Goal: Feedback & Contribution: Submit feedback/report problem

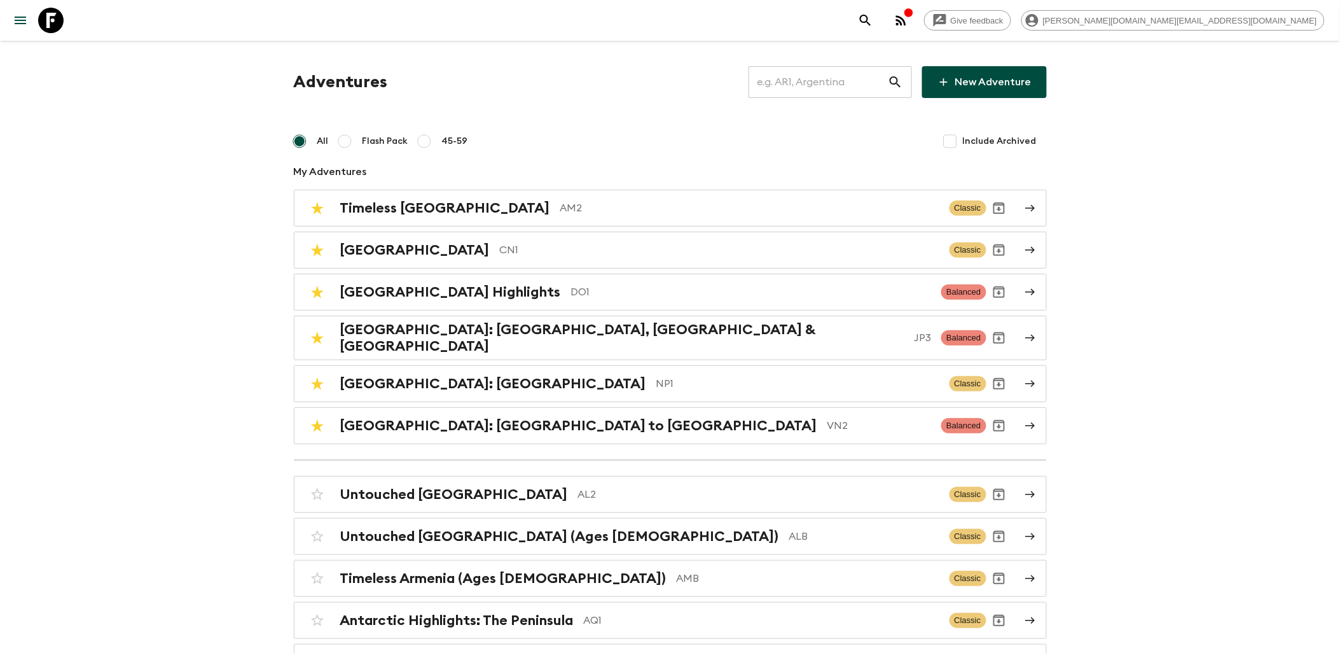
click at [837, 81] on input "text" at bounding box center [818, 82] width 139 height 36
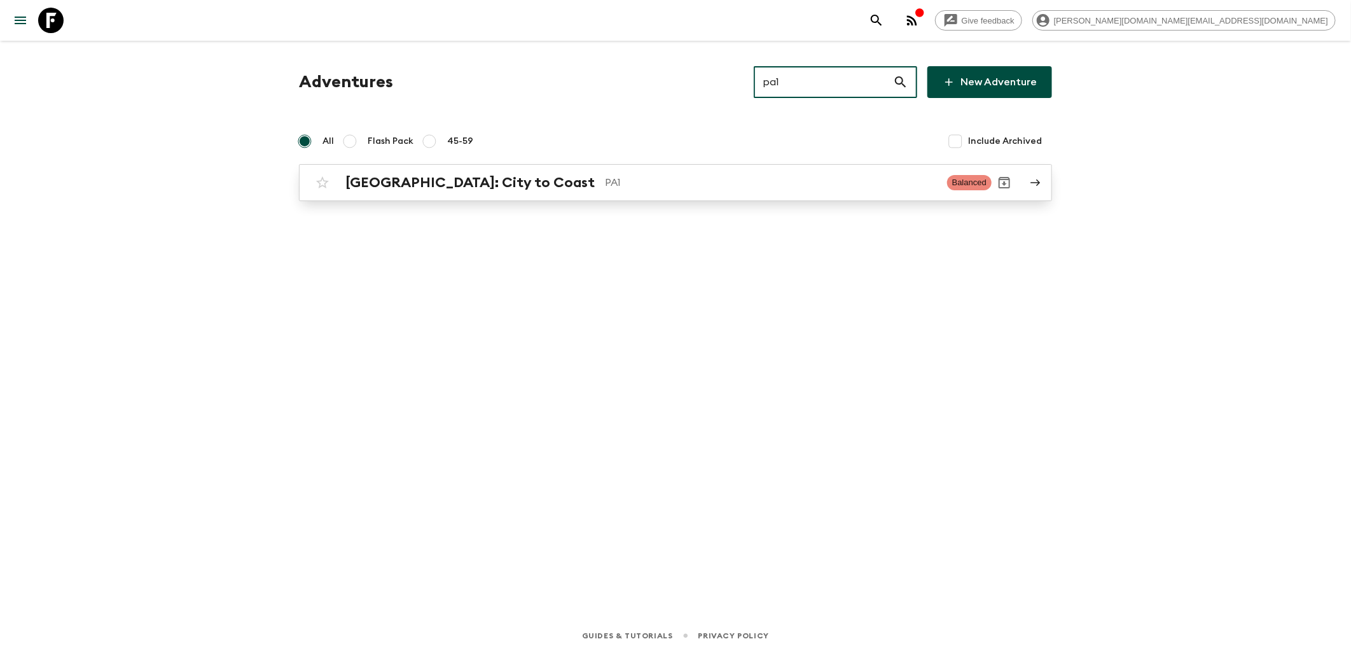
type input "pa1"
click at [514, 170] on div "[GEOGRAPHIC_DATA]: City to Coast PA1 Balanced" at bounding box center [651, 182] width 682 height 25
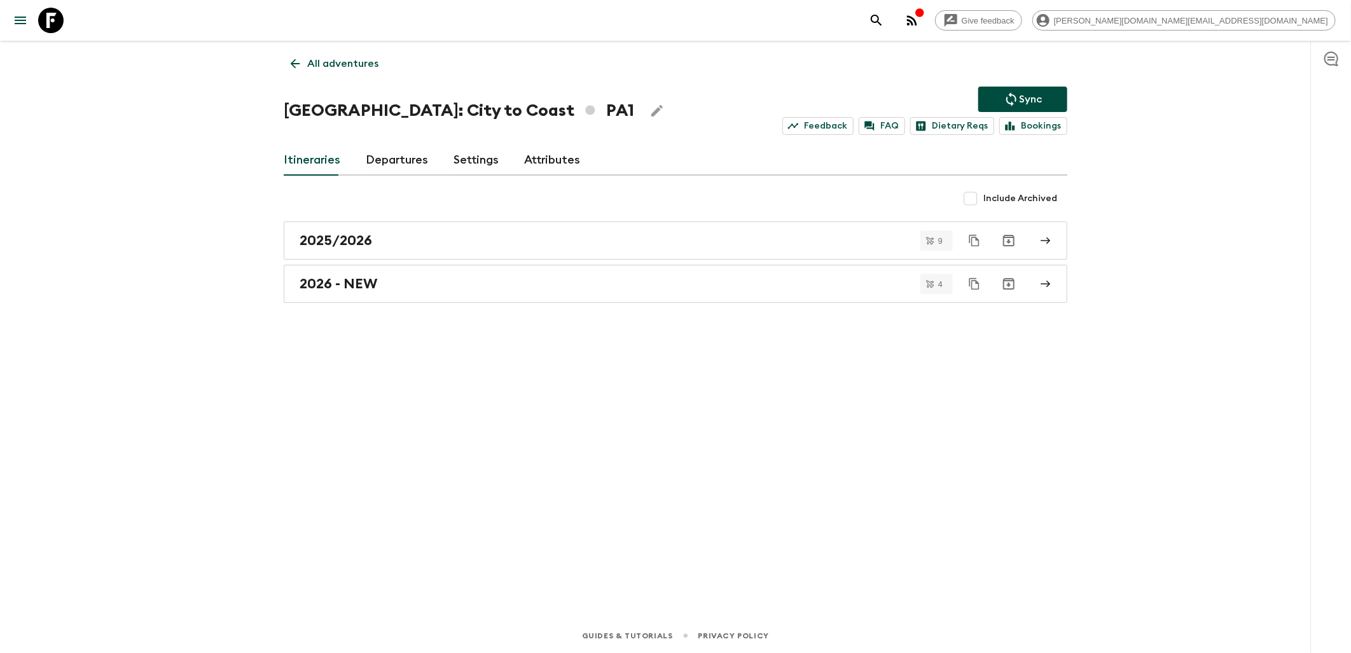
click at [548, 162] on link "Attributes" at bounding box center [552, 160] width 56 height 31
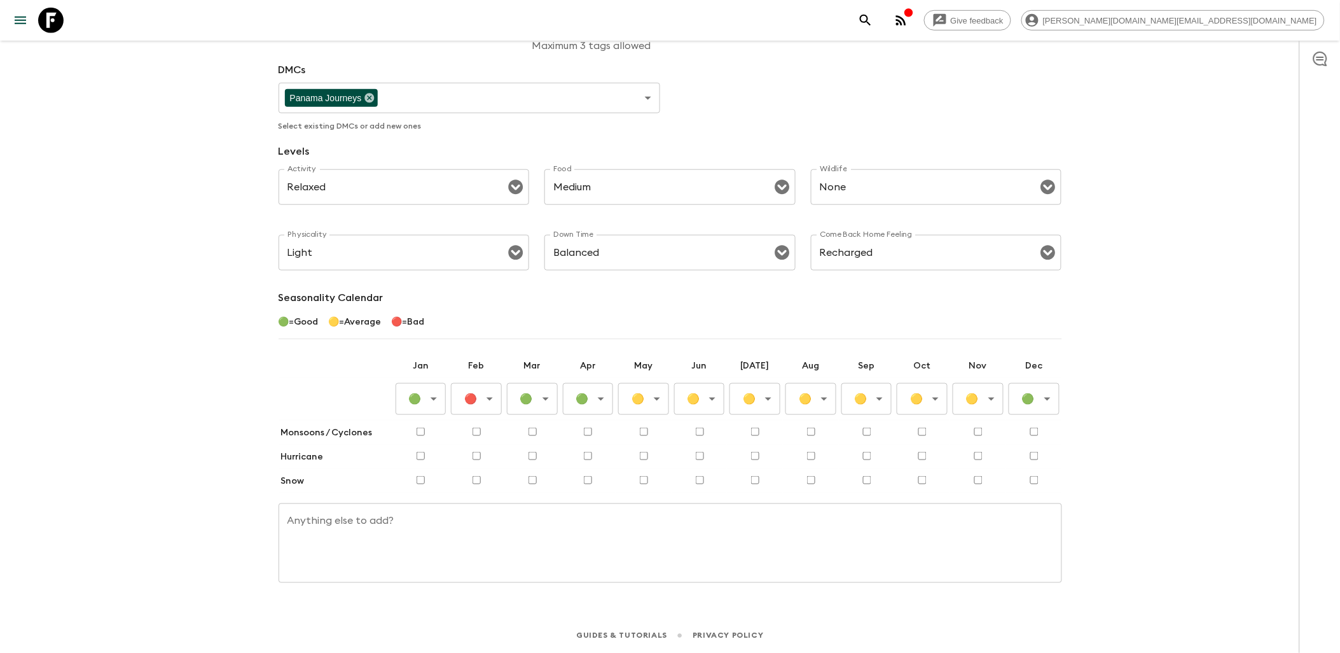
scroll to position [297, 0]
click at [651, 401] on body "Give feedback [PERSON_NAME][DOMAIN_NAME][EMAIL_ADDRESS][DOMAIN_NAME] All advent…" at bounding box center [670, 179] width 1340 height 946
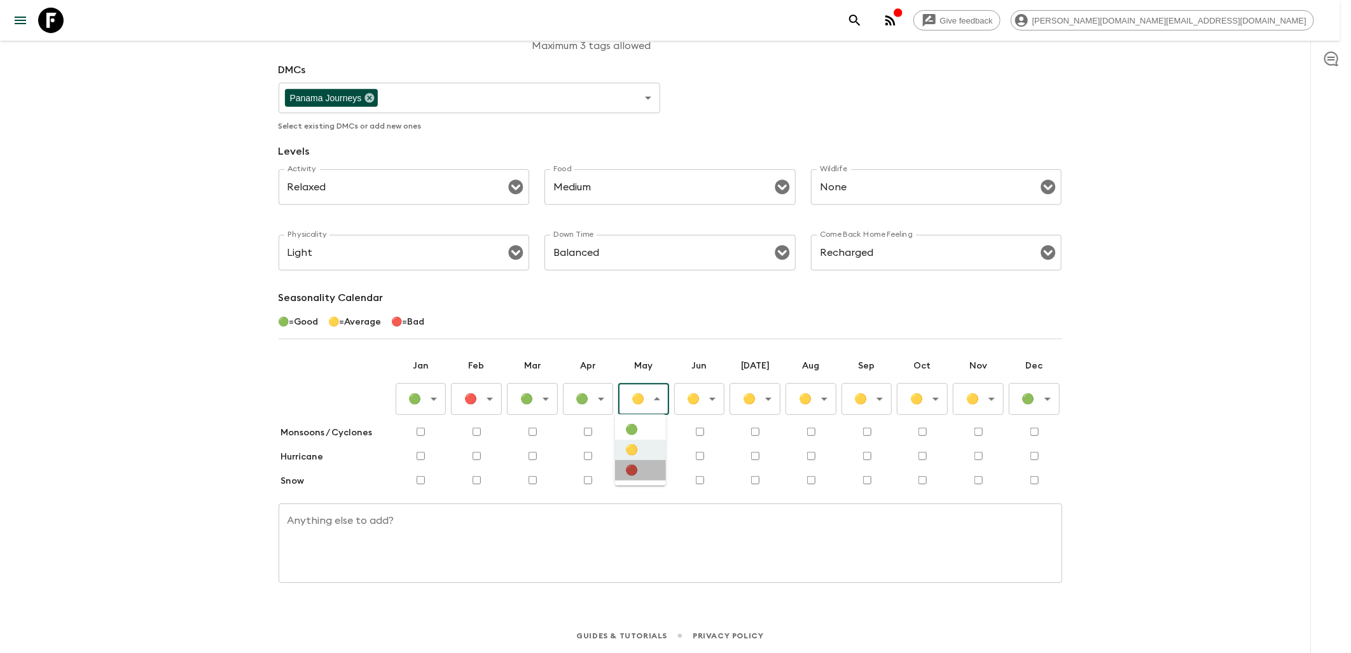
click at [635, 473] on li "🔴" at bounding box center [640, 470] width 51 height 20
type input "Bad"
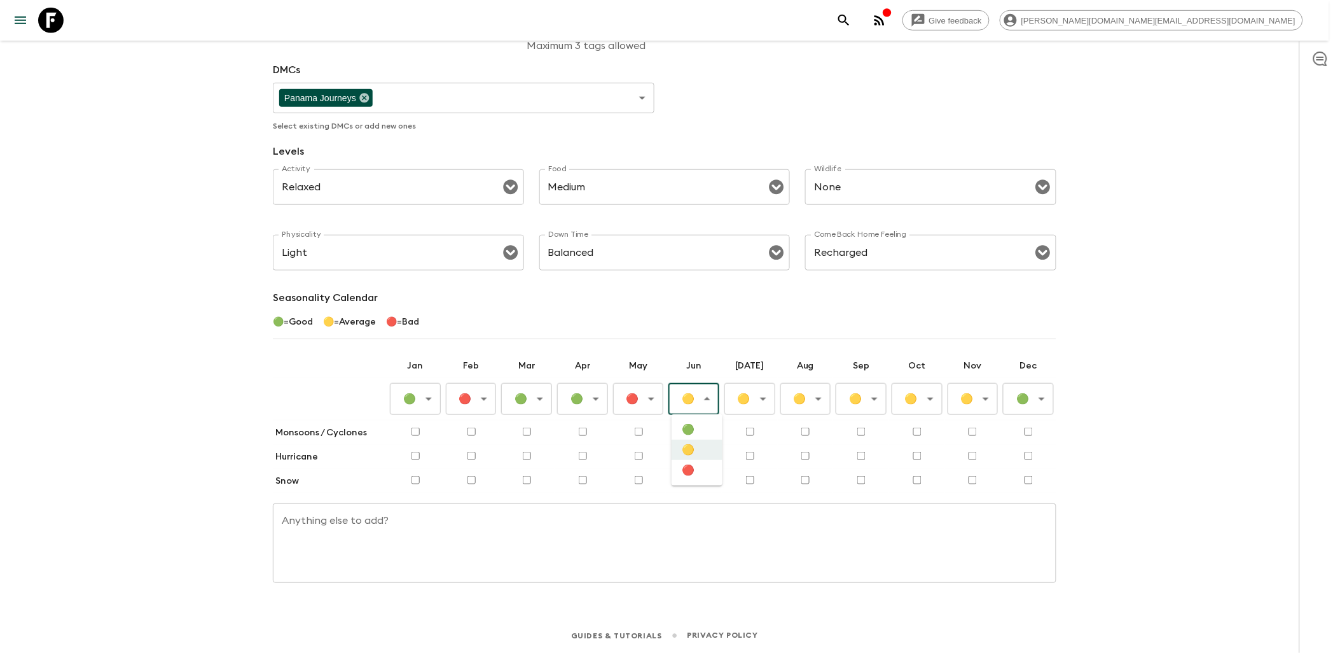
click at [696, 393] on body "Give feedback [PERSON_NAME][DOMAIN_NAME][EMAIL_ADDRESS][DOMAIN_NAME] All advent…" at bounding box center [670, 179] width 1340 height 946
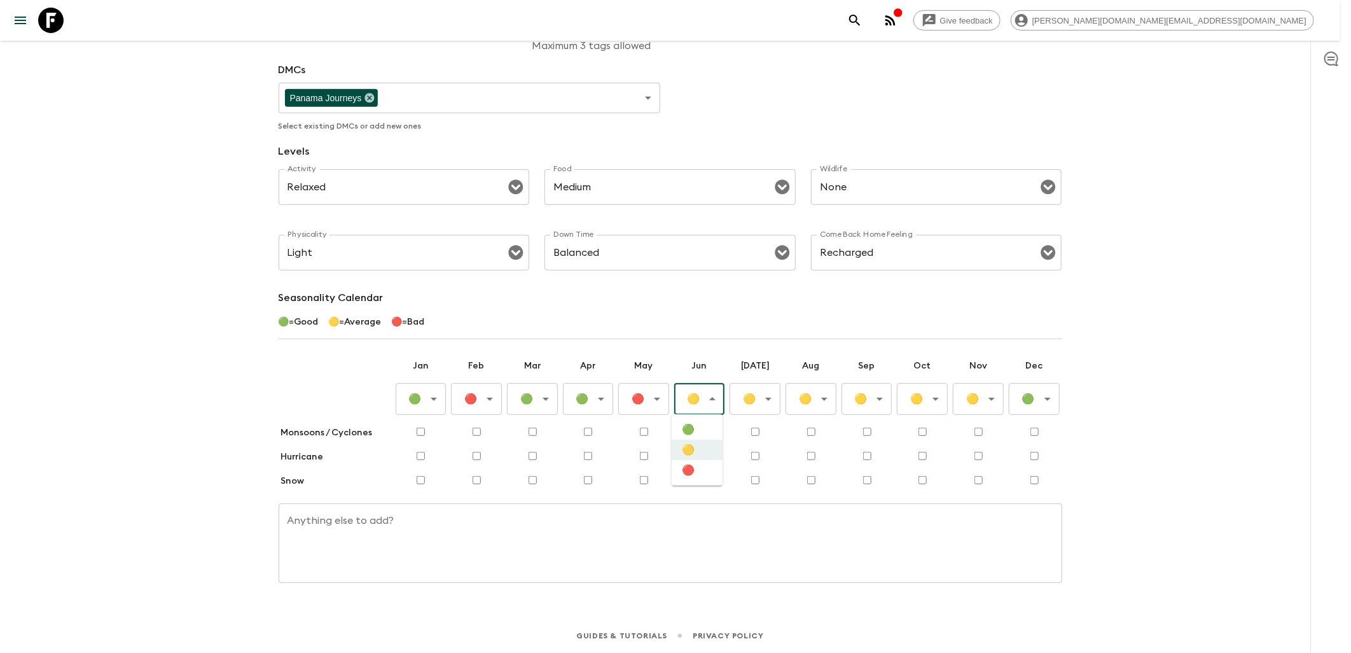
click at [702, 472] on li "🔴" at bounding box center [697, 470] width 51 height 20
type input "Bad"
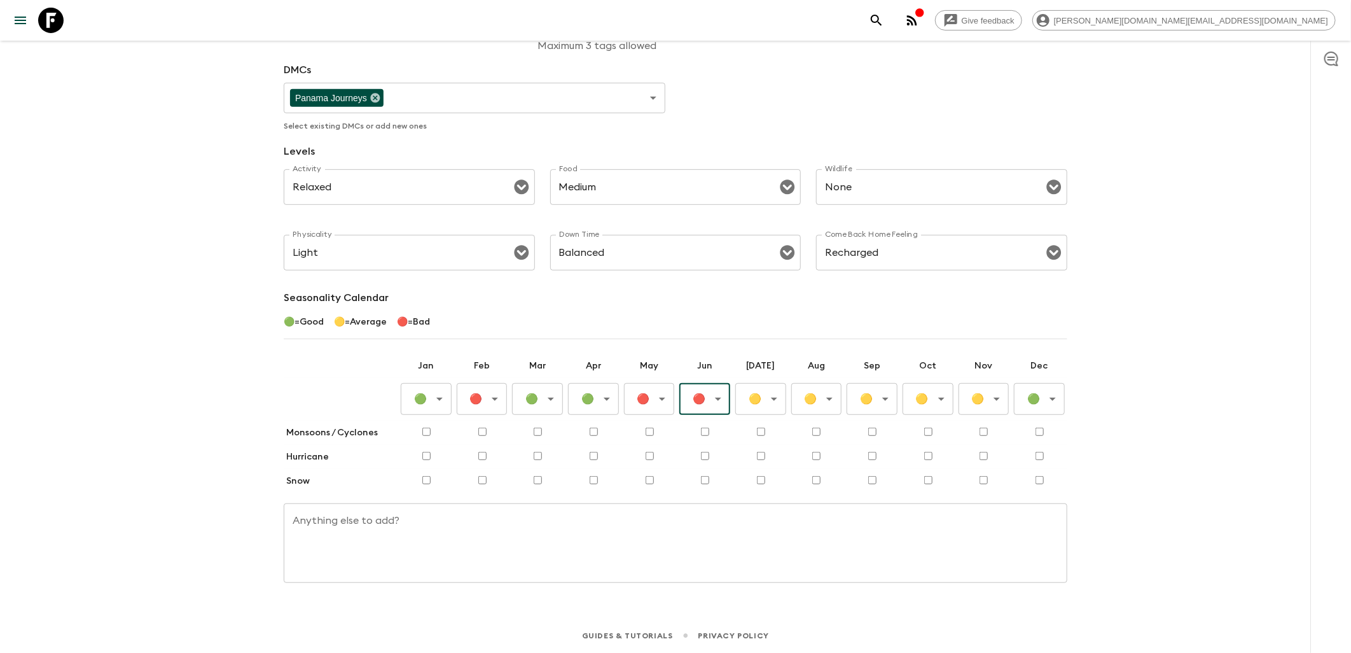
click at [763, 397] on body "Give feedback [PERSON_NAME][DOMAIN_NAME][EMAIL_ADDRESS][DOMAIN_NAME] All advent…" at bounding box center [675, 179] width 1351 height 946
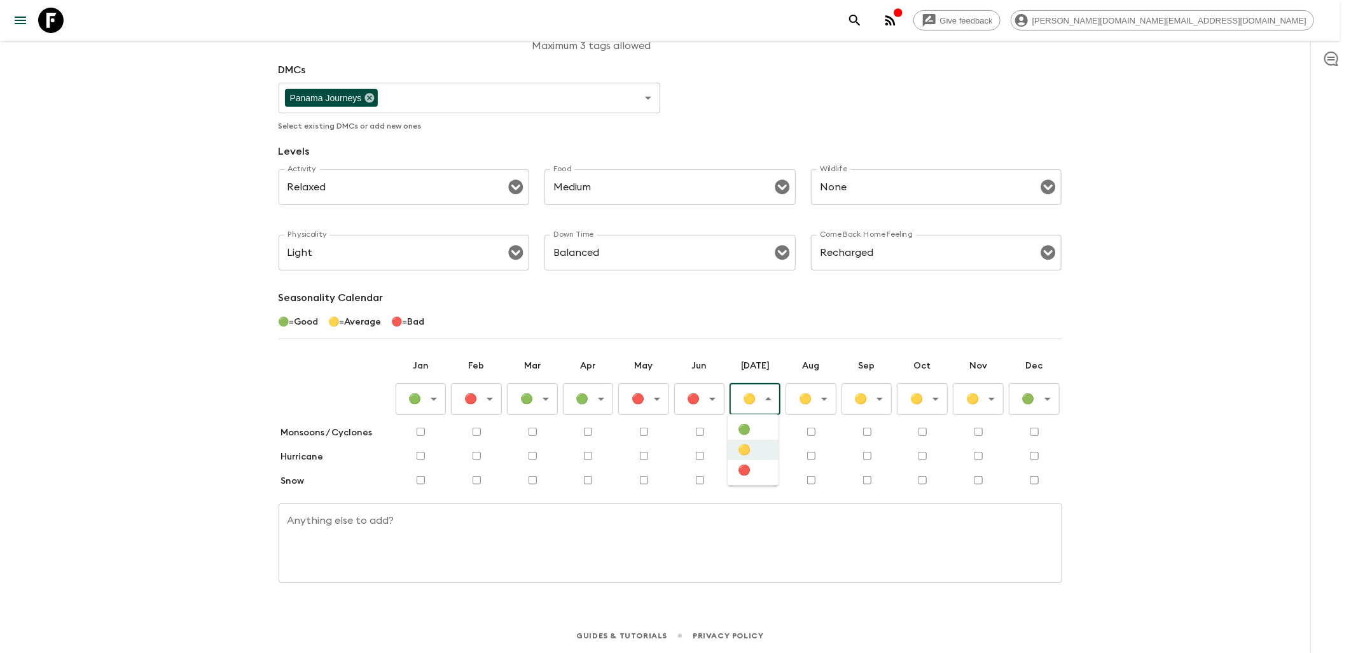
click at [757, 480] on li "🔴" at bounding box center [753, 470] width 51 height 20
type input "Bad"
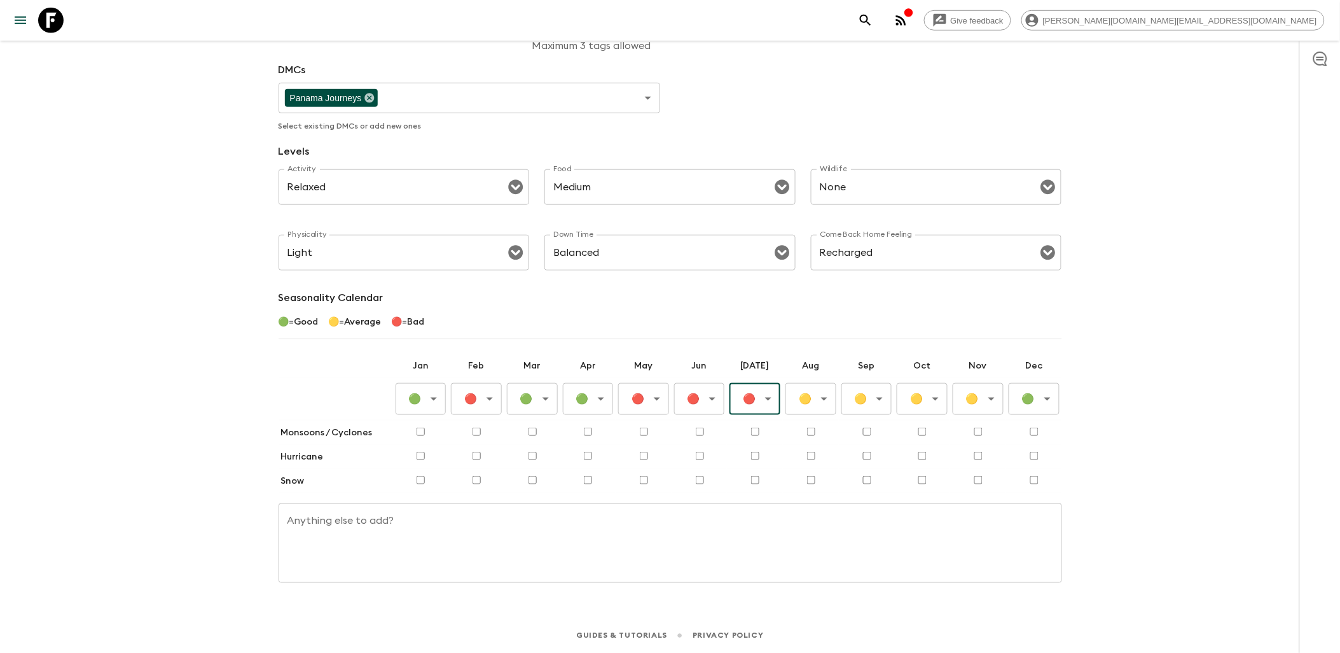
click at [806, 401] on body "Give feedback [PERSON_NAME][DOMAIN_NAME][EMAIL_ADDRESS][DOMAIN_NAME] All advent…" at bounding box center [670, 179] width 1340 height 946
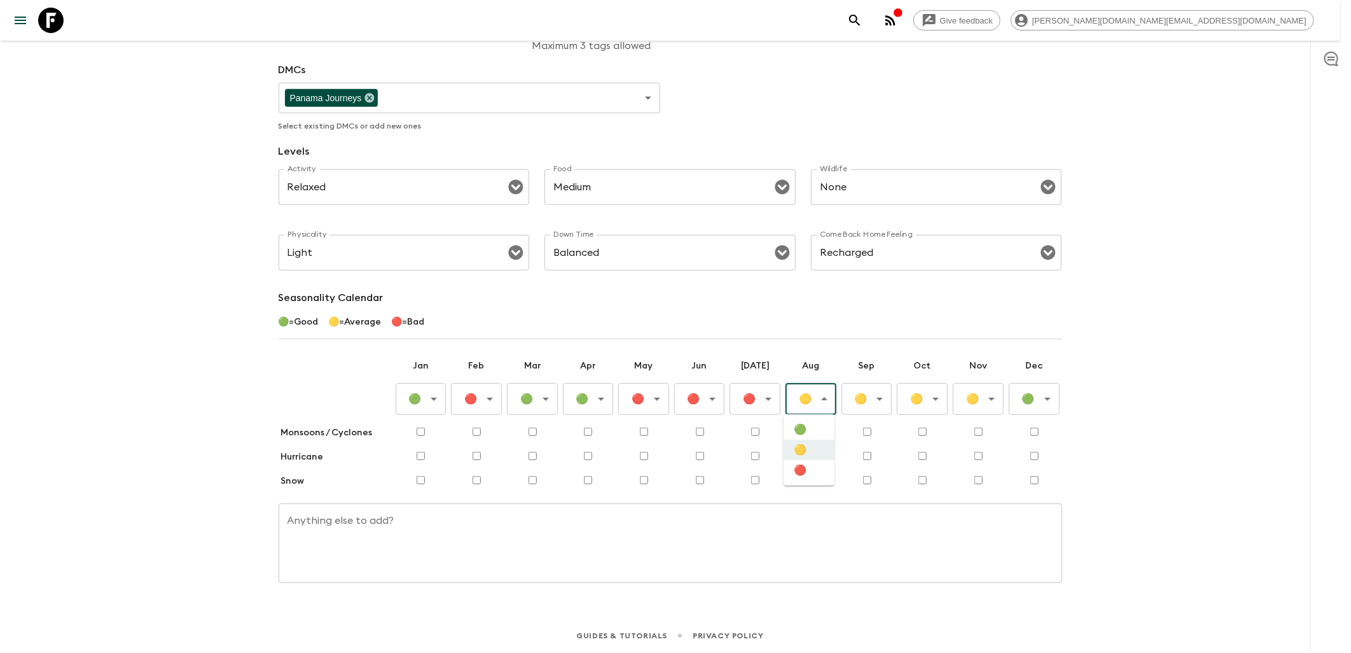
click at [803, 479] on li "🔴" at bounding box center [809, 470] width 51 height 20
type input "Bad"
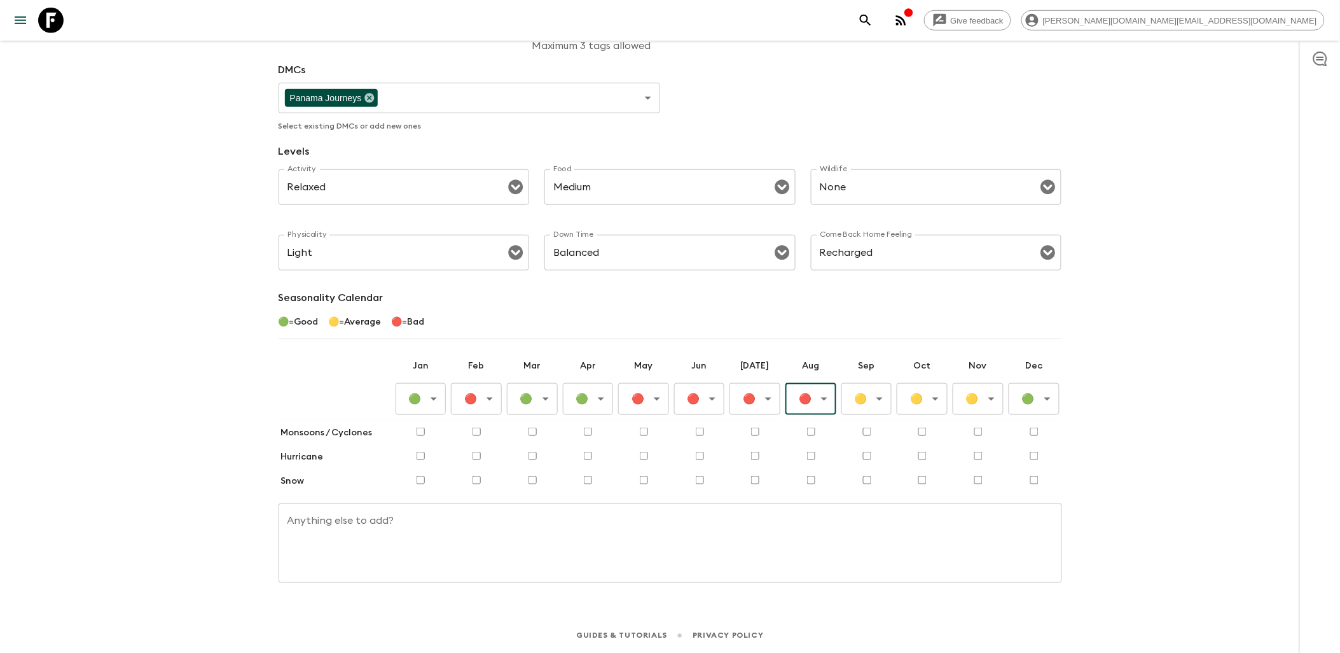
click at [853, 391] on body "Give feedback [PERSON_NAME][DOMAIN_NAME][EMAIL_ADDRESS][DOMAIN_NAME] All advent…" at bounding box center [670, 179] width 1340 height 946
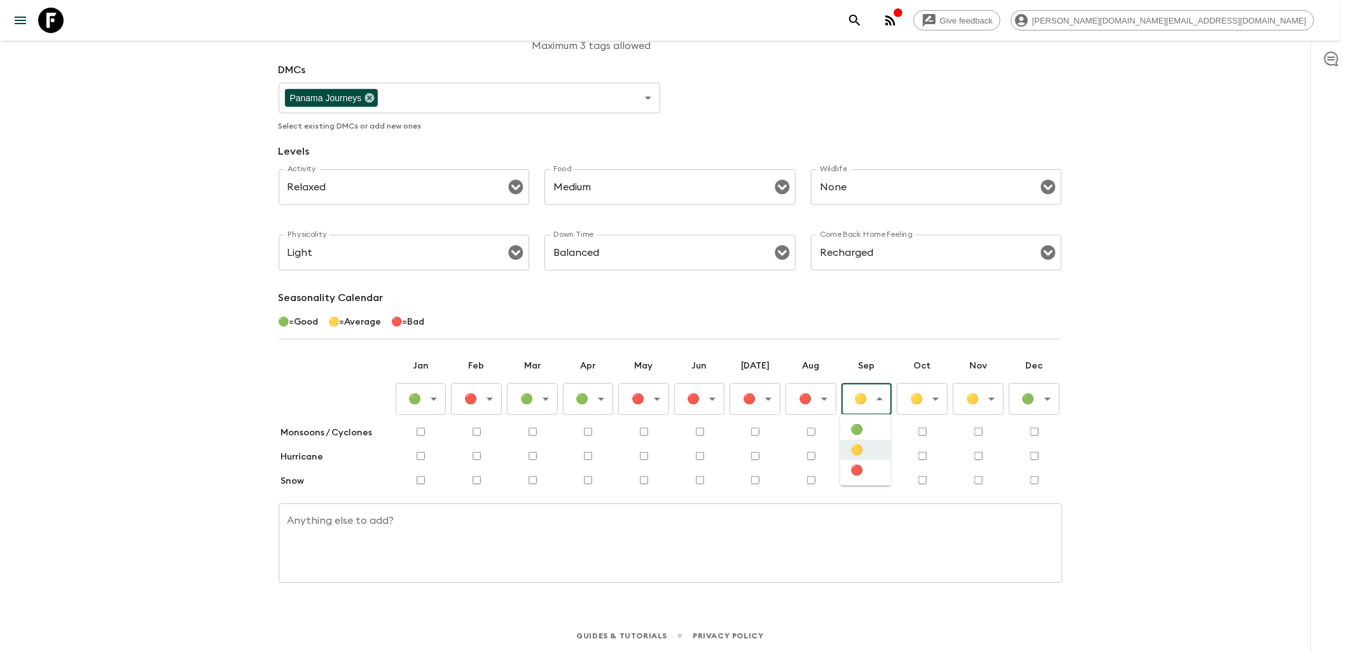
click at [854, 478] on li "🔴" at bounding box center [865, 470] width 51 height 20
type input "Bad"
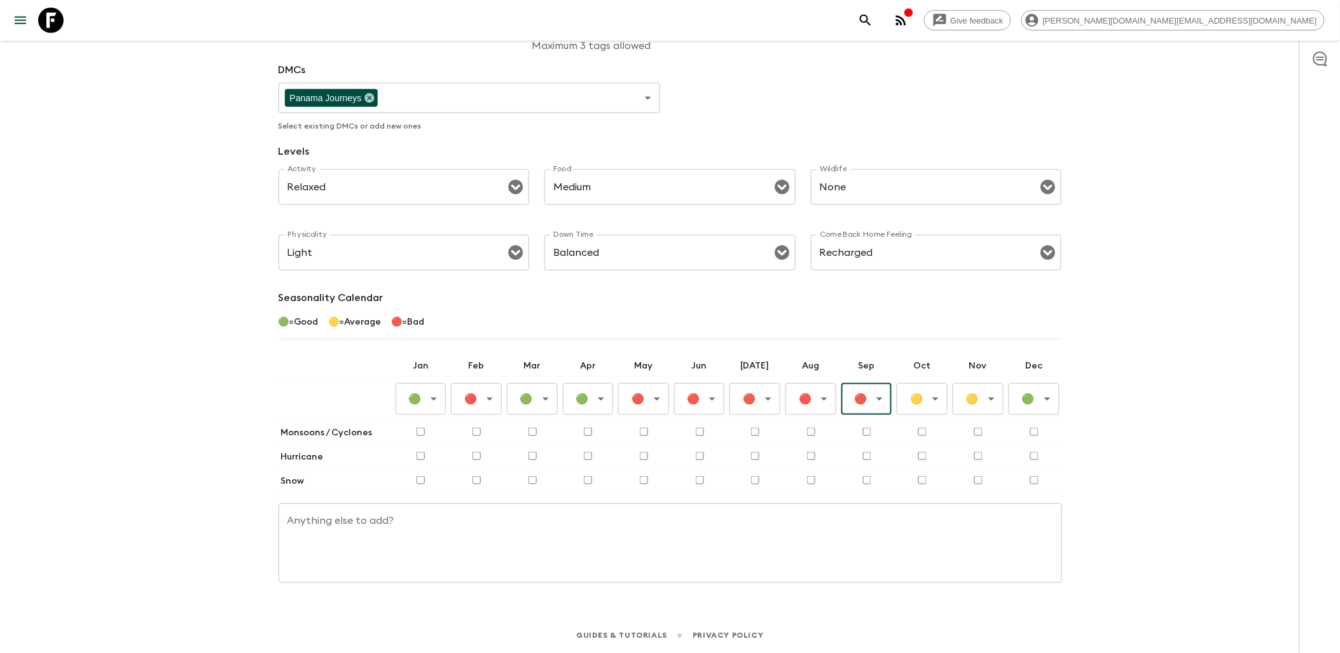
click at [907, 402] on body "Give feedback [PERSON_NAME][DOMAIN_NAME][EMAIL_ADDRESS][DOMAIN_NAME] All advent…" at bounding box center [670, 179] width 1340 height 946
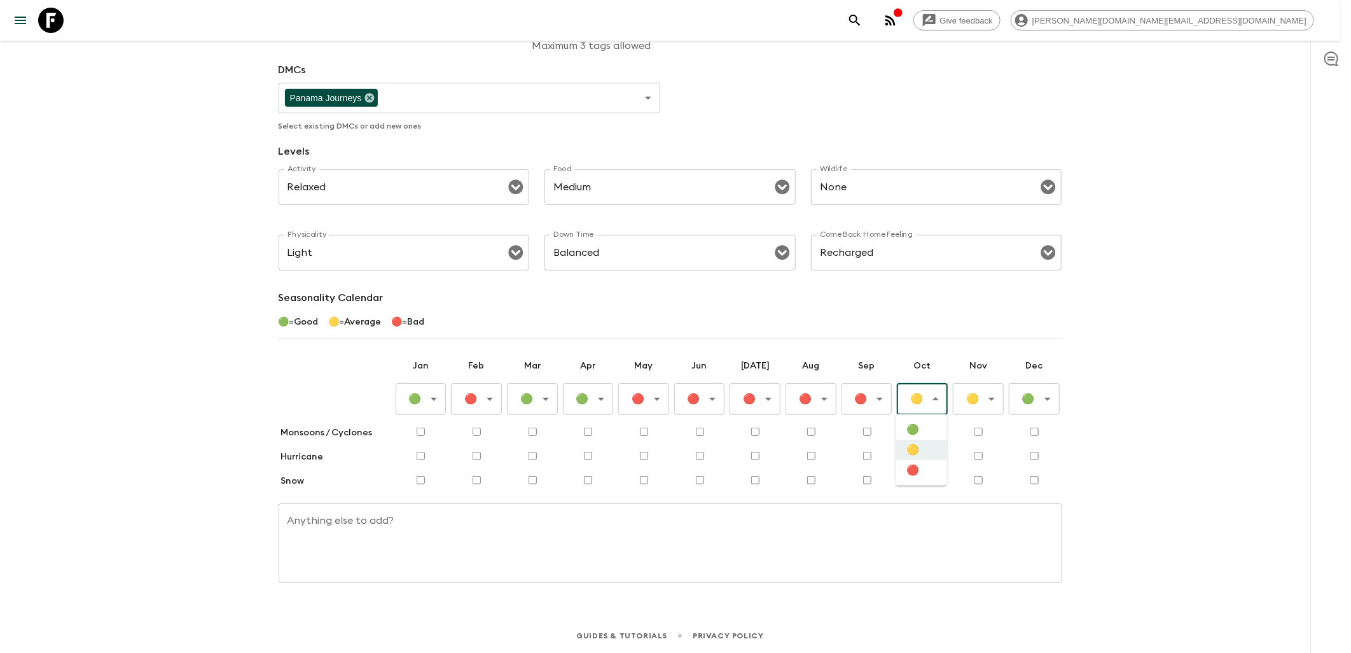
click at [911, 477] on li "🔴" at bounding box center [921, 470] width 51 height 20
type input "Bad"
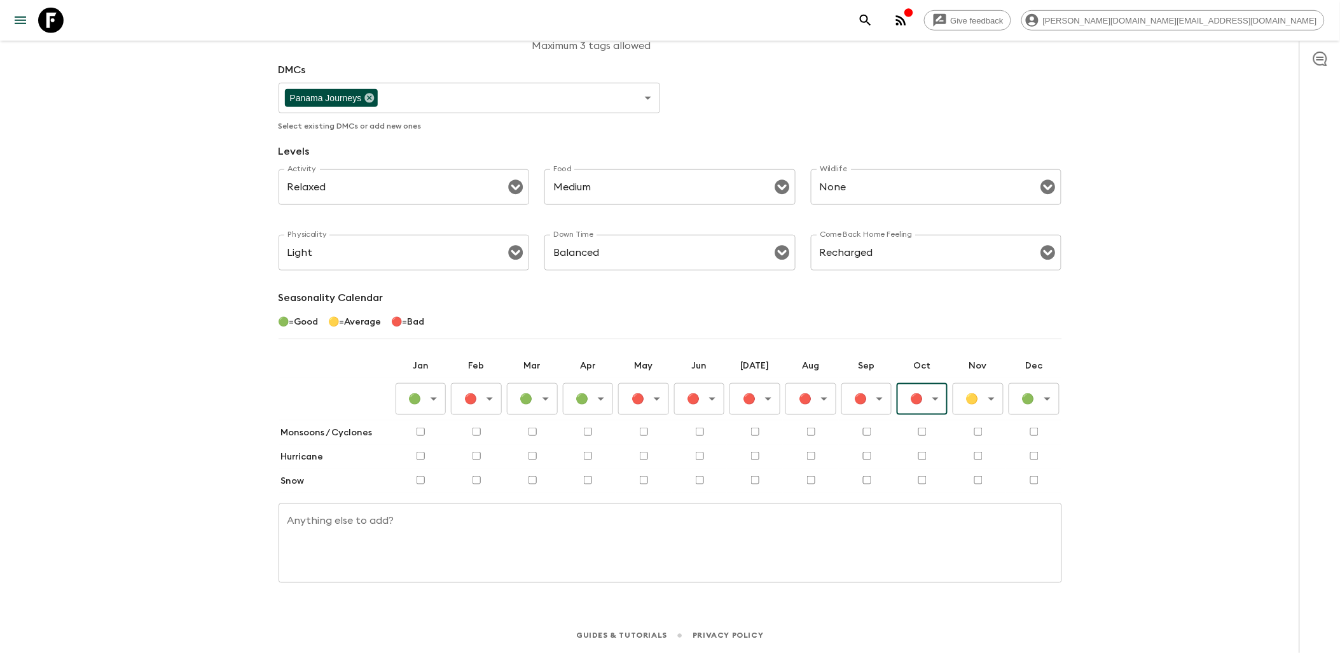
click at [976, 393] on body "Give feedback [PERSON_NAME][DOMAIN_NAME][EMAIL_ADDRESS][DOMAIN_NAME] All advent…" at bounding box center [670, 179] width 1340 height 946
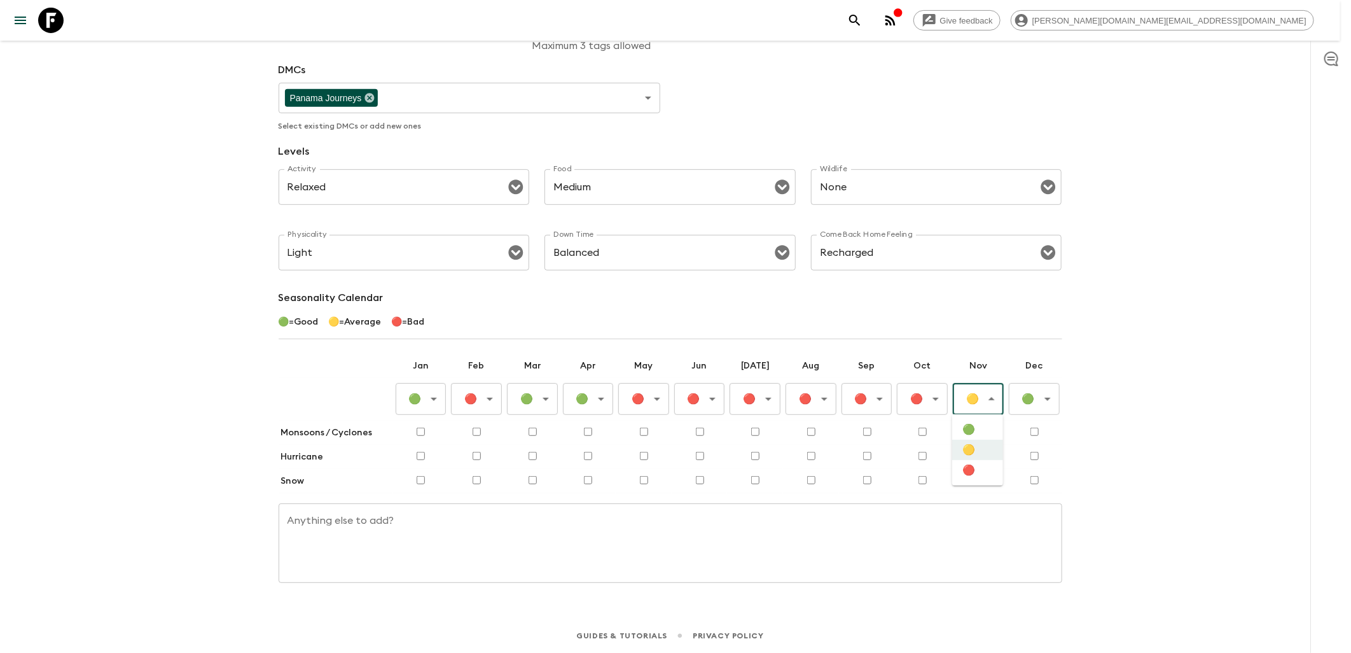
click at [964, 478] on li "🔴" at bounding box center [977, 470] width 51 height 20
type input "Bad"
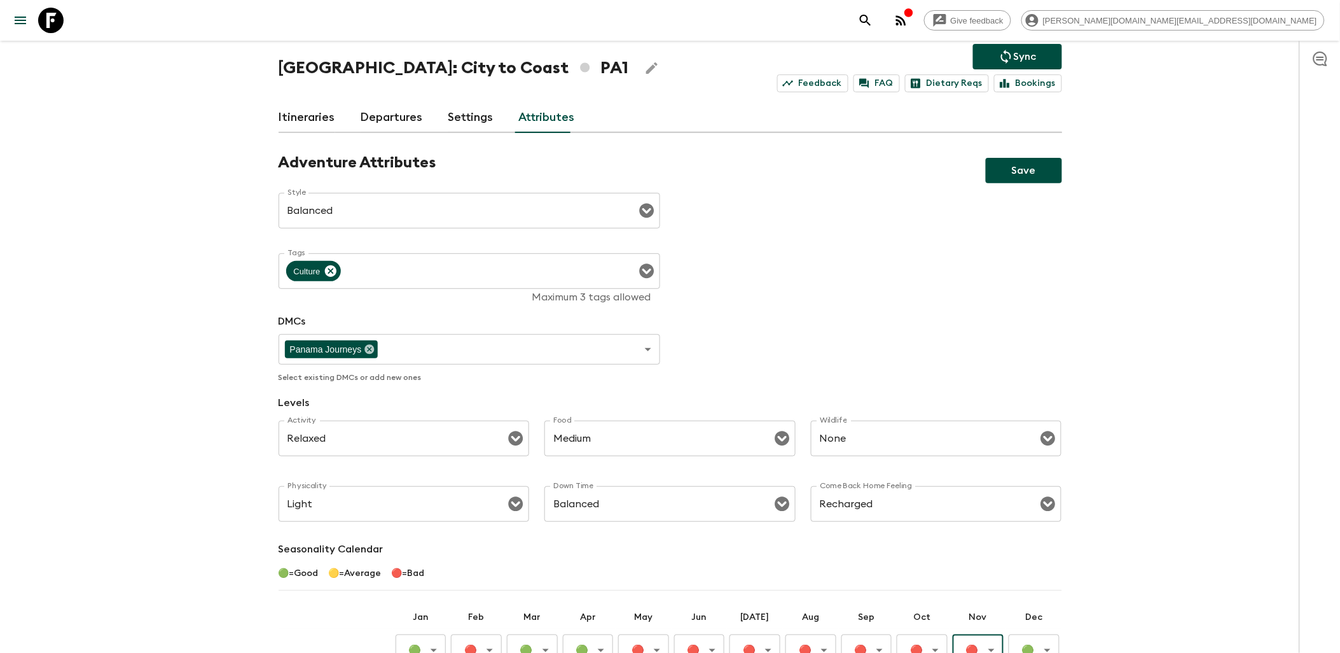
scroll to position [0, 0]
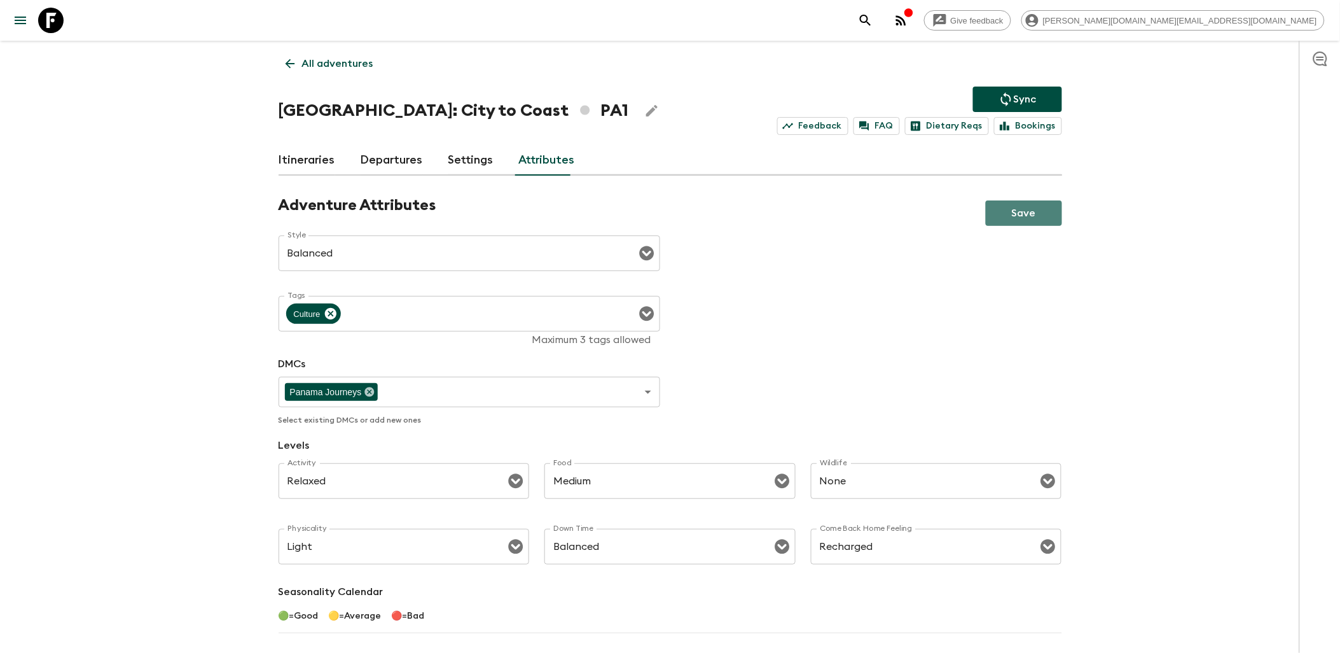
click at [1033, 218] on button "Save" at bounding box center [1024, 212] width 76 height 25
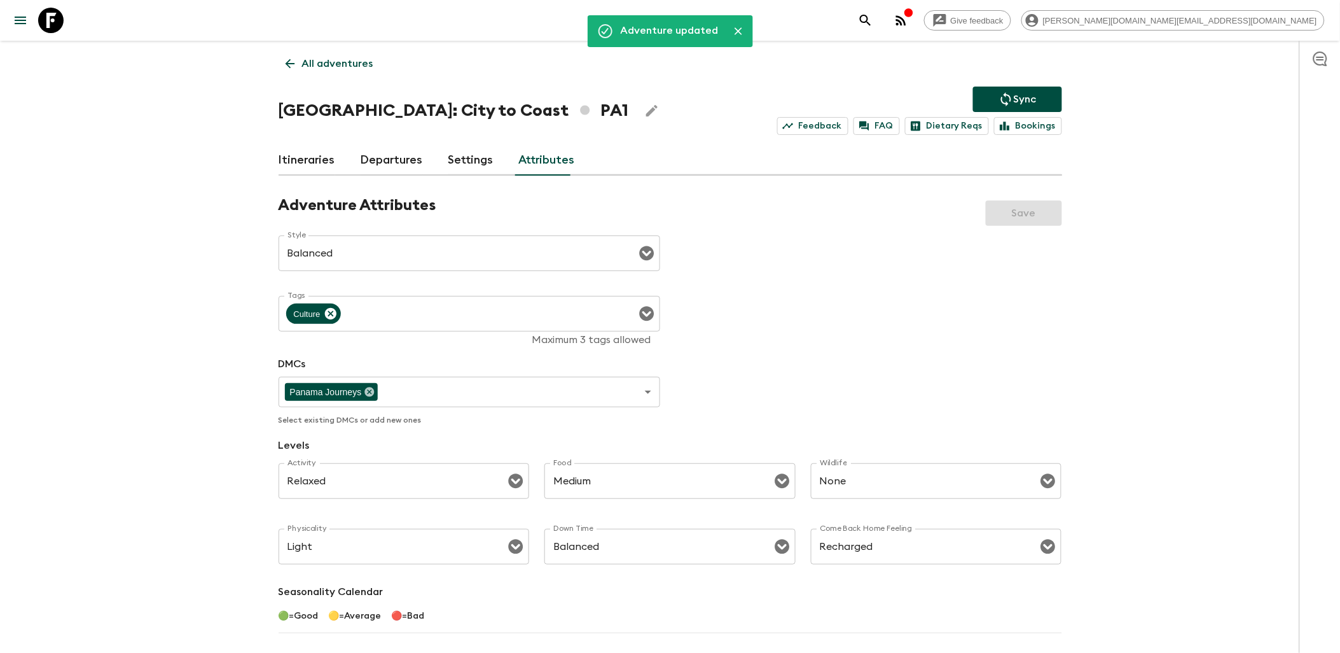
click at [47, 20] on icon at bounding box center [50, 20] width 25 height 25
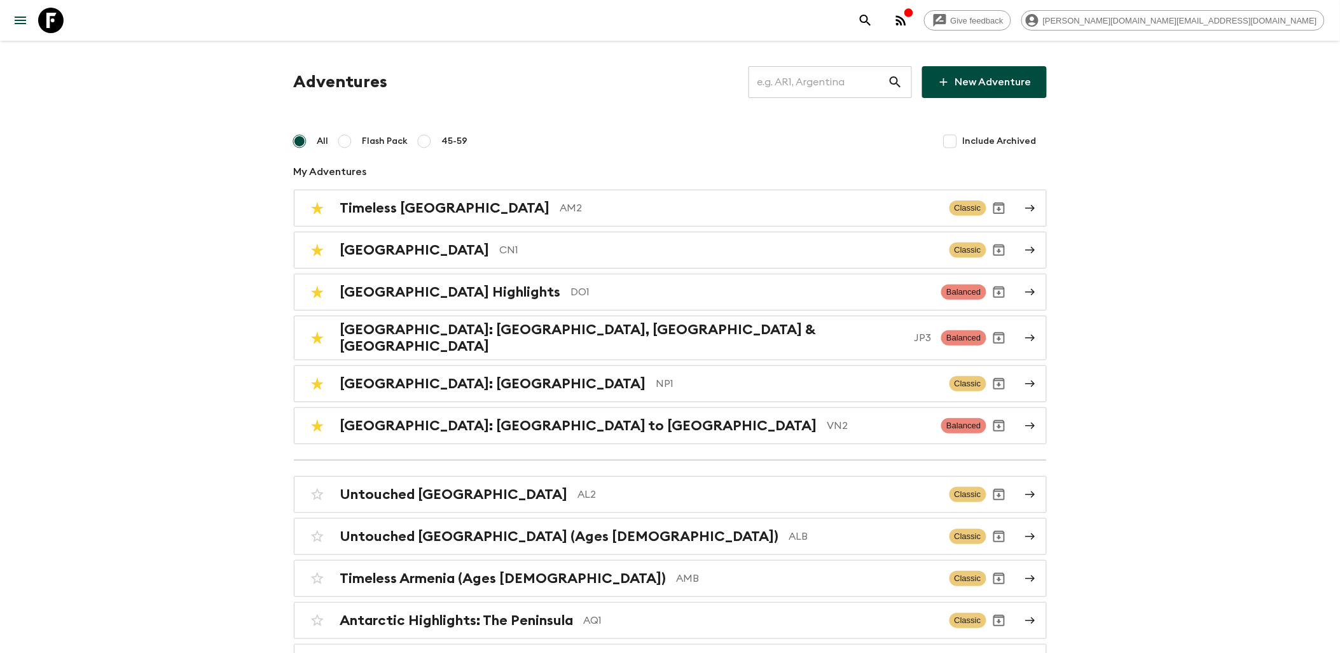
click at [795, 81] on input "text" at bounding box center [818, 82] width 139 height 36
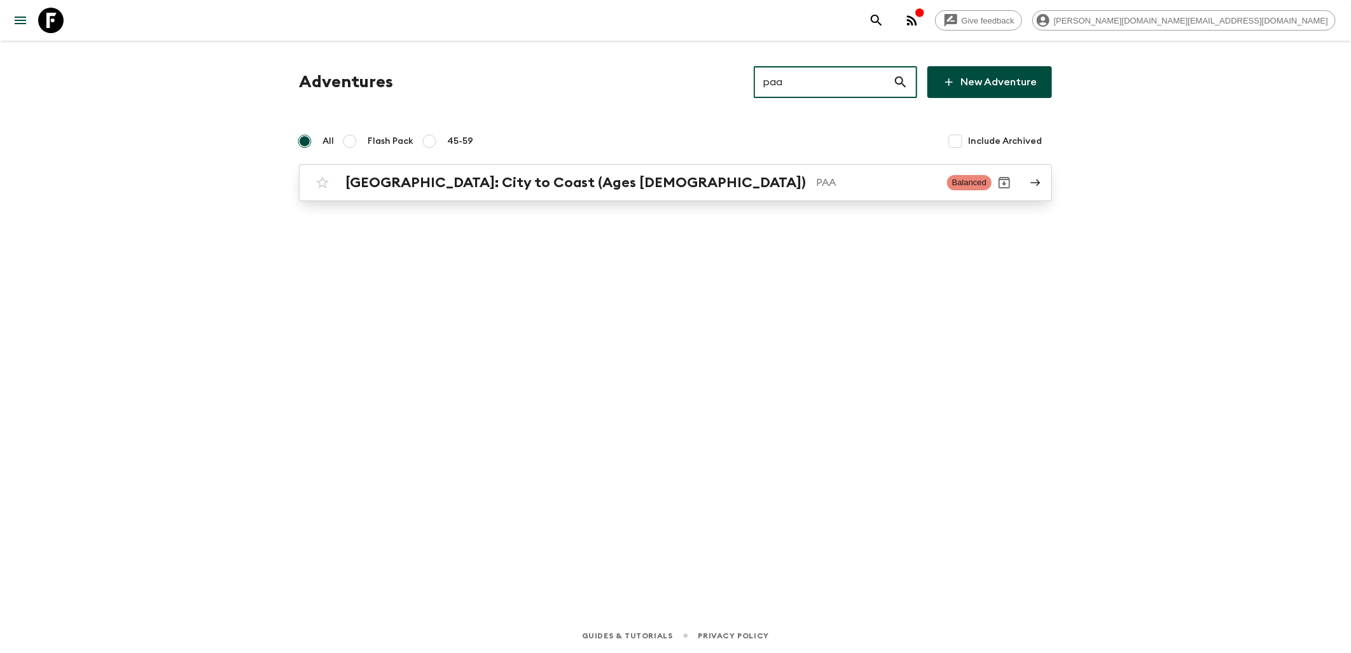
type input "paa"
click at [436, 187] on h2 "[GEOGRAPHIC_DATA]: City to Coast (Ages [DEMOGRAPHIC_DATA])" at bounding box center [575, 182] width 461 height 17
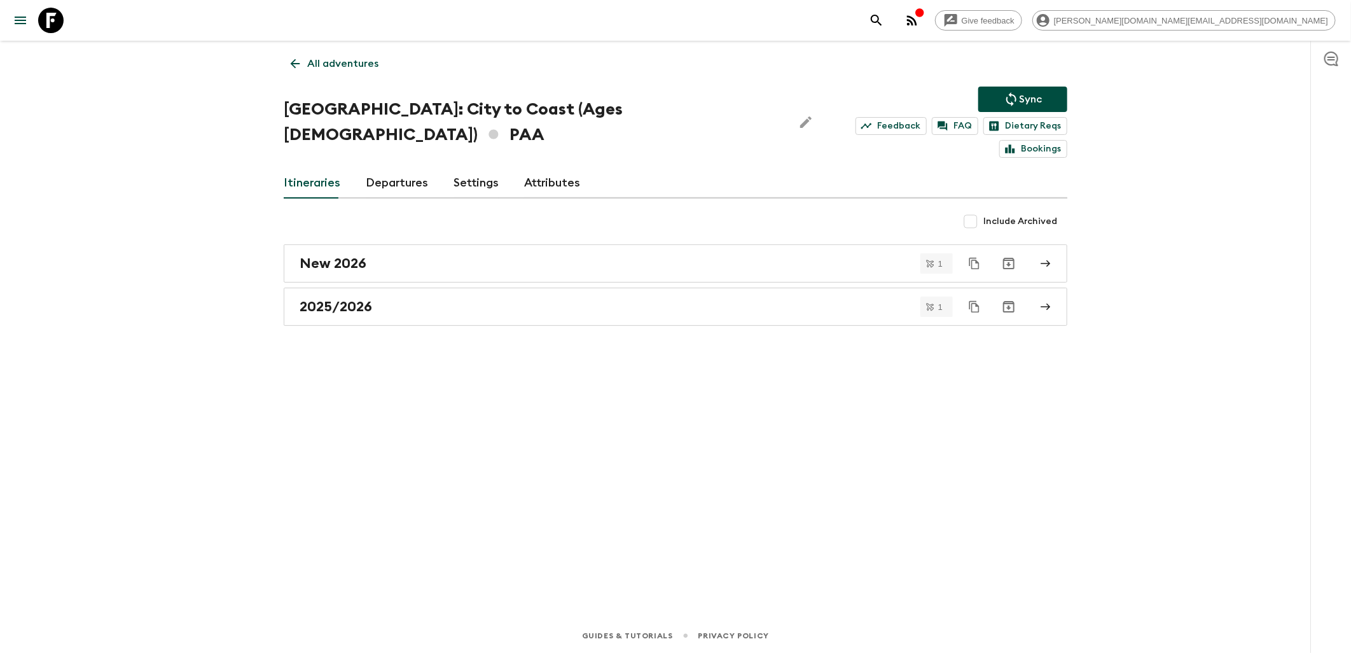
click at [562, 168] on link "Attributes" at bounding box center [552, 183] width 56 height 31
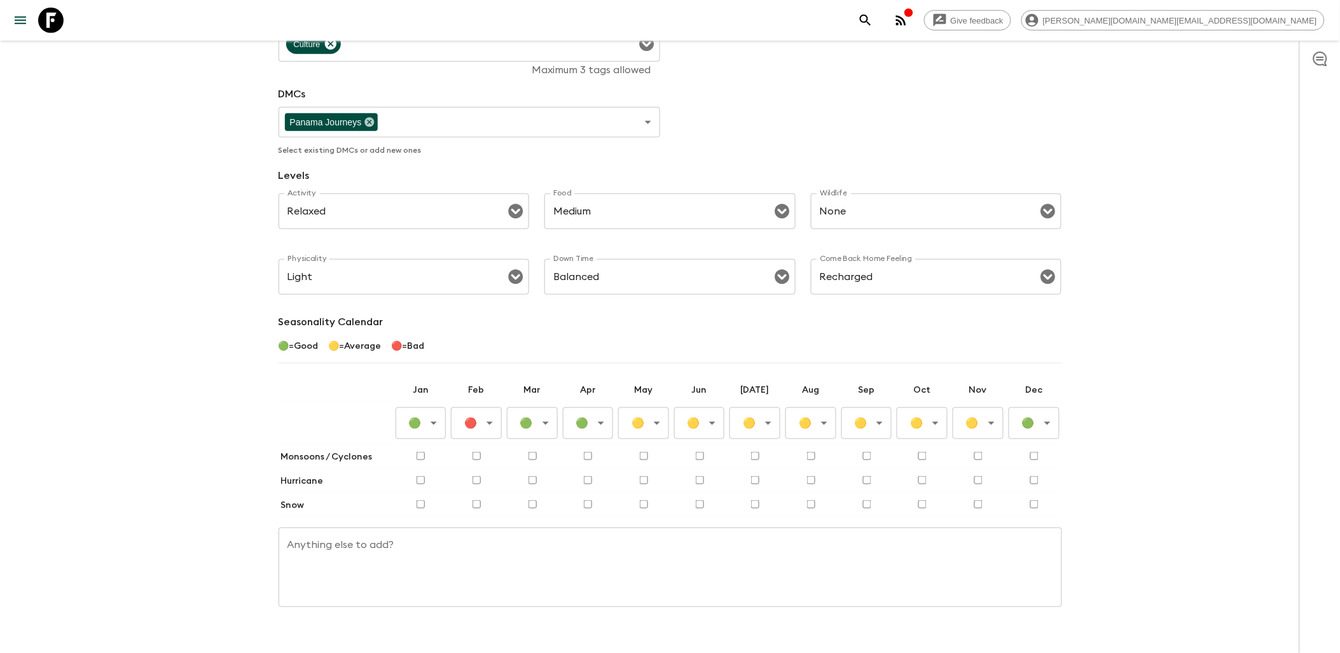
scroll to position [297, 0]
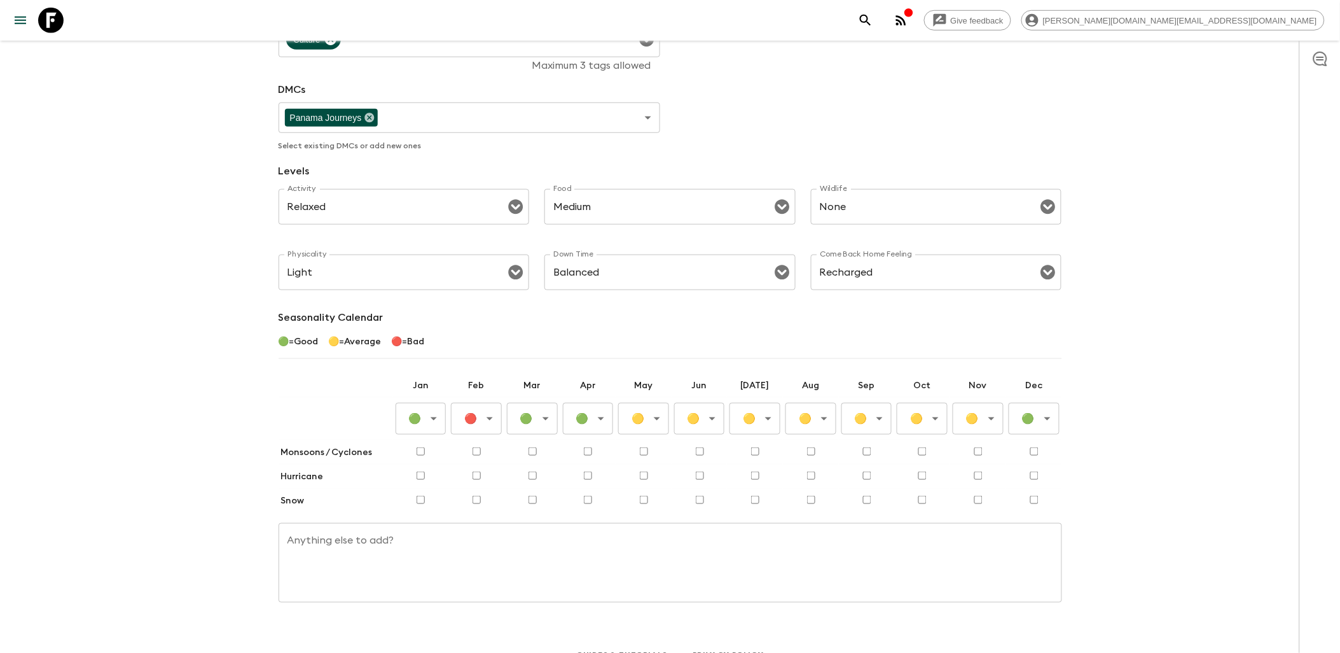
click at [646, 401] on body "Give feedback [PERSON_NAME][DOMAIN_NAME][EMAIL_ADDRESS][DOMAIN_NAME] All advent…" at bounding box center [670, 187] width 1340 height 969
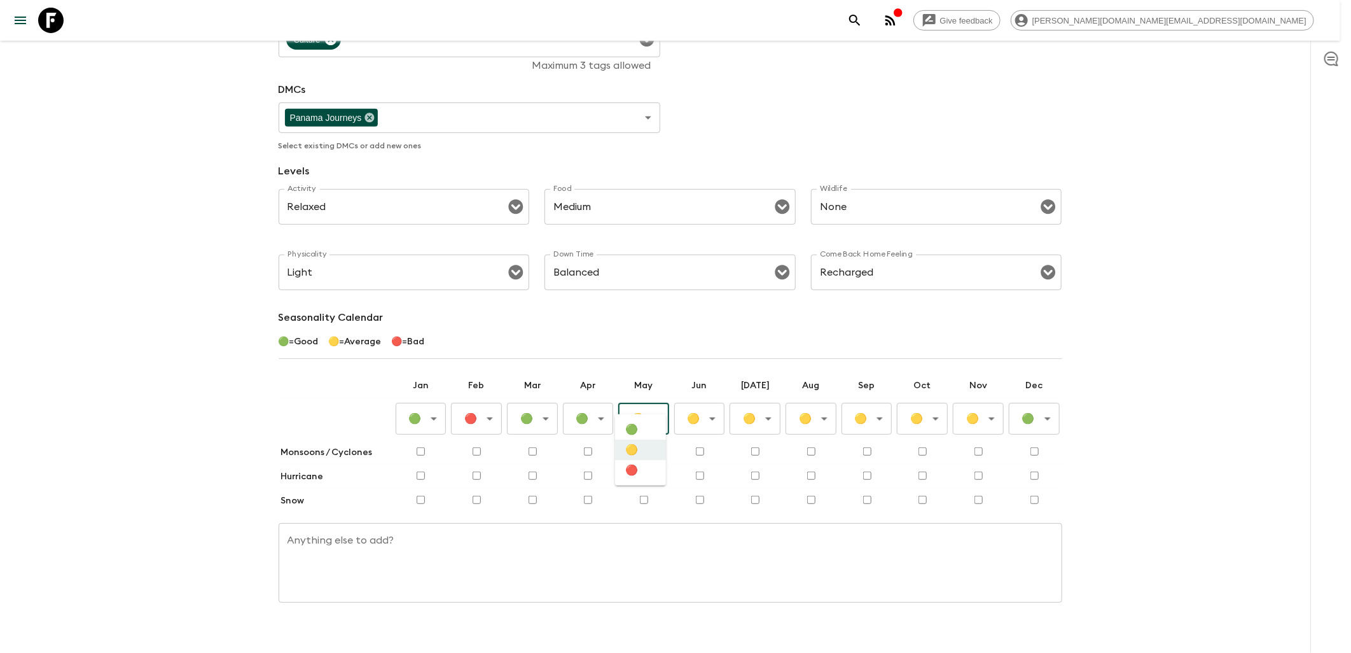
click at [639, 480] on li "🔴" at bounding box center [640, 470] width 51 height 20
type input "Bad"
click at [710, 401] on body "Give feedback [PERSON_NAME][DOMAIN_NAME][EMAIL_ADDRESS][DOMAIN_NAME] All advent…" at bounding box center [675, 187] width 1351 height 969
click at [695, 473] on li "🔴" at bounding box center [697, 470] width 51 height 20
type input "Bad"
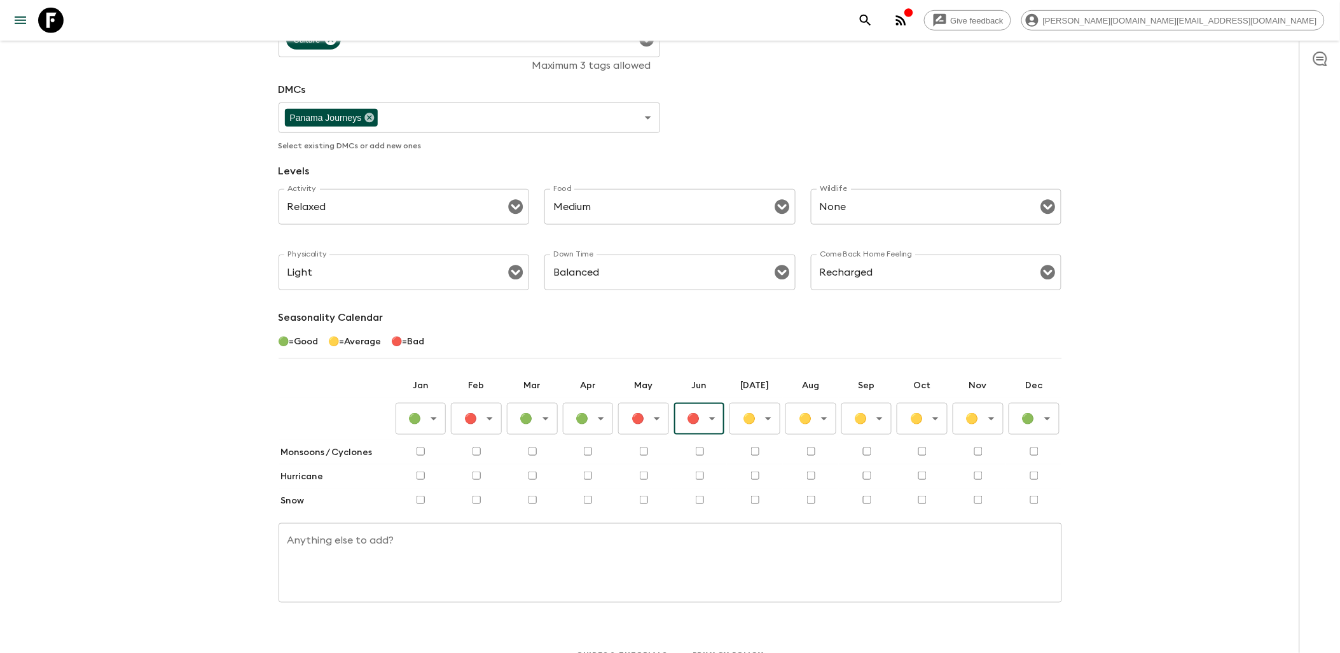
click at [777, 403] on body "Give feedback [PERSON_NAME][DOMAIN_NAME][EMAIL_ADDRESS][DOMAIN_NAME] All advent…" at bounding box center [670, 187] width 1340 height 969
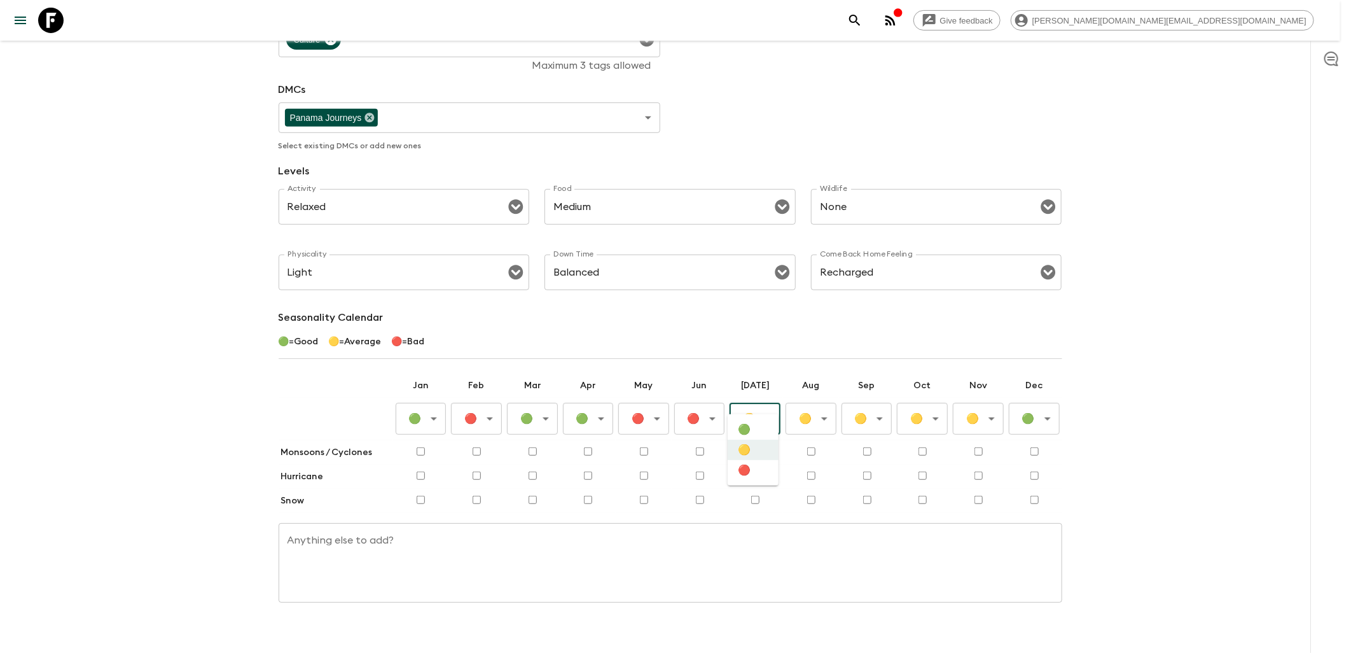
click at [760, 471] on li "🔴" at bounding box center [753, 470] width 51 height 20
type input "Bad"
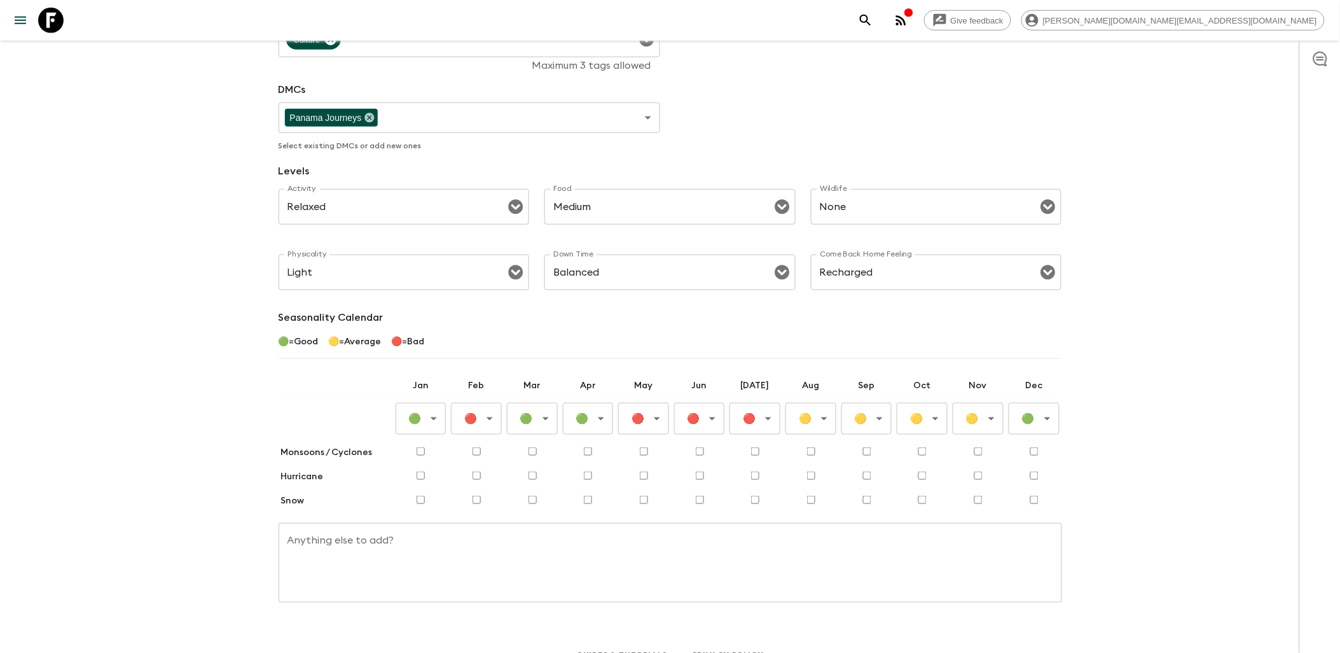
click at [802, 401] on body "Give feedback [PERSON_NAME][DOMAIN_NAME][EMAIL_ADDRESS][DOMAIN_NAME] All advent…" at bounding box center [670, 187] width 1340 height 969
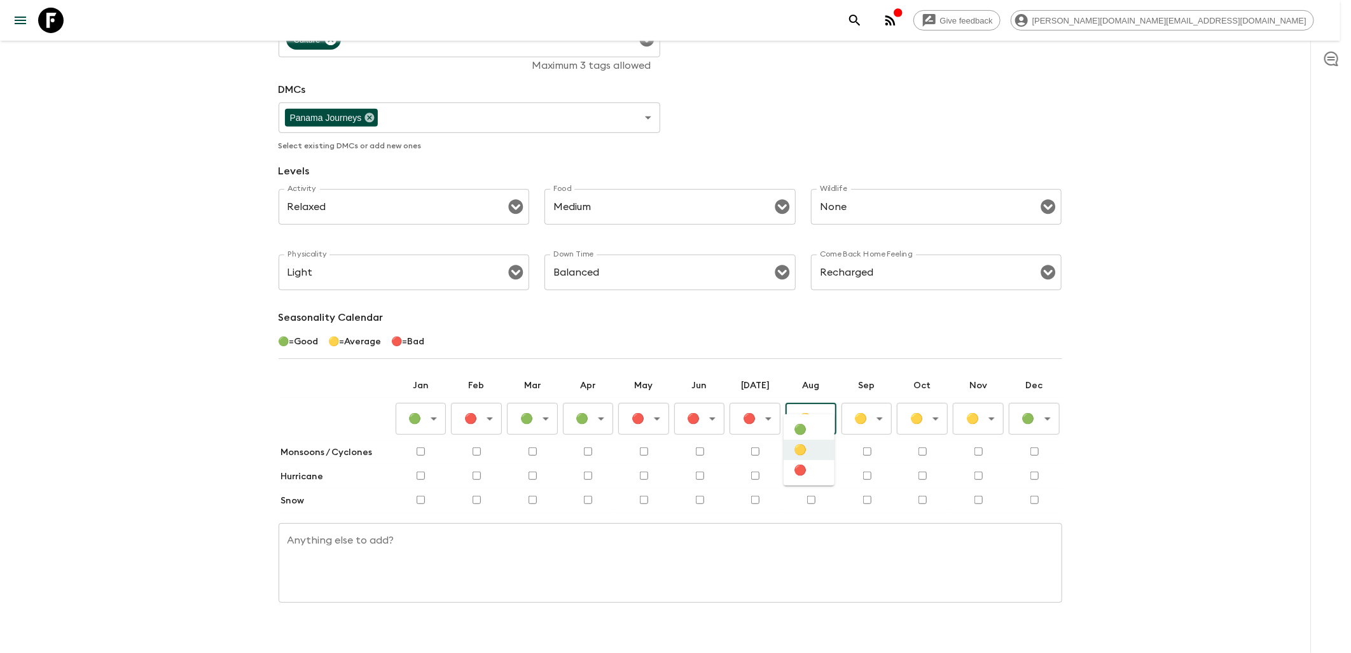
click at [810, 468] on li "🔴" at bounding box center [809, 470] width 51 height 20
type input "Bad"
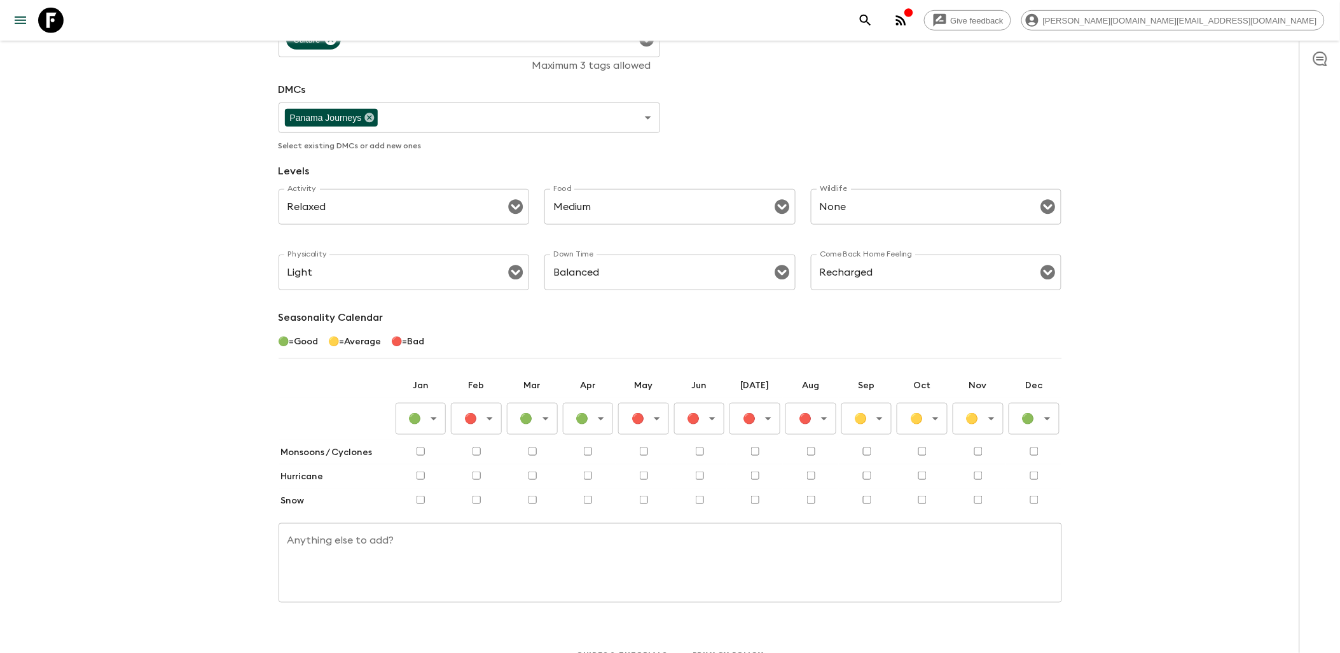
click at [869, 399] on body "Give feedback [PERSON_NAME][DOMAIN_NAME][EMAIL_ADDRESS][DOMAIN_NAME] All advent…" at bounding box center [670, 187] width 1340 height 969
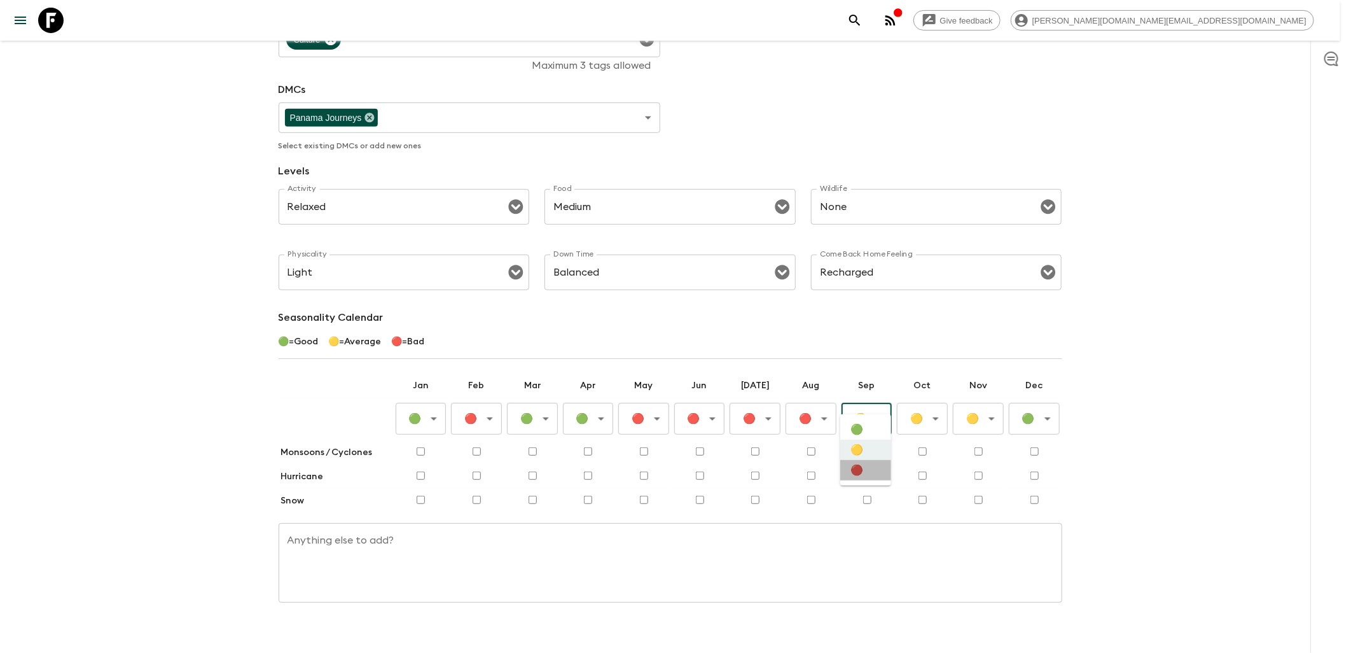
click at [848, 468] on li "🔴" at bounding box center [865, 470] width 51 height 20
type input "Bad"
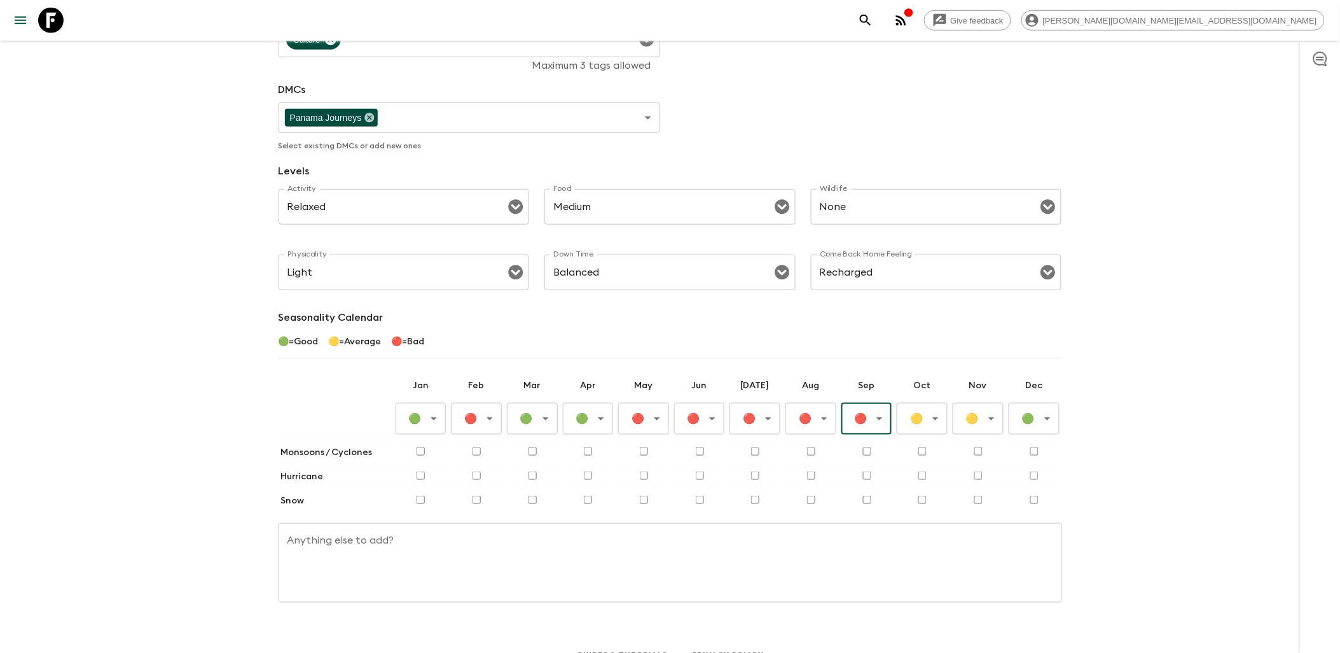
click at [911, 406] on body "Give feedback [PERSON_NAME][DOMAIN_NAME][EMAIL_ADDRESS][DOMAIN_NAME] All advent…" at bounding box center [670, 187] width 1340 height 969
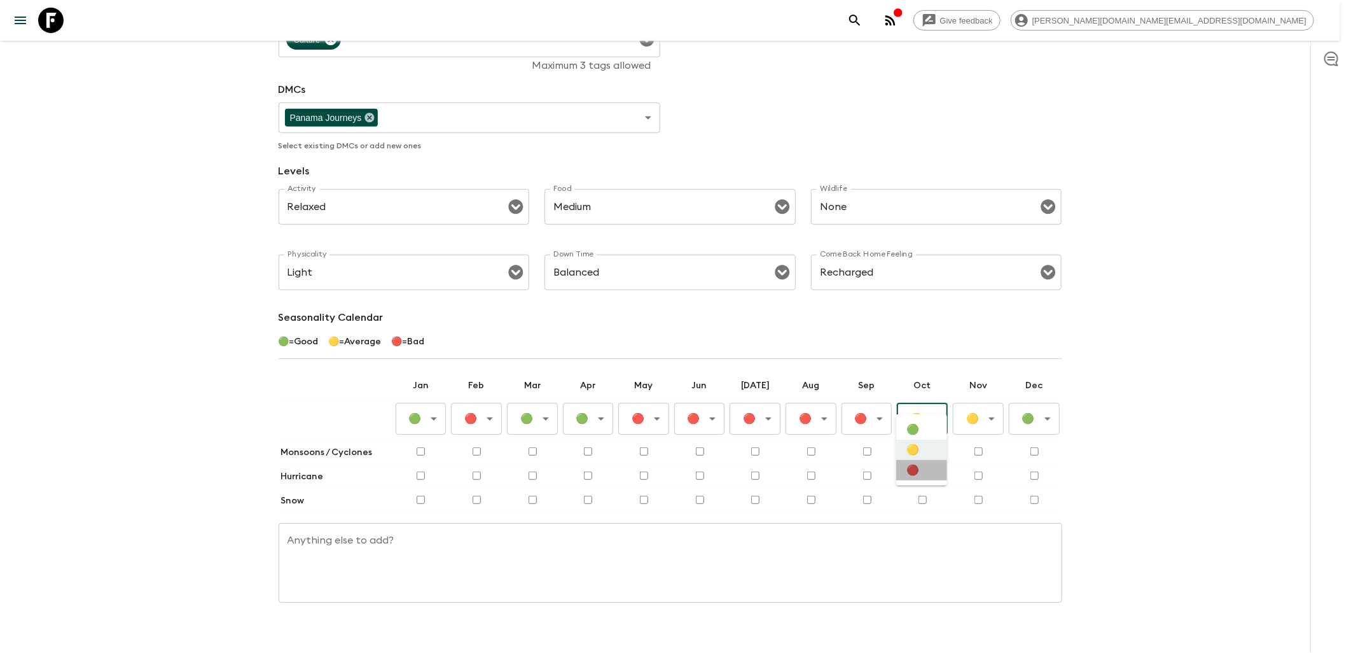
click at [902, 480] on li "🔴" at bounding box center [921, 470] width 51 height 20
type input "Bad"
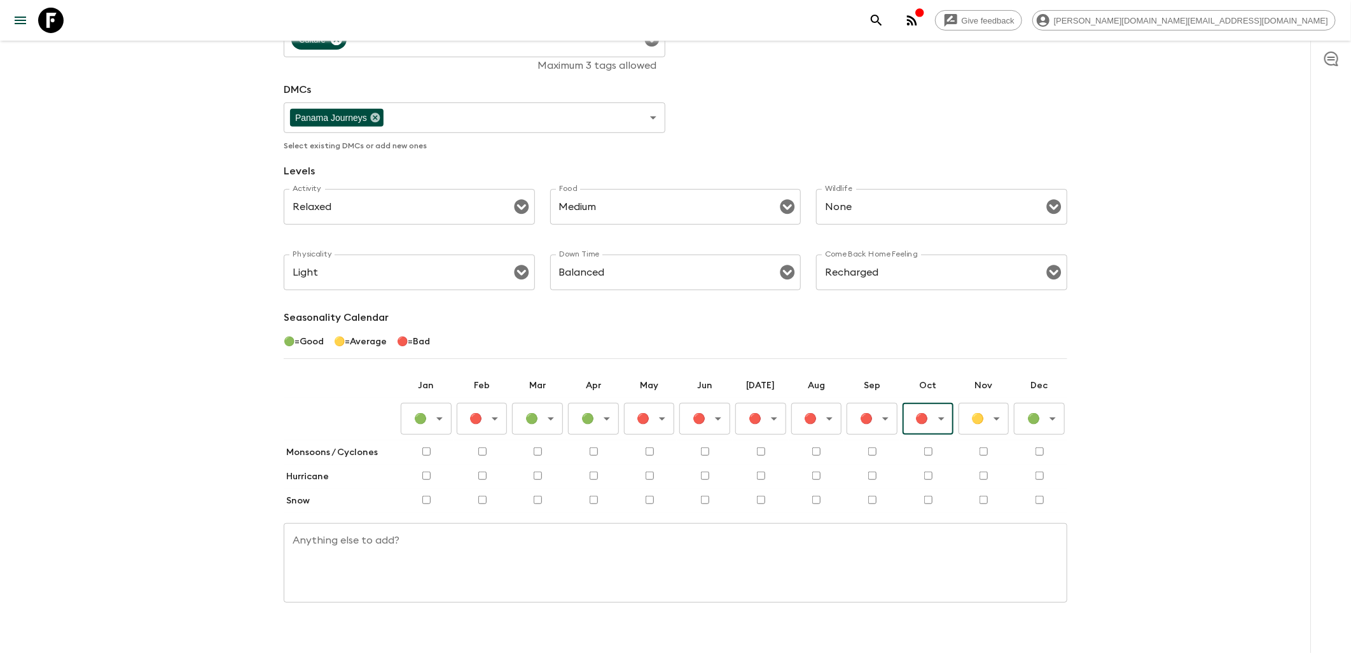
click at [973, 401] on body "Give feedback [PERSON_NAME][DOMAIN_NAME][EMAIL_ADDRESS][DOMAIN_NAME] All advent…" at bounding box center [675, 187] width 1351 height 969
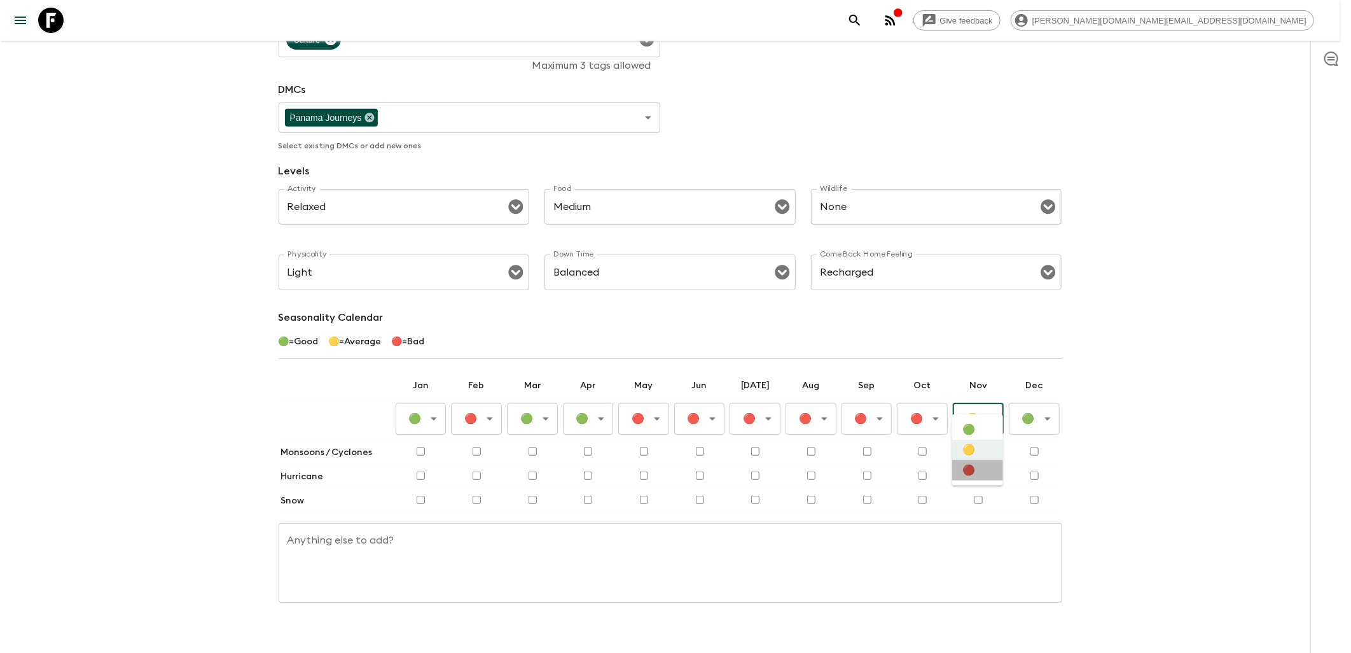
click at [967, 472] on li "🔴" at bounding box center [977, 470] width 51 height 20
type input "Bad"
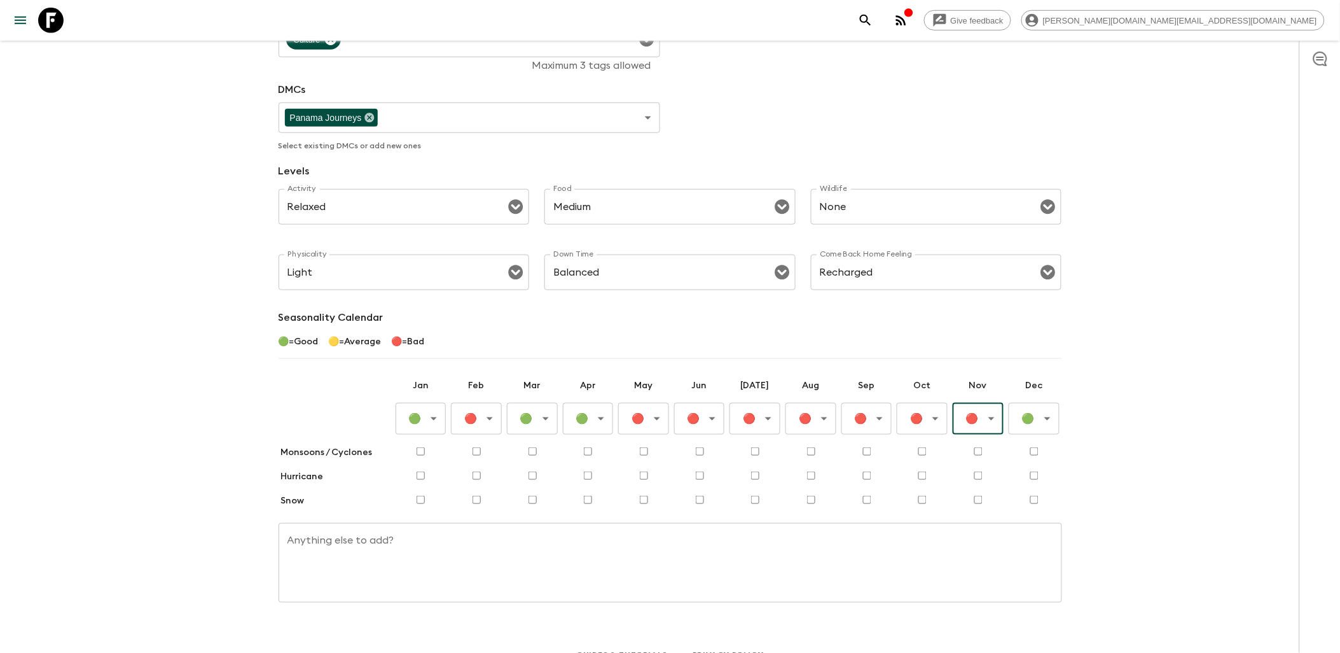
click at [756, 471] on input "checkbox" at bounding box center [755, 475] width 8 height 8
checkbox input "true"
click at [807, 471] on input "checkbox" at bounding box center [811, 475] width 8 height 8
checkbox input "true"
click at [861, 464] on td at bounding box center [867, 476] width 56 height 24
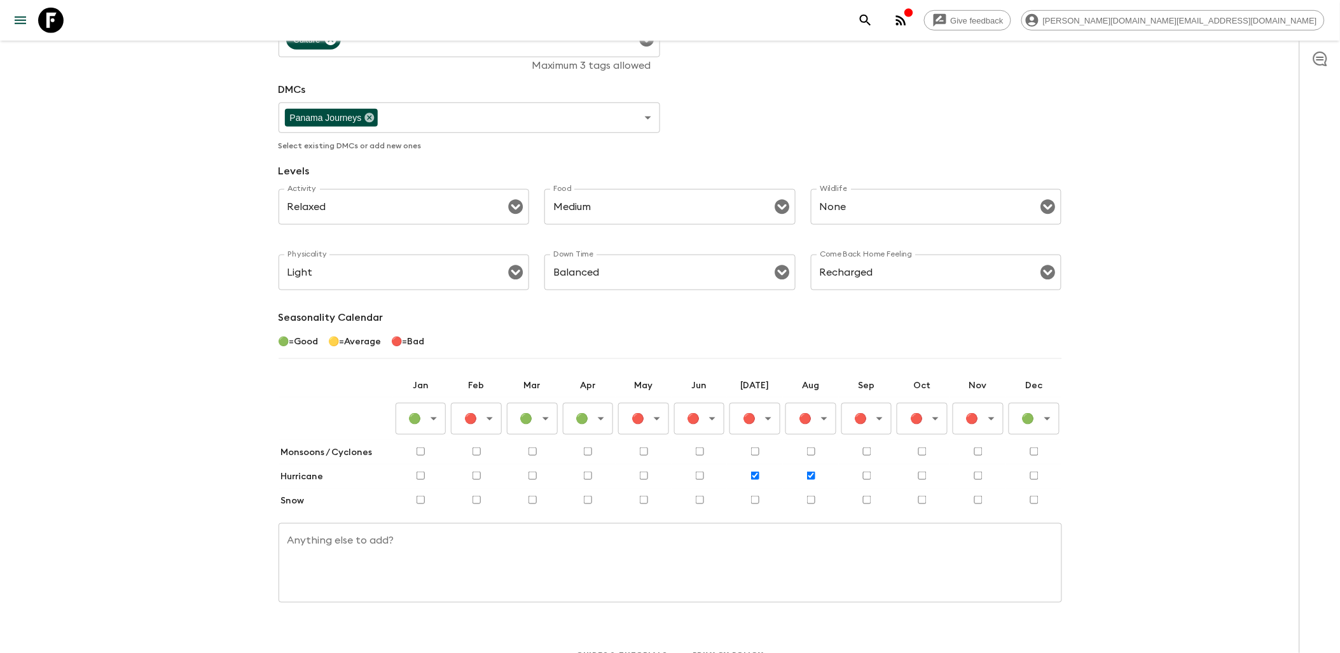
click at [920, 471] on input "checkbox" at bounding box center [922, 475] width 8 height 8
checkbox input "true"
click at [859, 464] on td at bounding box center [867, 476] width 56 height 24
click at [869, 471] on input "checkbox" at bounding box center [867, 475] width 8 height 8
checkbox input "true"
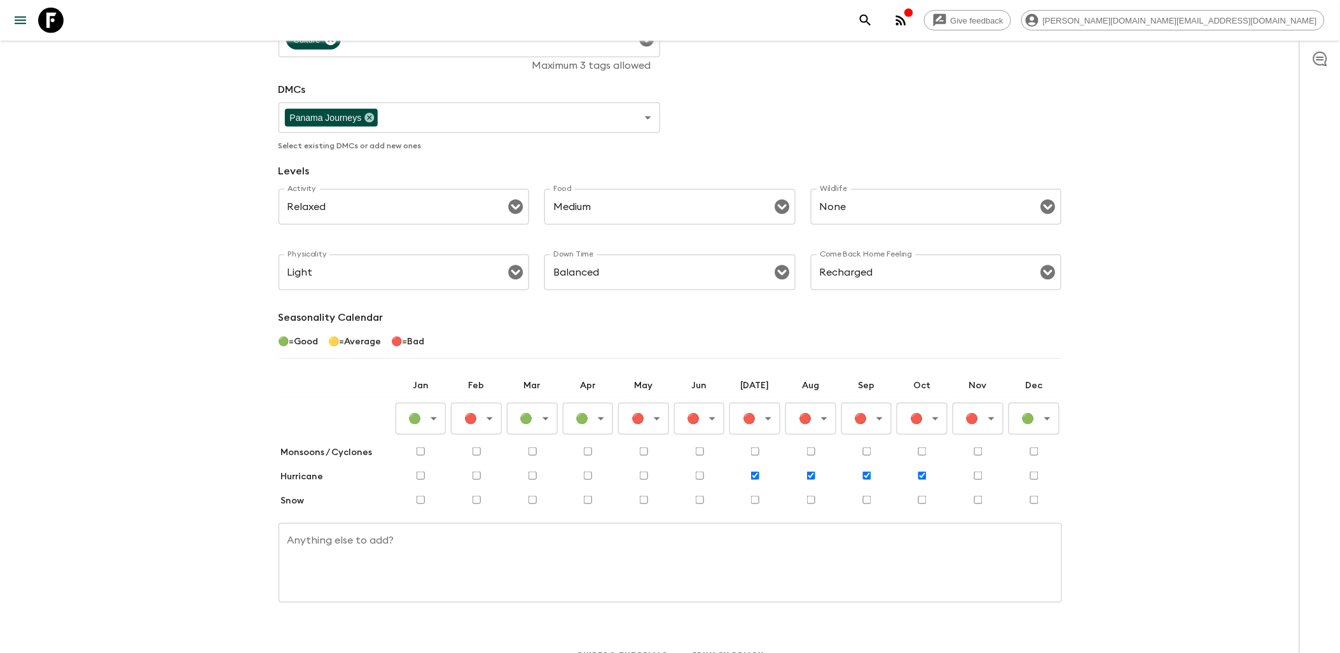
click at [981, 471] on input "checkbox" at bounding box center [978, 475] width 8 height 8
checkbox input "true"
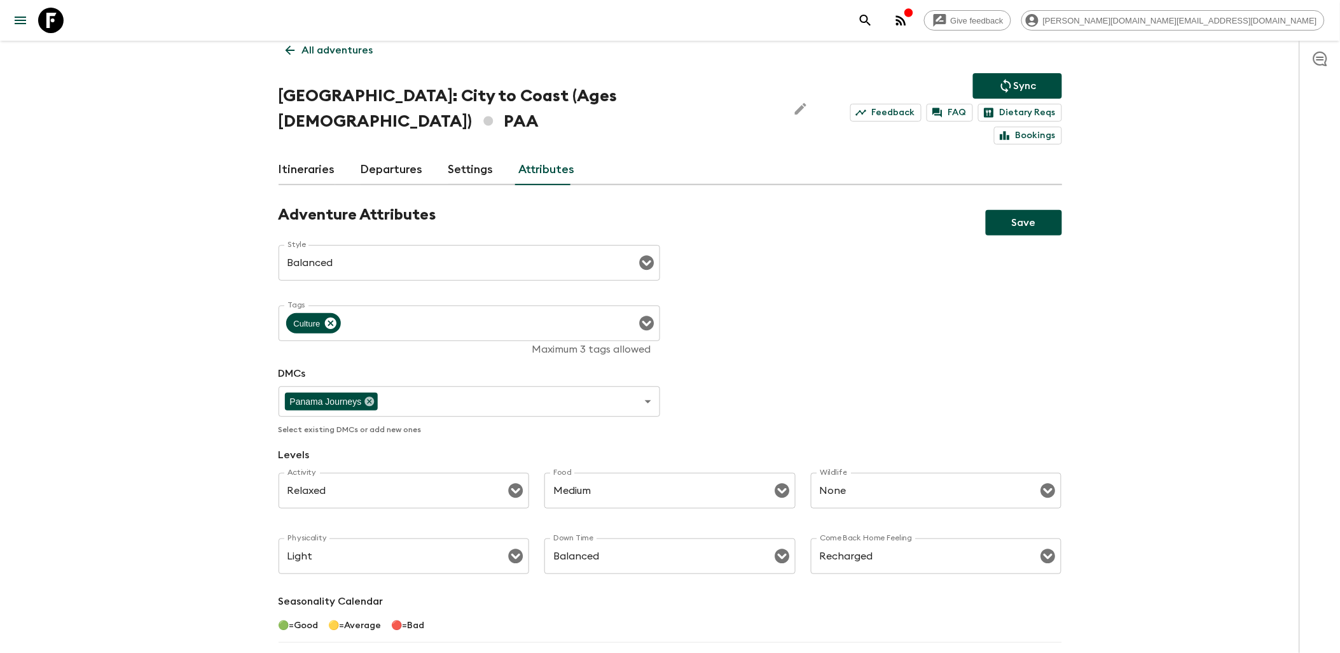
scroll to position [0, 0]
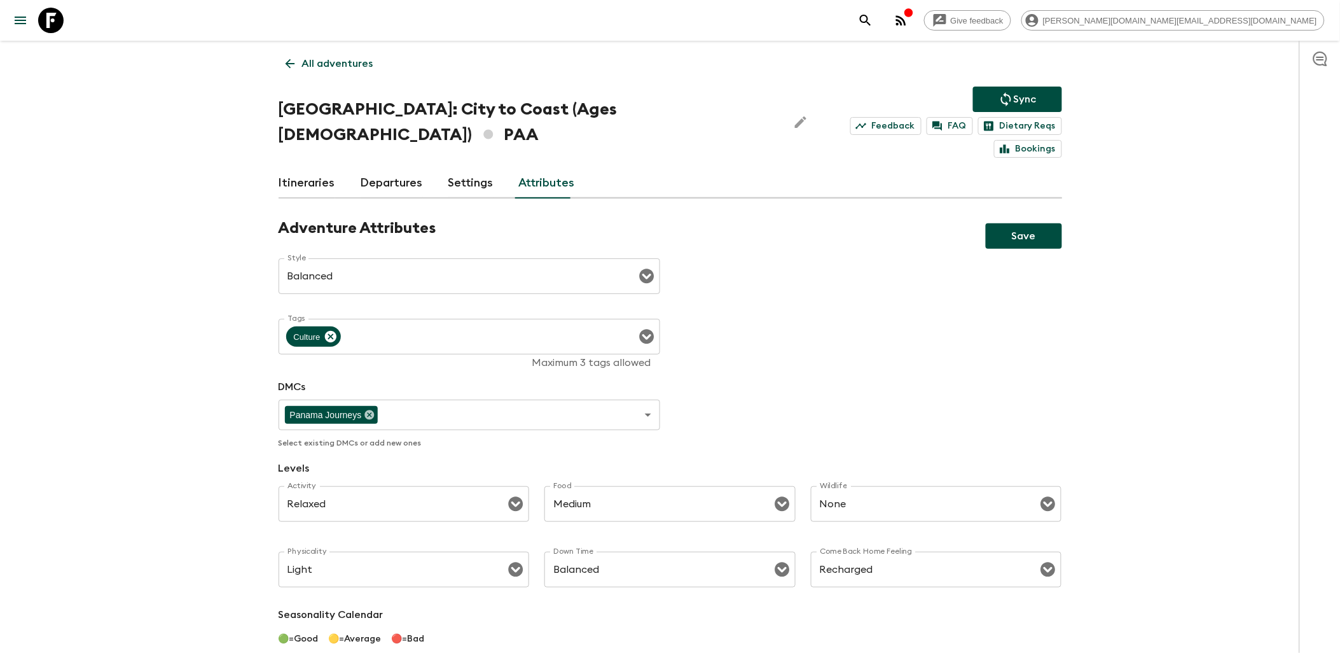
click at [1029, 223] on button "Save" at bounding box center [1024, 235] width 76 height 25
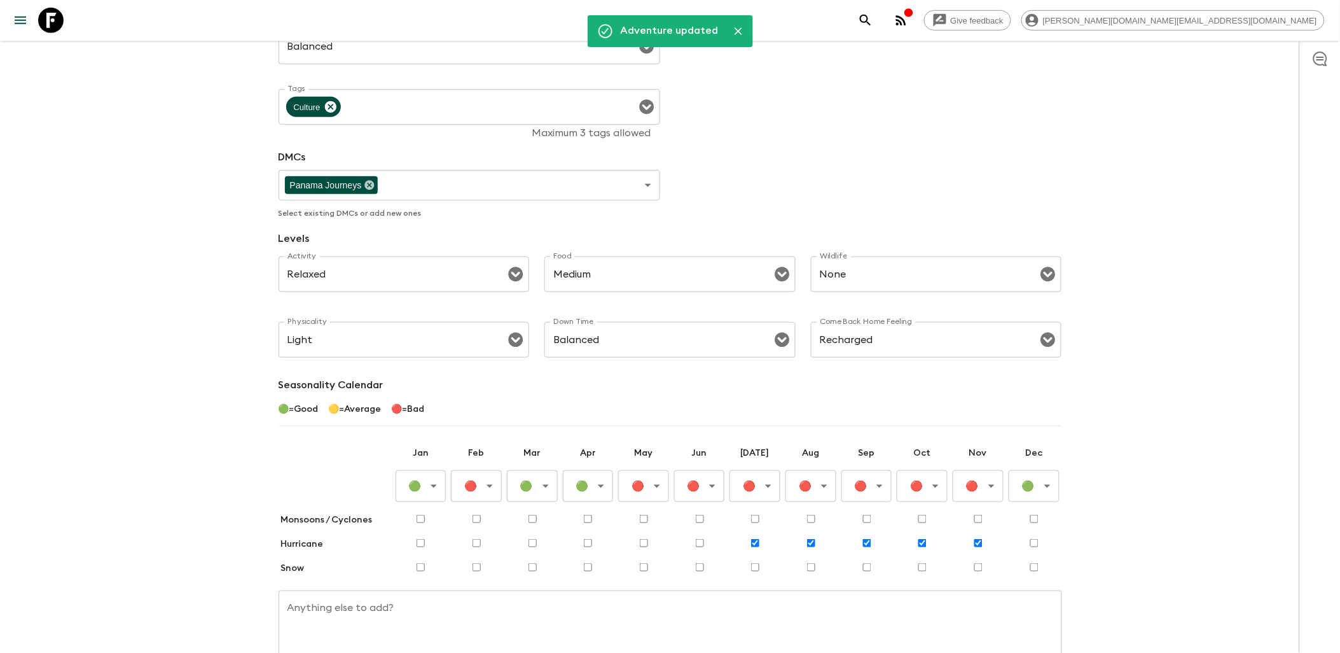
scroll to position [85, 0]
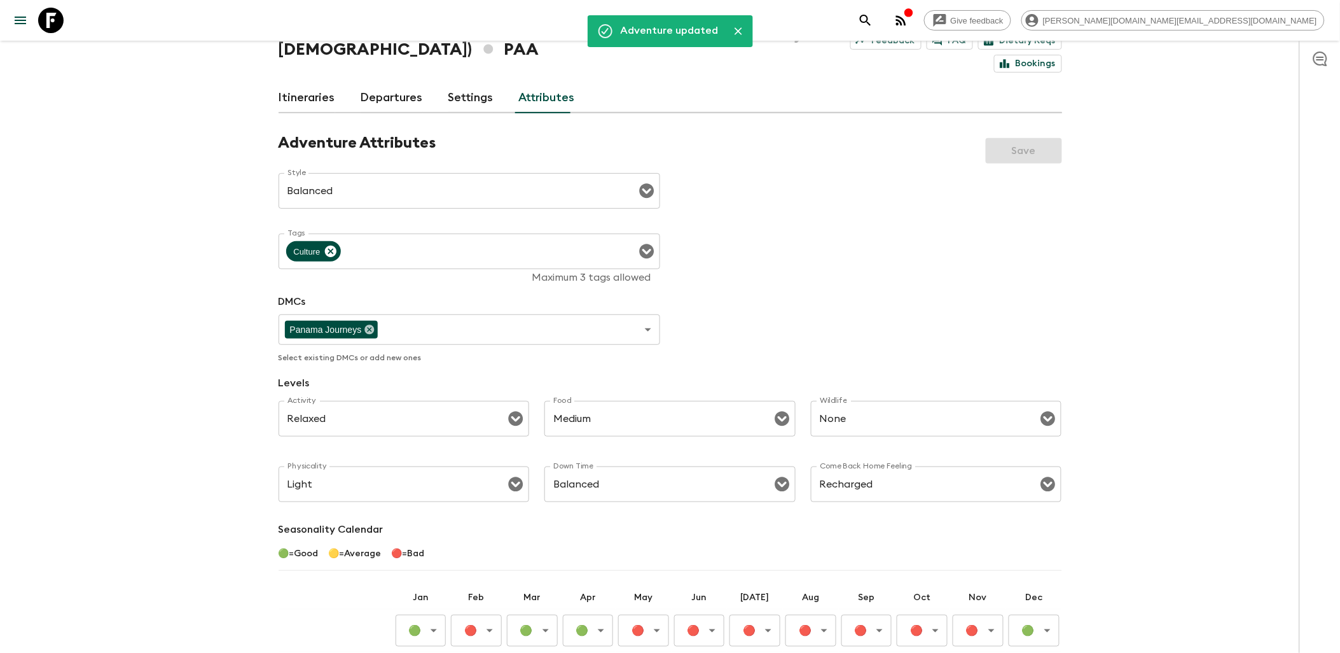
click at [53, 19] on icon at bounding box center [50, 20] width 25 height 25
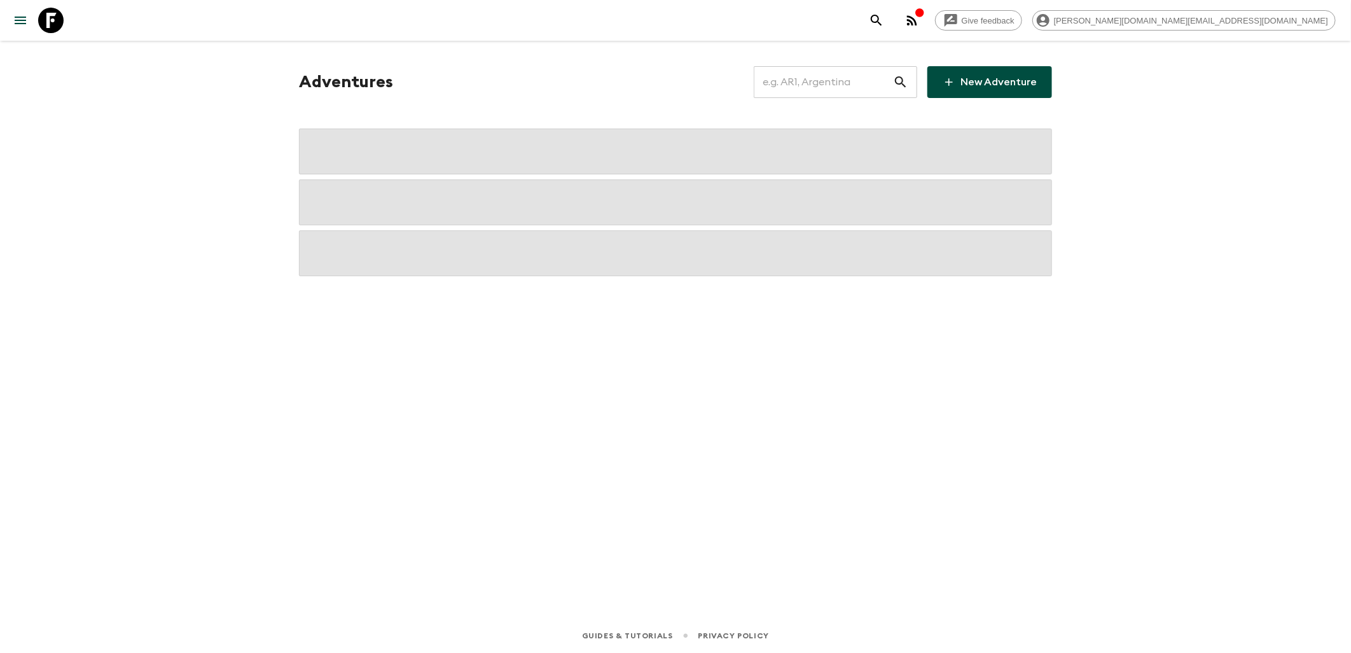
click at [828, 90] on input "text" at bounding box center [823, 82] width 139 height 36
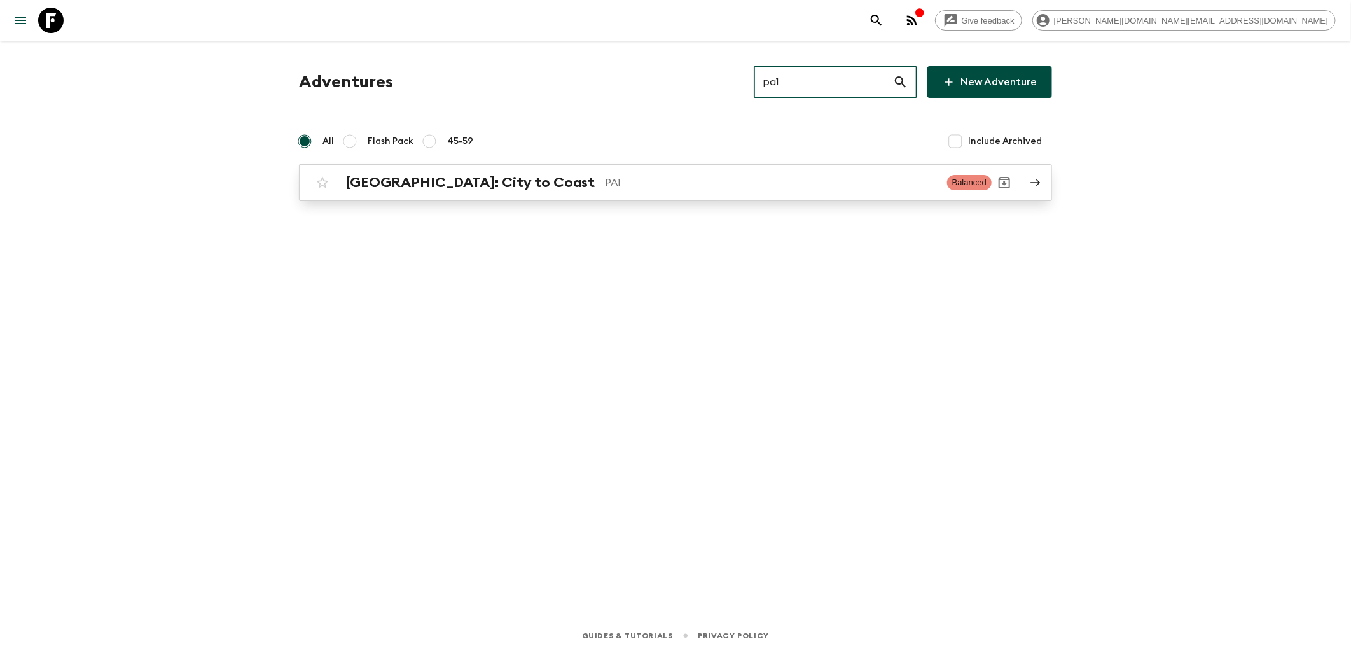
type input "pa1"
click at [435, 190] on h2 "[GEOGRAPHIC_DATA]: City to Coast" at bounding box center [469, 182] width 249 height 17
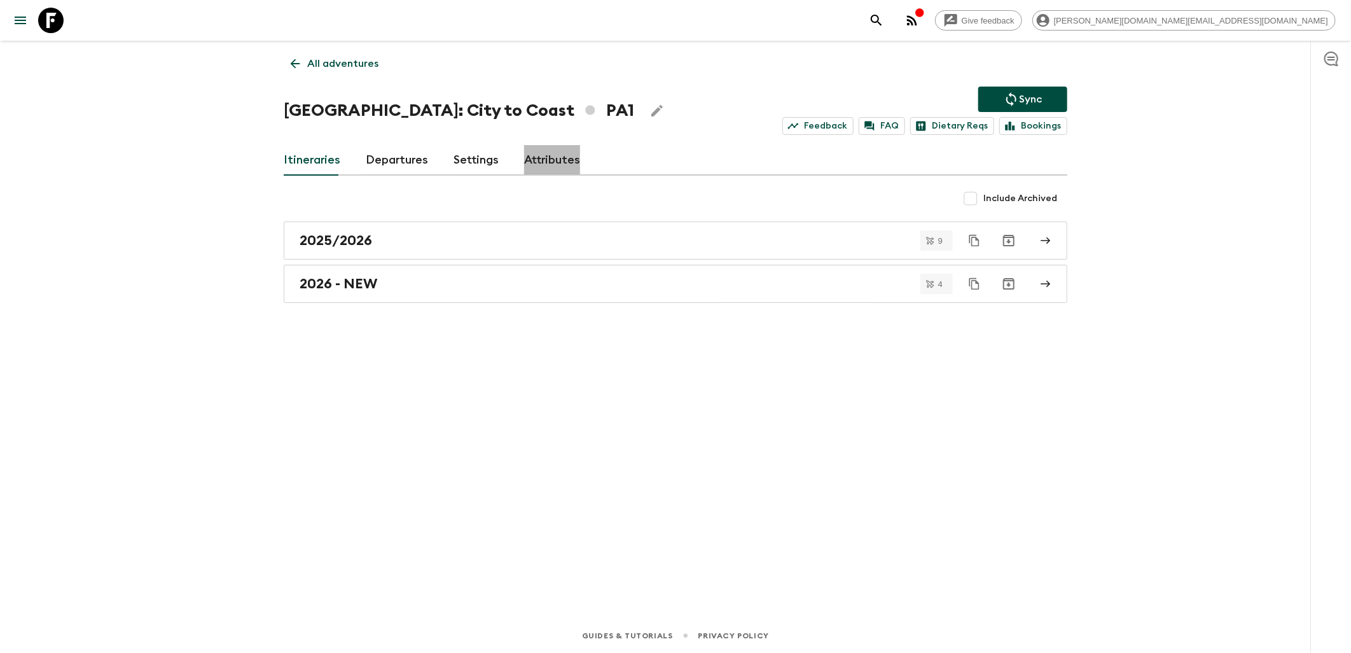
click at [548, 164] on link "Attributes" at bounding box center [552, 160] width 56 height 31
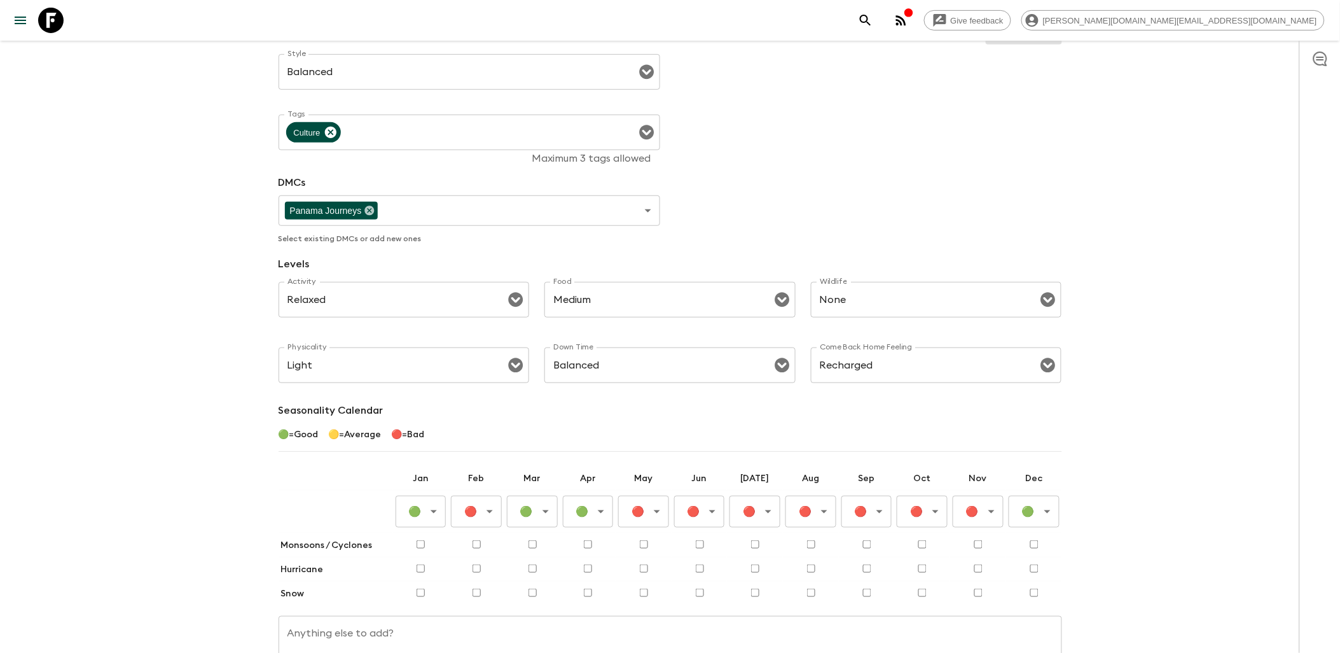
scroll to position [297, 0]
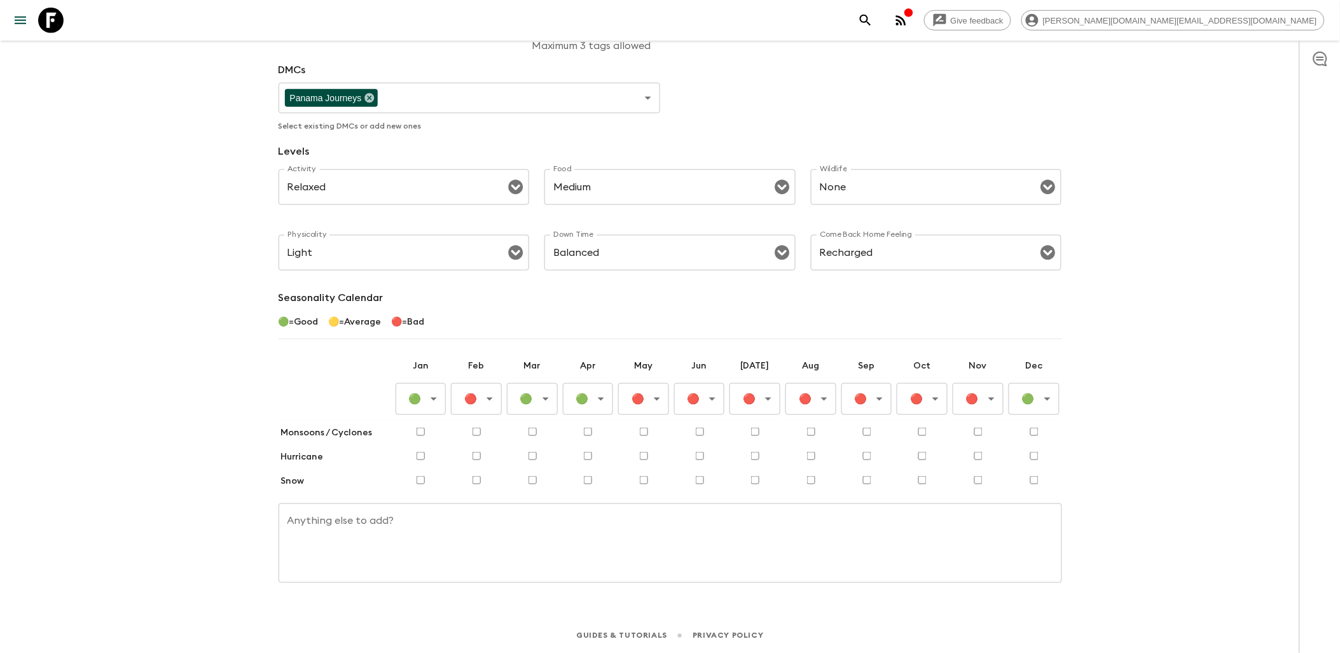
click at [752, 454] on input "checkbox" at bounding box center [755, 456] width 8 height 8
checkbox input "true"
click at [810, 455] on input "checkbox" at bounding box center [811, 456] width 8 height 8
checkbox input "true"
click at [865, 452] on input "checkbox" at bounding box center [867, 456] width 8 height 8
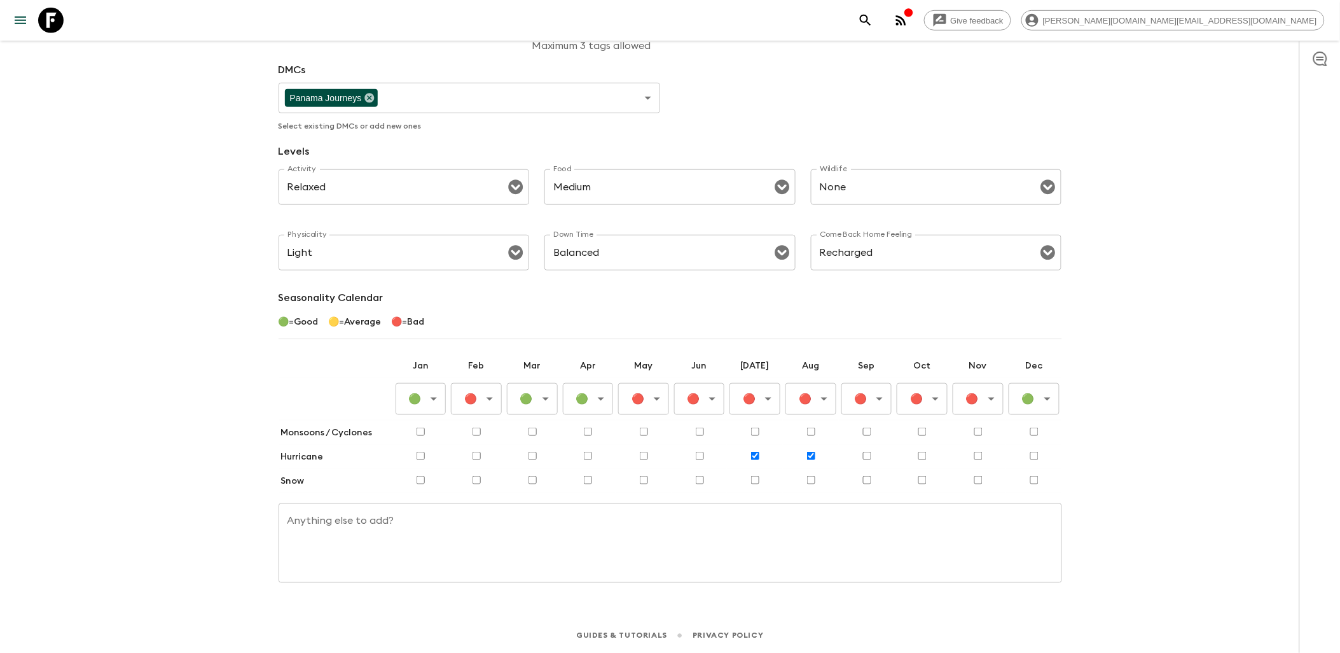
checkbox input "true"
click at [924, 454] on input "checkbox" at bounding box center [922, 456] width 8 height 8
checkbox input "true"
click at [981, 458] on input "checkbox" at bounding box center [978, 456] width 8 height 8
checkbox input "true"
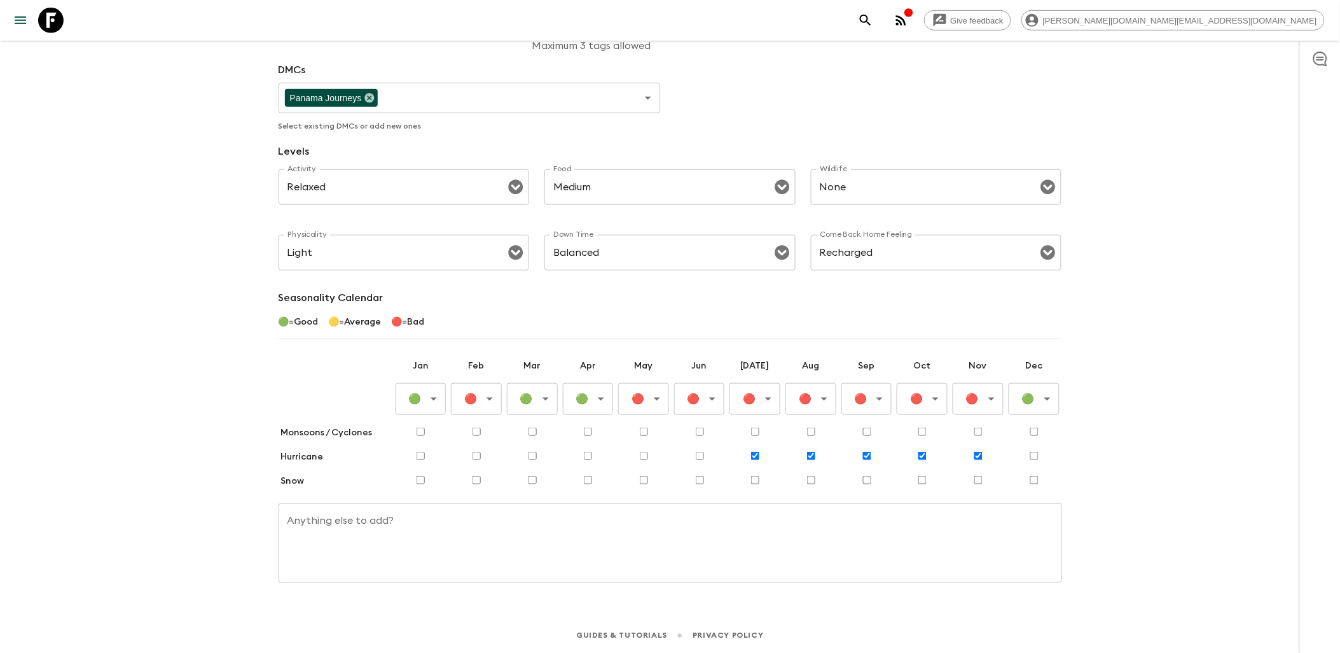
scroll to position [0, 0]
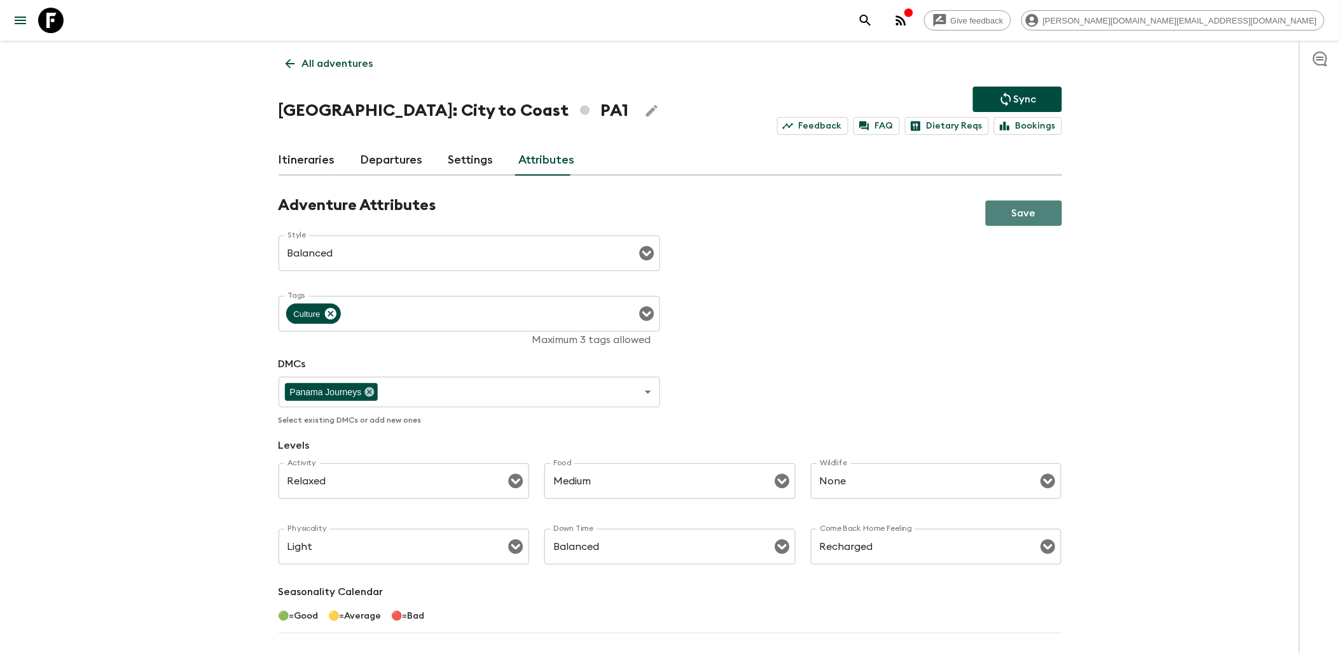
click at [1037, 214] on button "Save" at bounding box center [1024, 212] width 76 height 25
click at [56, 20] on icon at bounding box center [50, 20] width 25 height 25
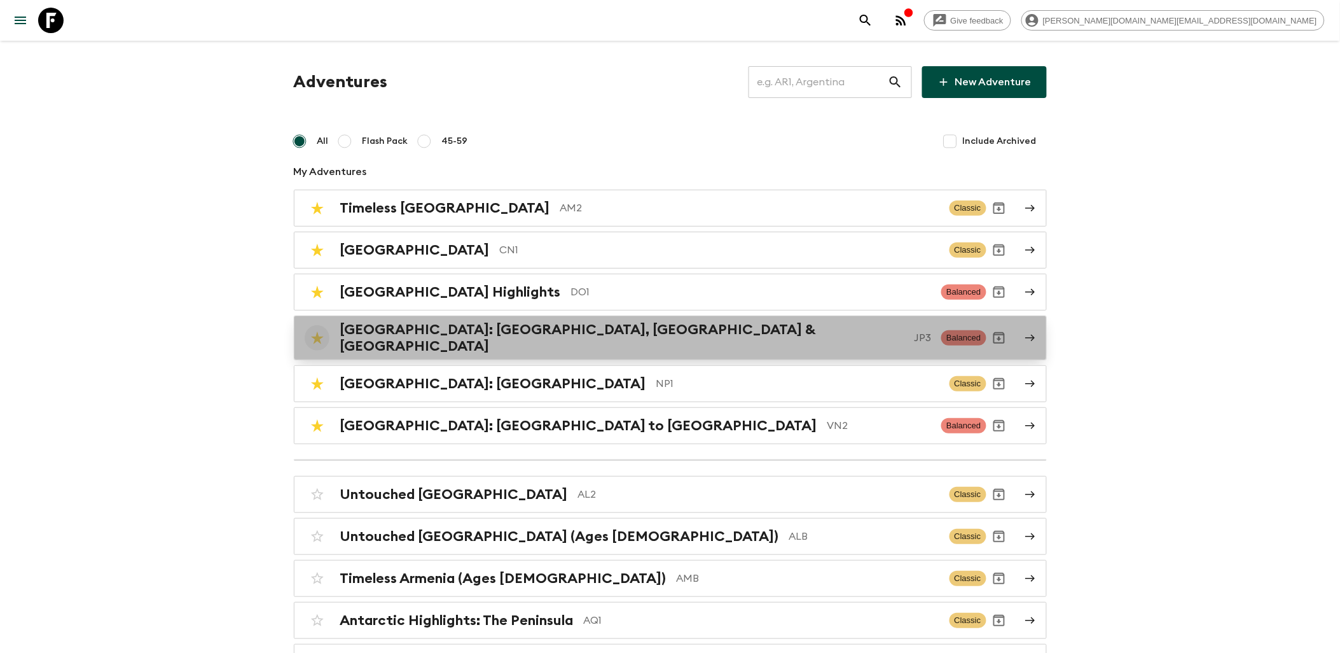
click at [315, 335] on input "checkbox" at bounding box center [317, 337] width 25 height 25
checkbox input "false"
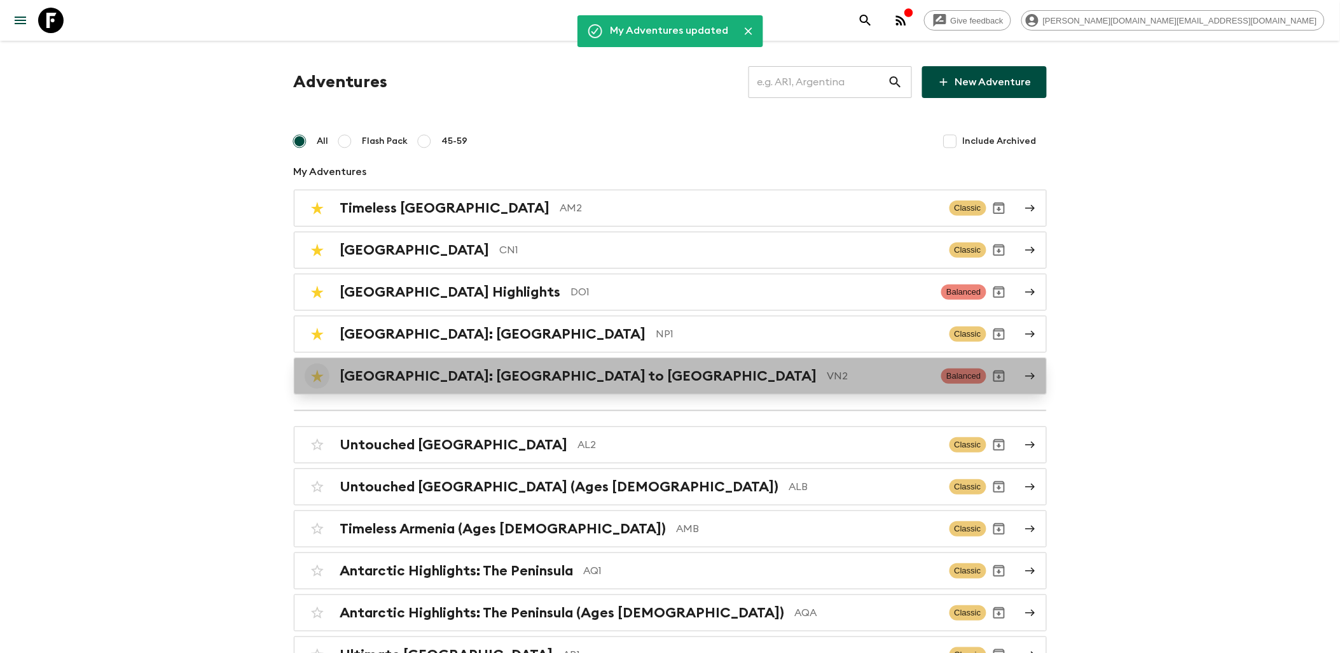
click at [316, 379] on input "checkbox" at bounding box center [317, 375] width 25 height 25
checkbox input "false"
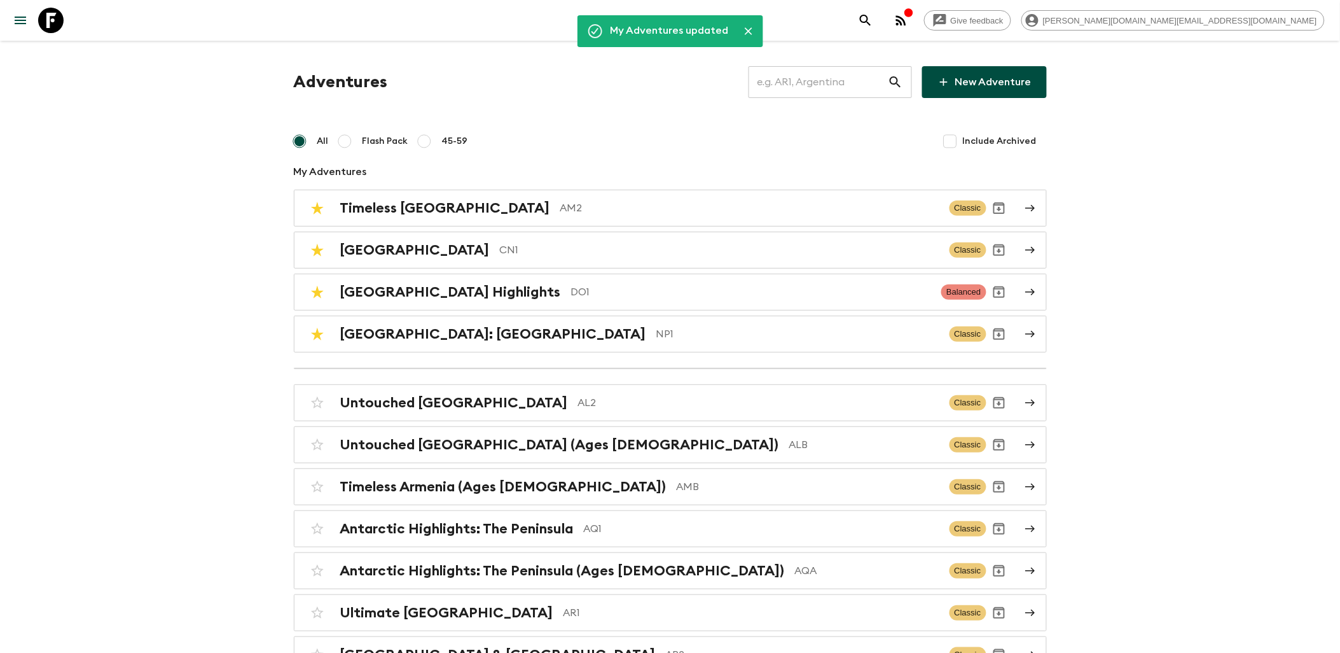
click at [60, 20] on icon at bounding box center [50, 20] width 25 height 25
click at [826, 73] on input "text" at bounding box center [818, 82] width 139 height 36
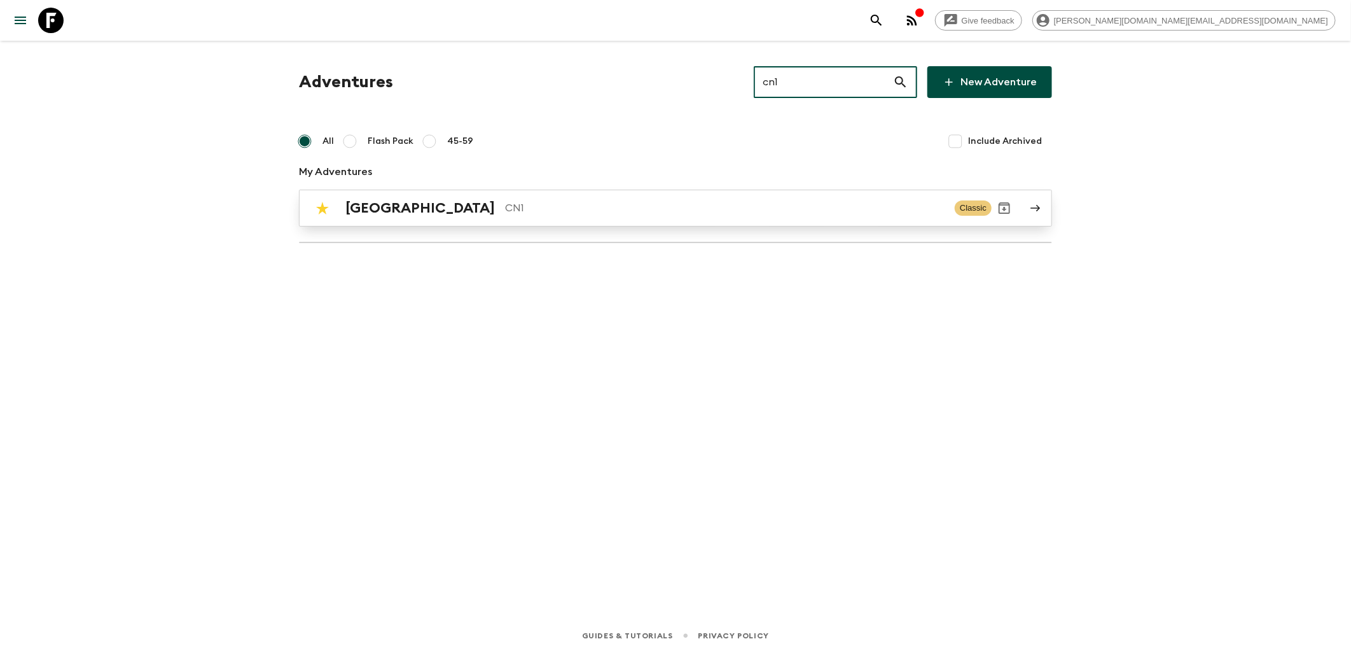
type input "cn1"
click at [505, 208] on p "CN1" at bounding box center [725, 207] width 440 height 15
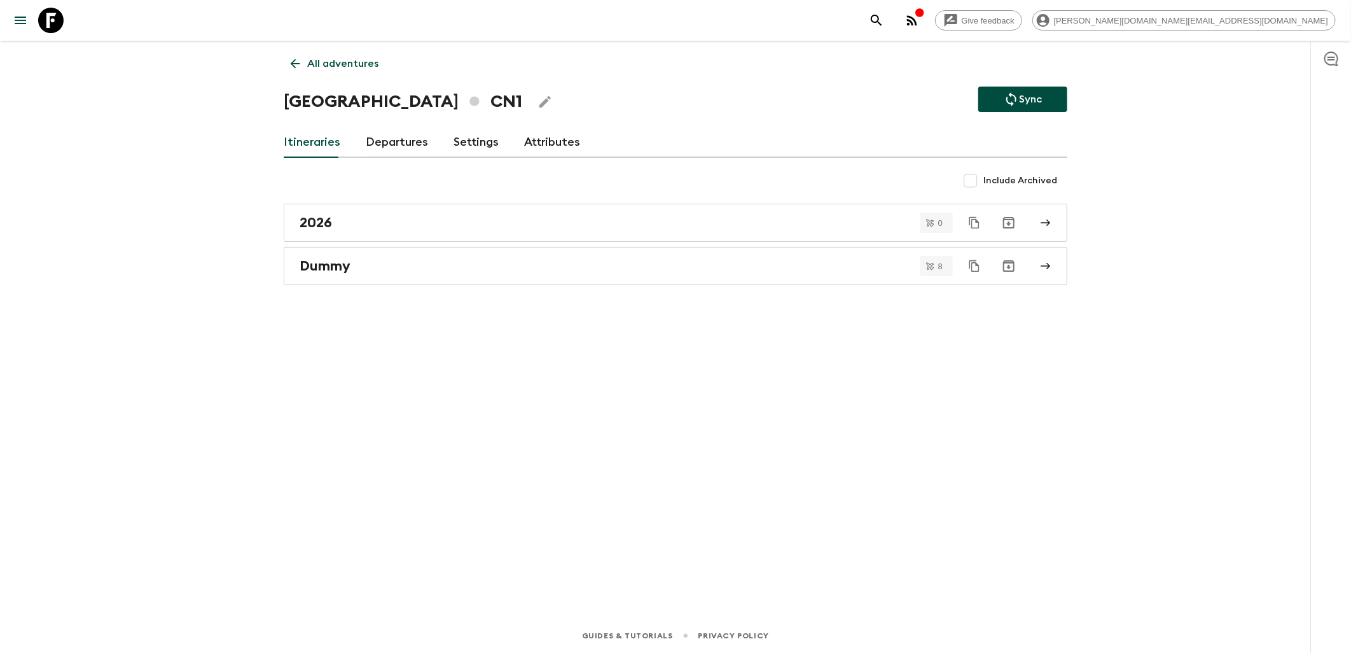
click at [402, 143] on link "Departures" at bounding box center [397, 142] width 62 height 31
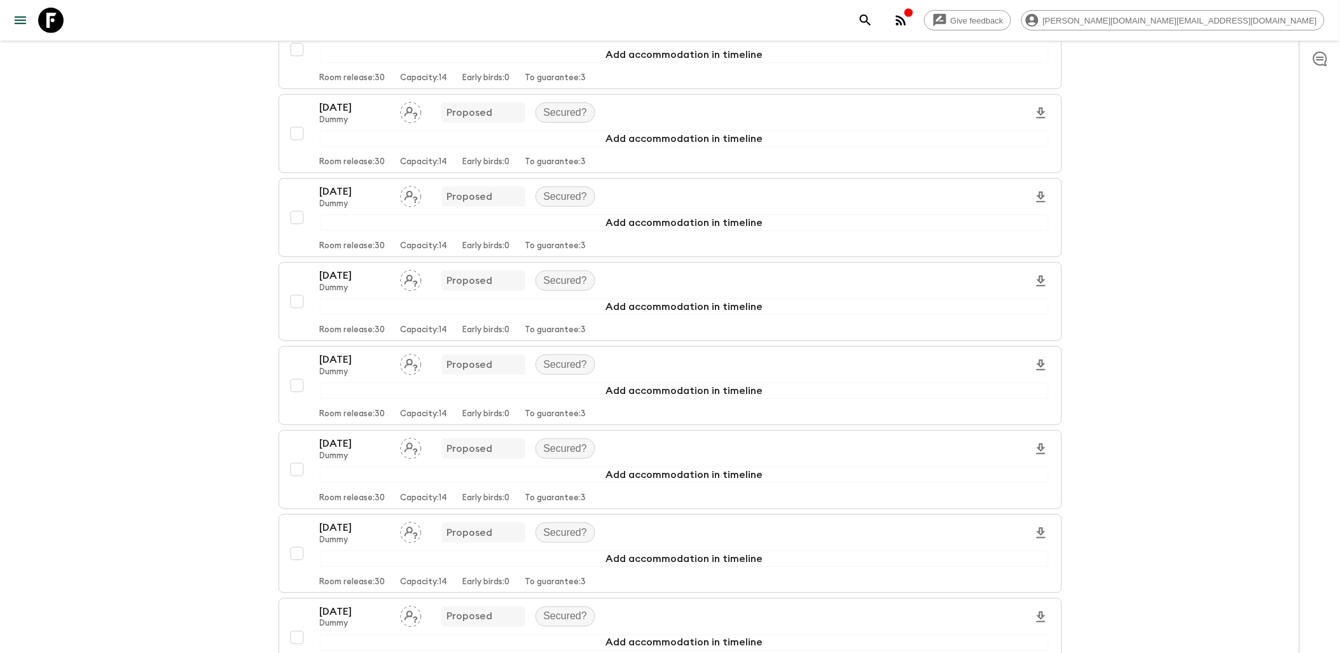
scroll to position [314, 0]
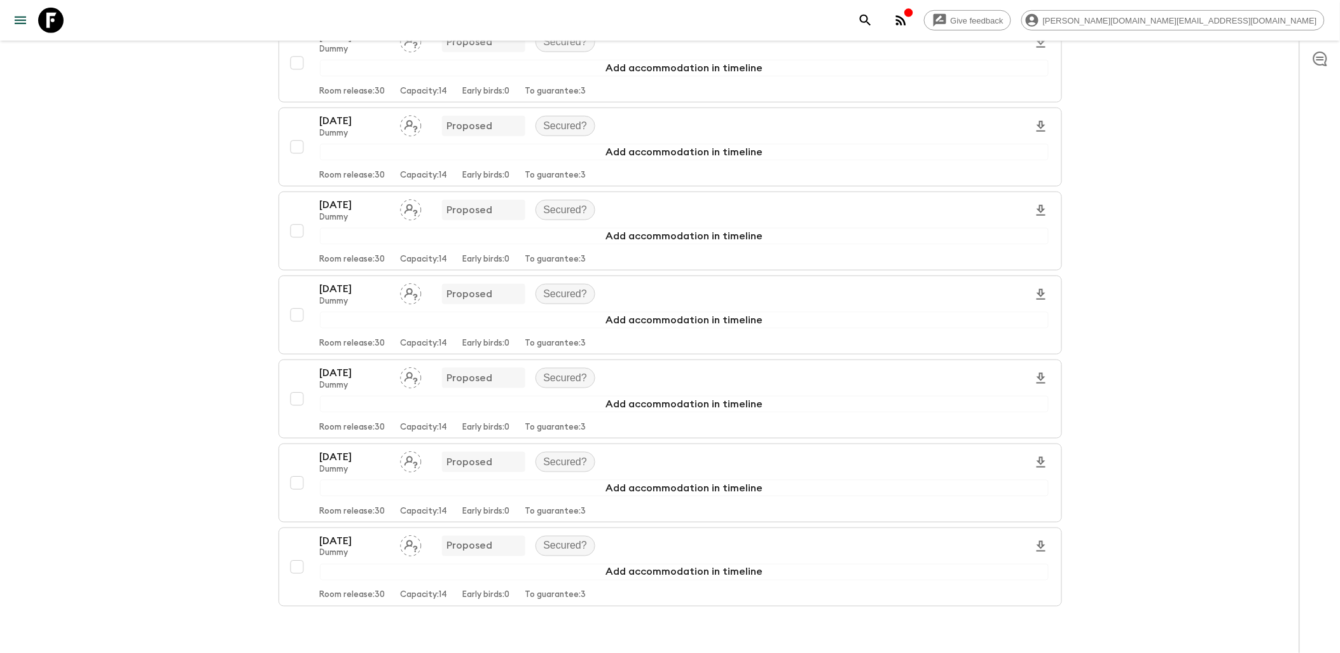
click at [47, 4] on link at bounding box center [51, 21] width 36 height 36
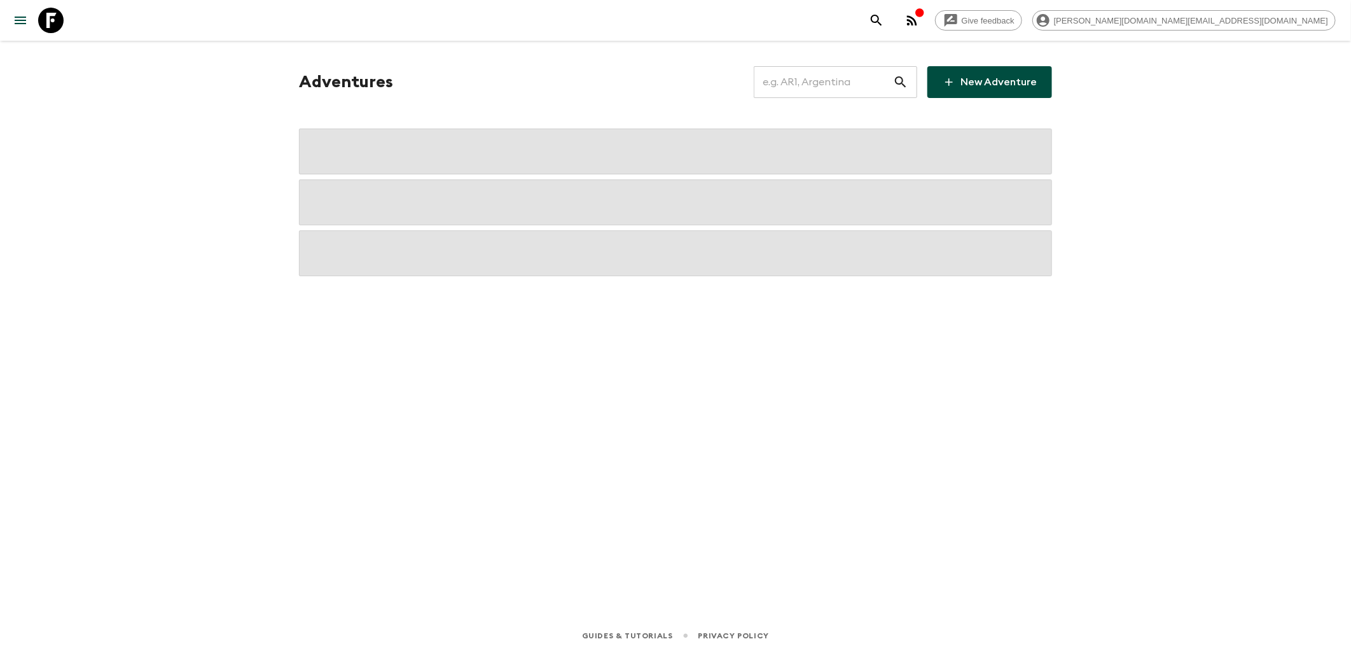
click at [821, 83] on input "text" at bounding box center [823, 82] width 139 height 36
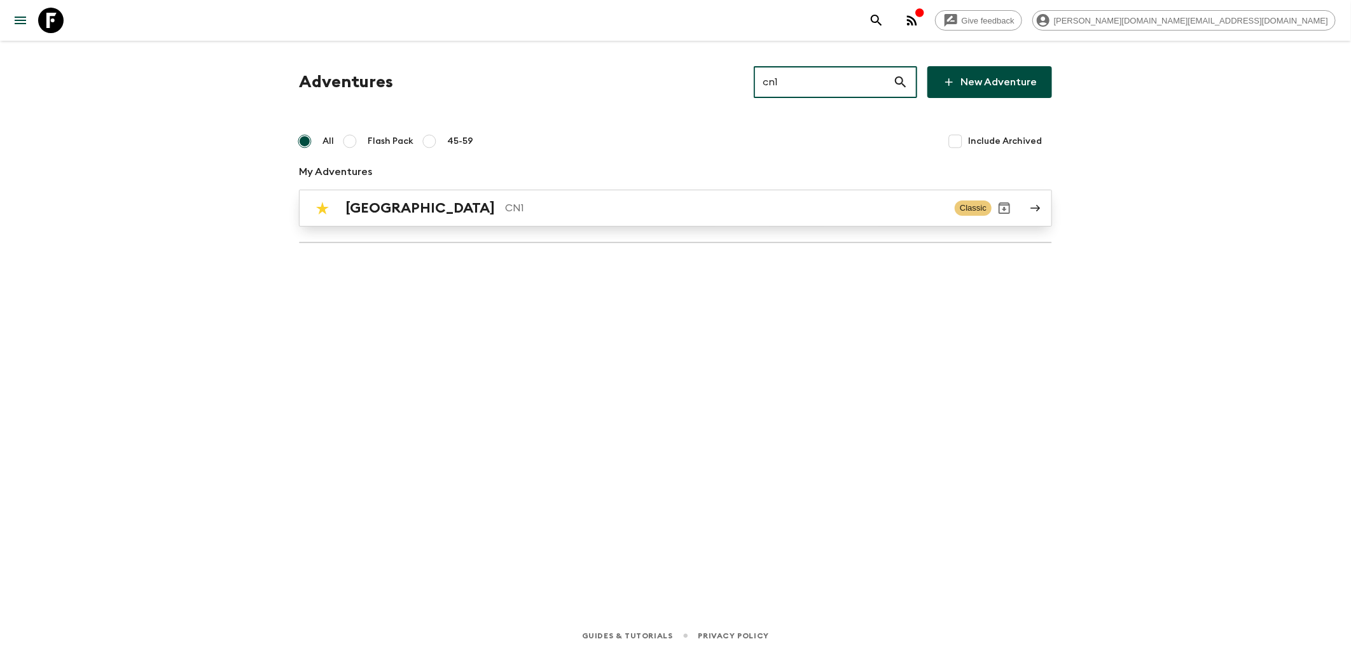
type input "cn1"
click at [505, 201] on p "CN1" at bounding box center [725, 207] width 440 height 15
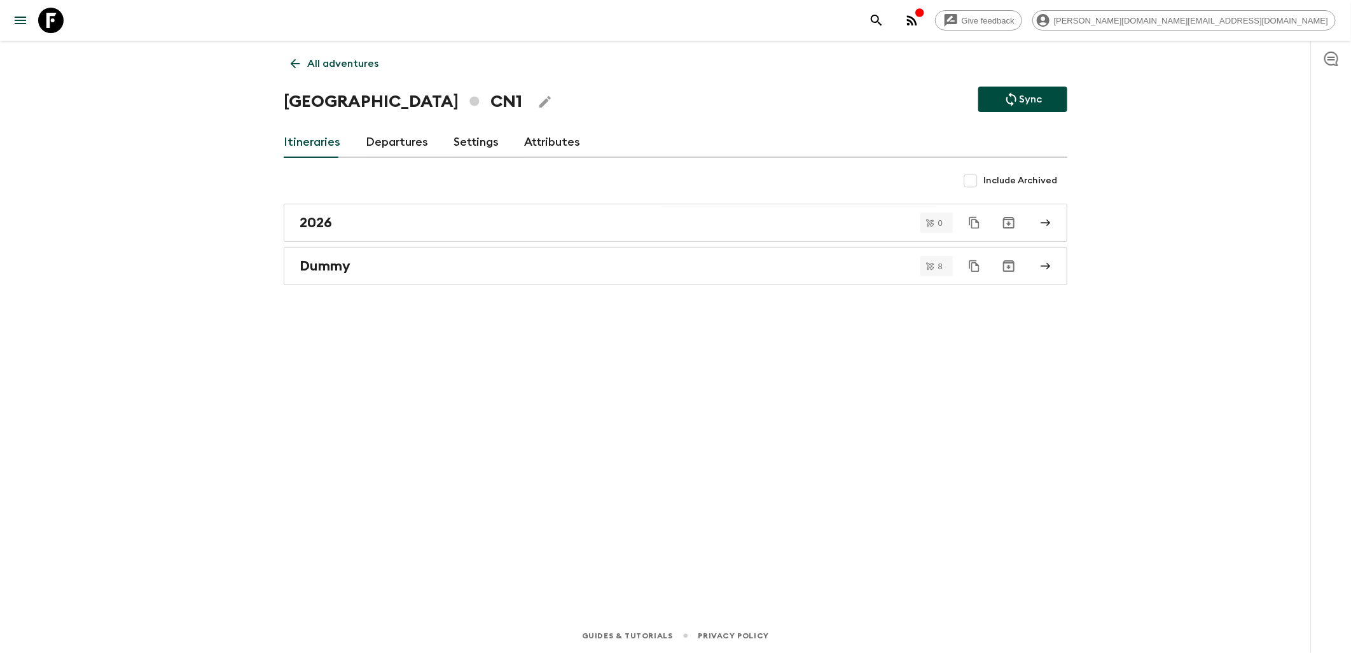
click at [530, 135] on link "Attributes" at bounding box center [552, 142] width 56 height 31
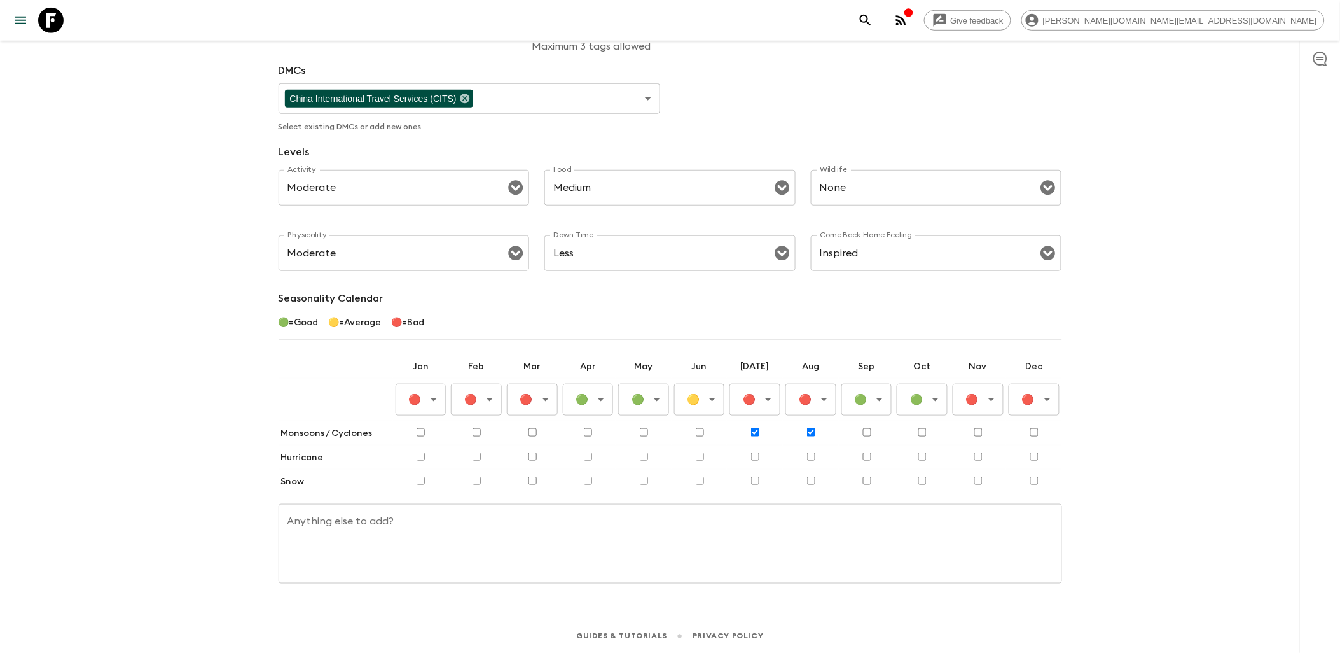
scroll to position [279, 0]
click at [931, 405] on body "Give feedback [PERSON_NAME][DOMAIN_NAME][EMAIL_ADDRESS][DOMAIN_NAME] All advent…" at bounding box center [670, 188] width 1340 height 929
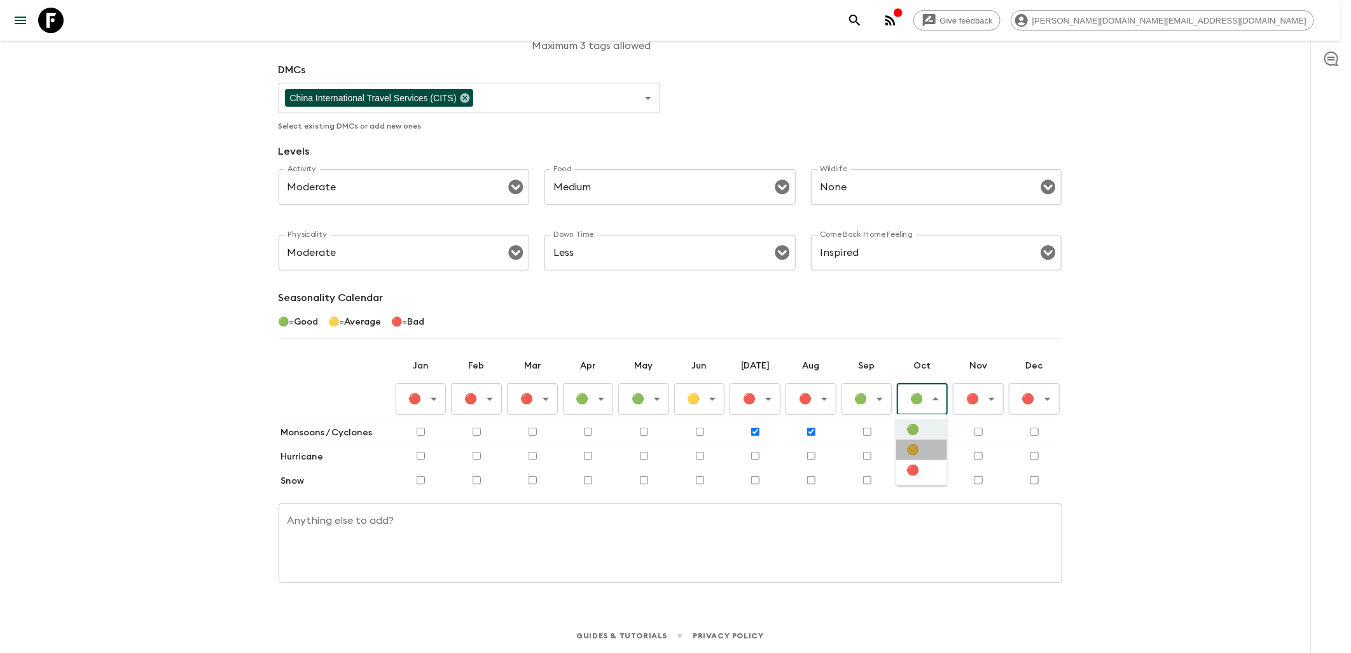
click at [932, 447] on li "🟡" at bounding box center [921, 450] width 51 height 20
type input "Average"
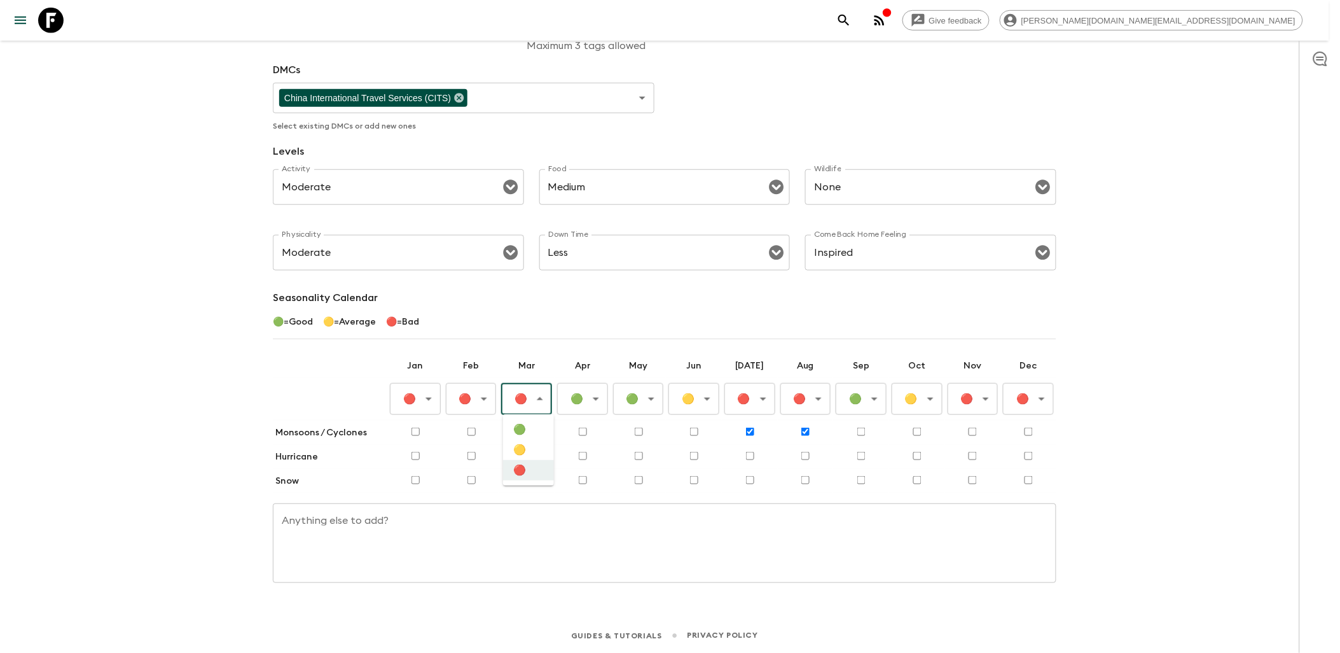
click at [535, 407] on body "Give feedback [PERSON_NAME][DOMAIN_NAME][EMAIL_ADDRESS][DOMAIN_NAME] All advent…" at bounding box center [670, 188] width 1340 height 929
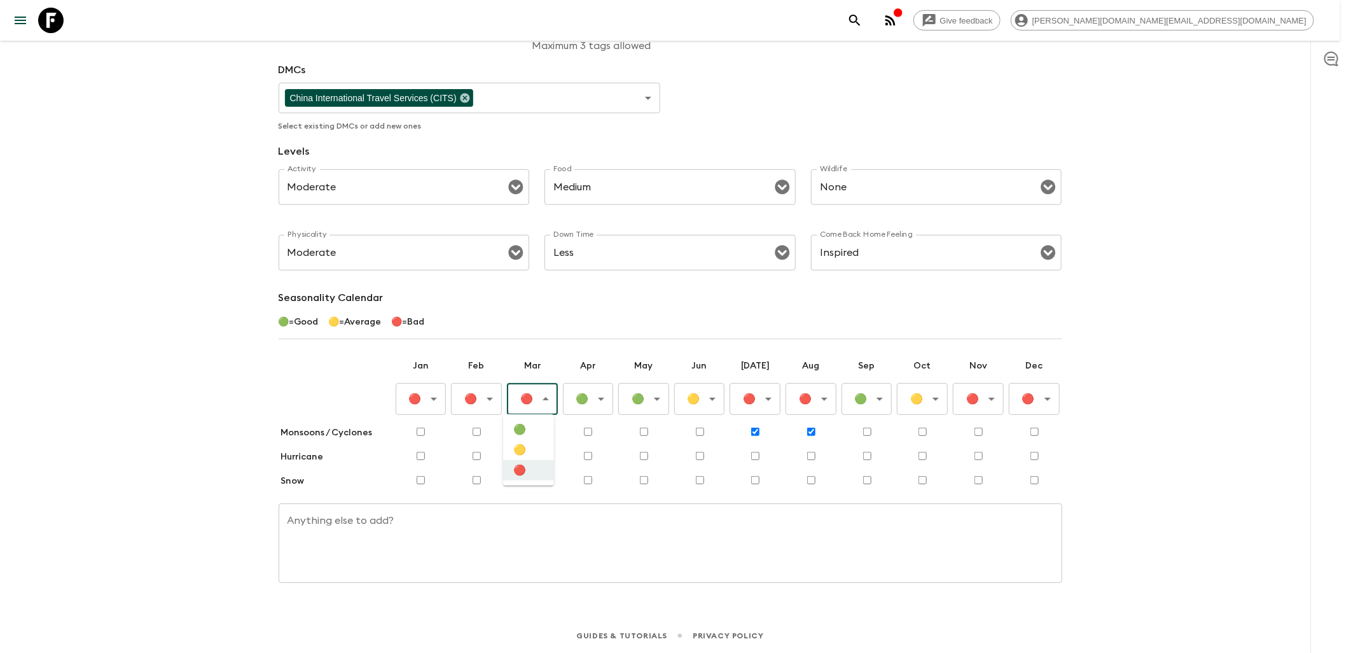
click at [333, 363] on div at bounding box center [675, 326] width 1351 height 653
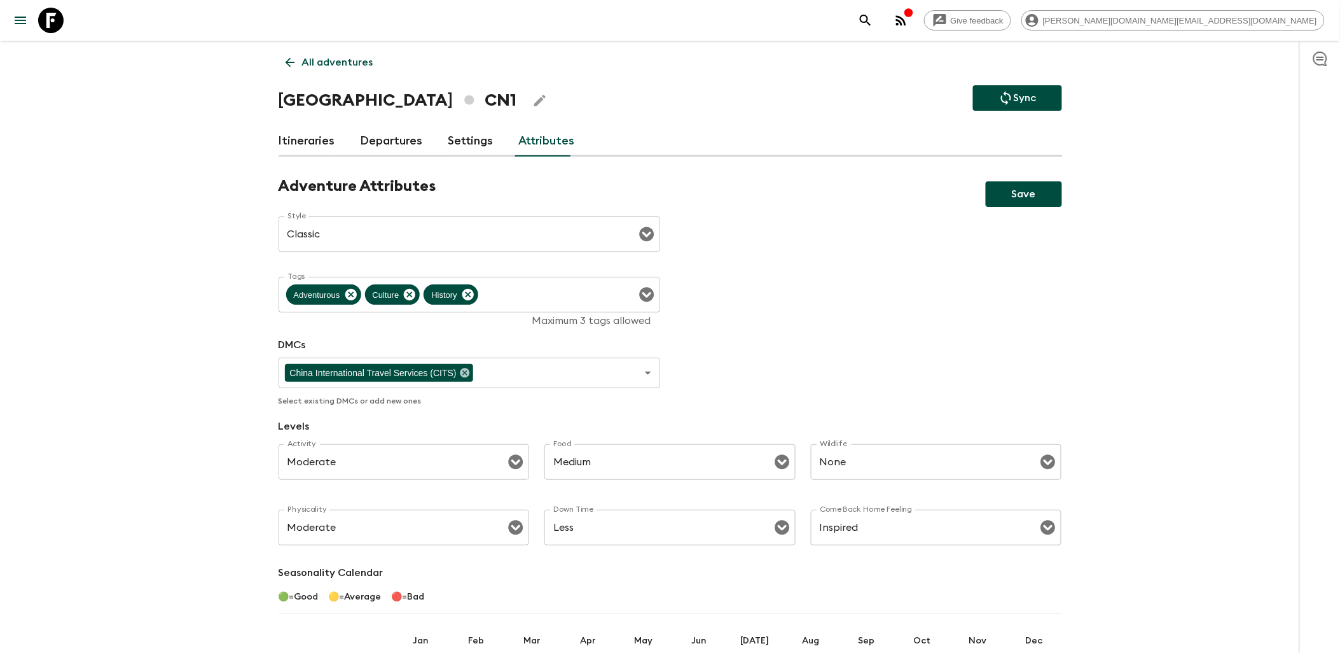
scroll to position [0, 0]
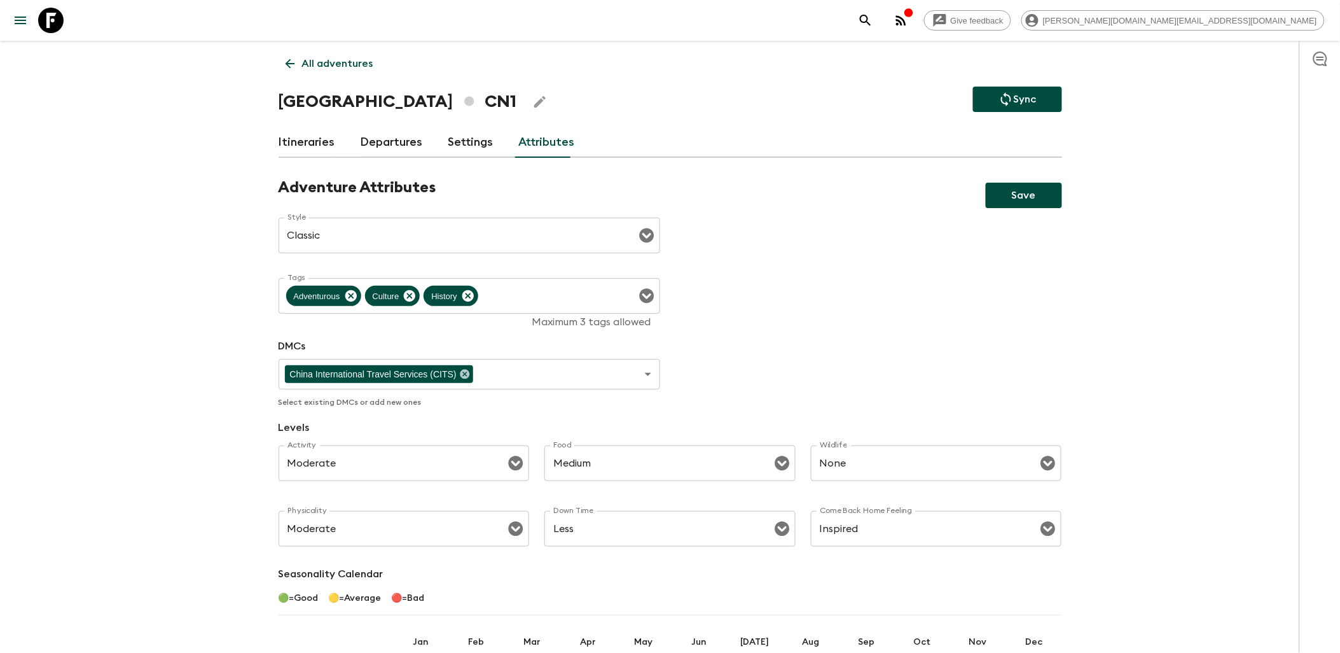
click at [1011, 193] on button "Save" at bounding box center [1024, 195] width 76 height 25
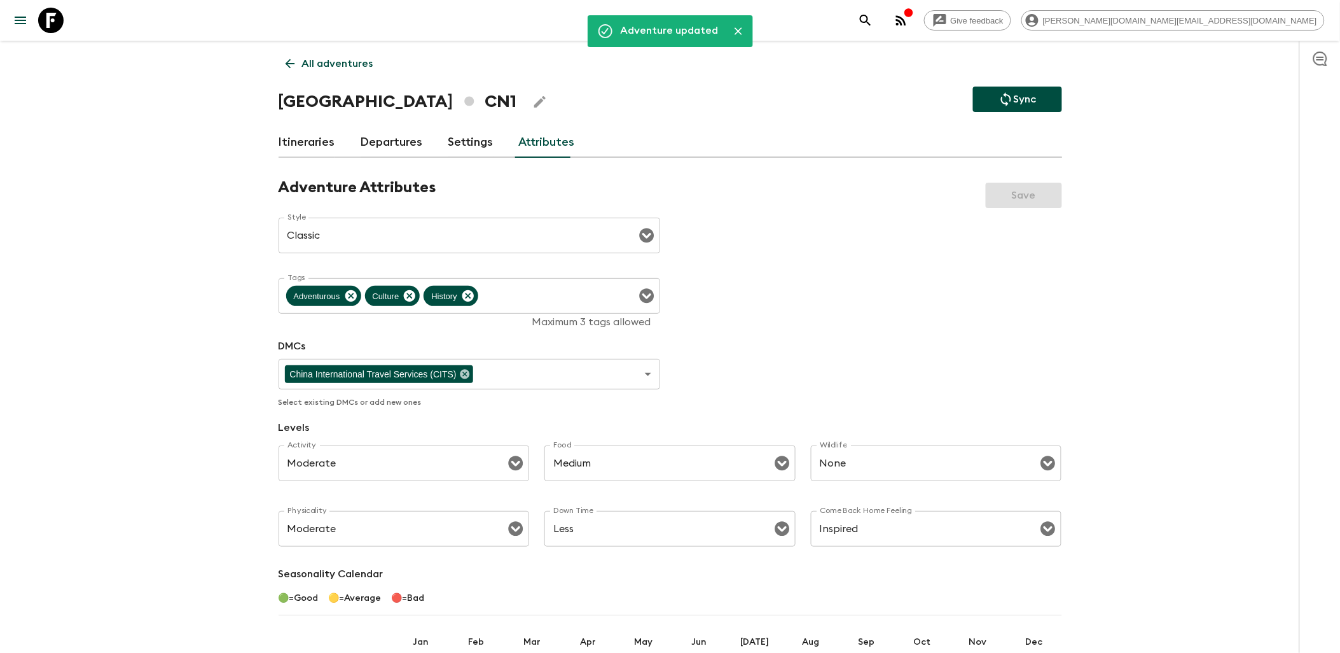
click at [60, 20] on icon at bounding box center [50, 20] width 25 height 25
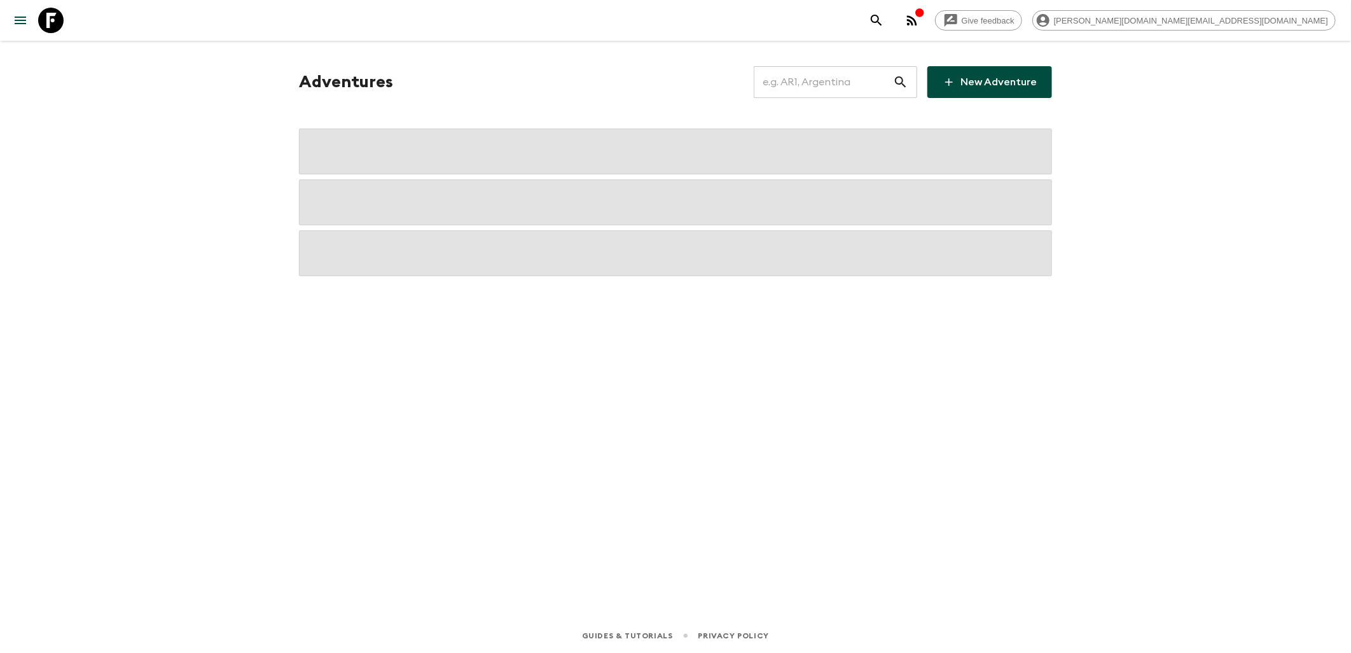
click at [840, 79] on input "text" at bounding box center [823, 82] width 139 height 36
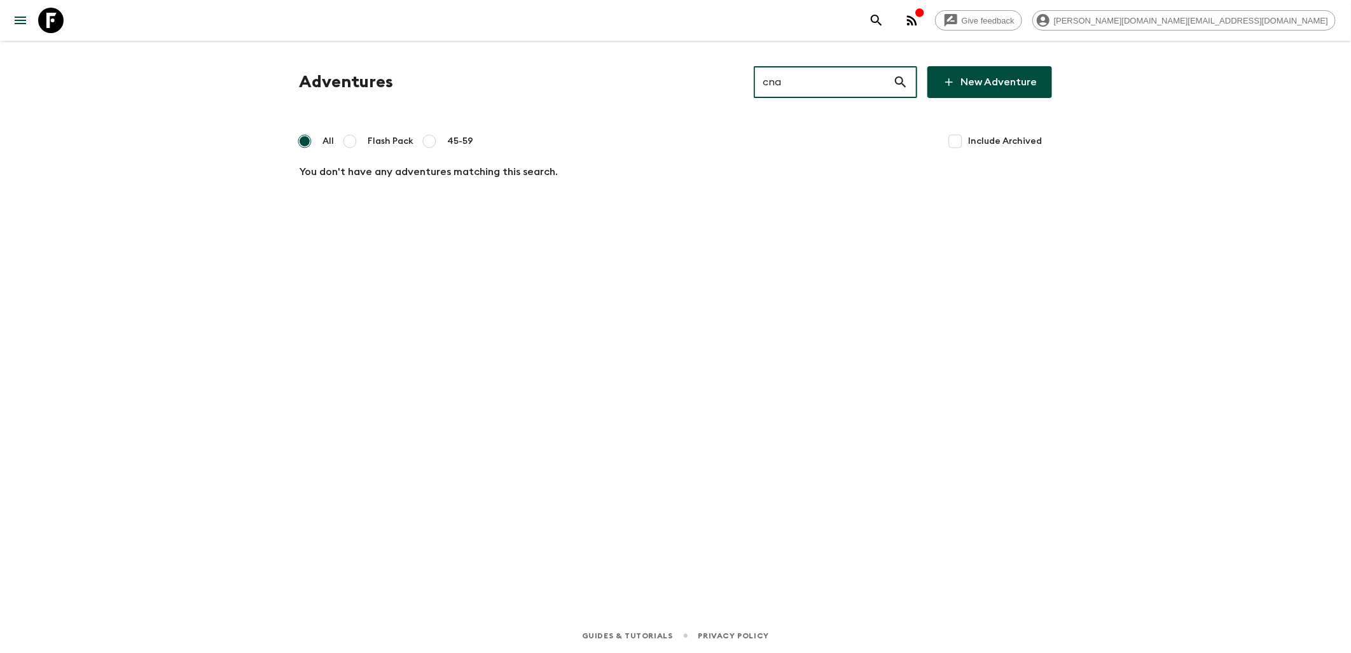
type input "cna"
click at [52, 24] on icon at bounding box center [50, 20] width 25 height 25
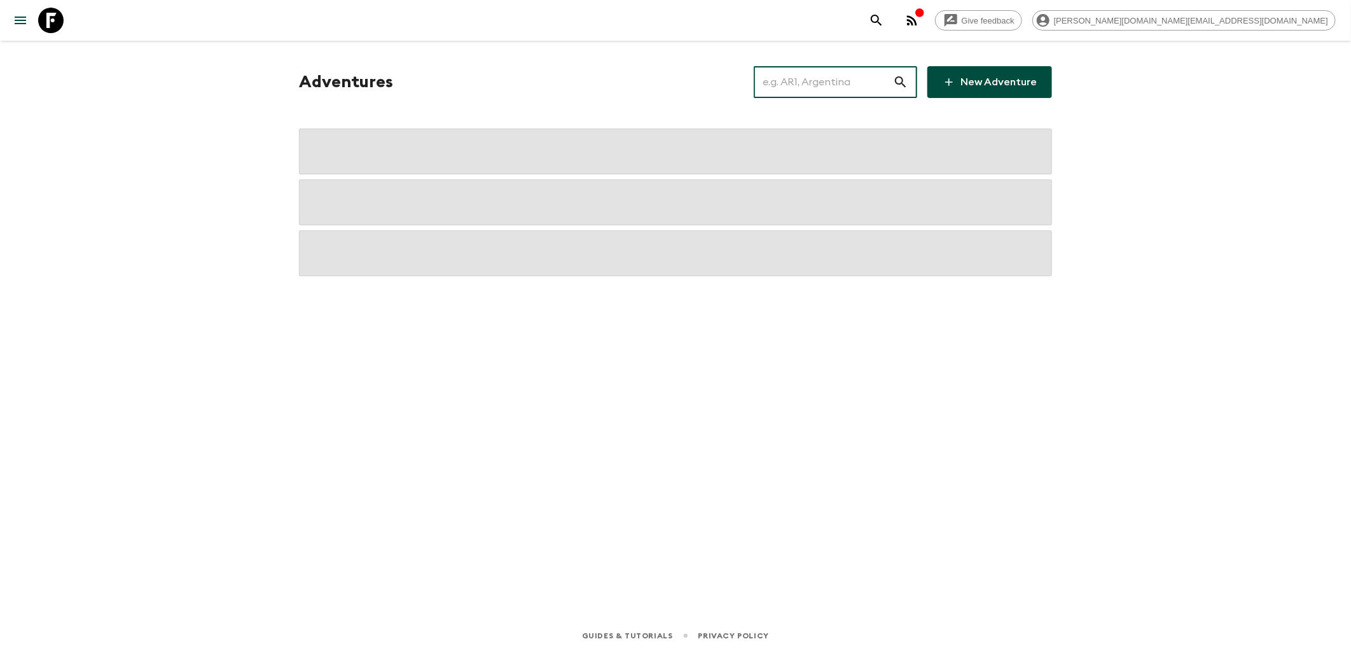
click at [808, 91] on input "text" at bounding box center [823, 82] width 139 height 36
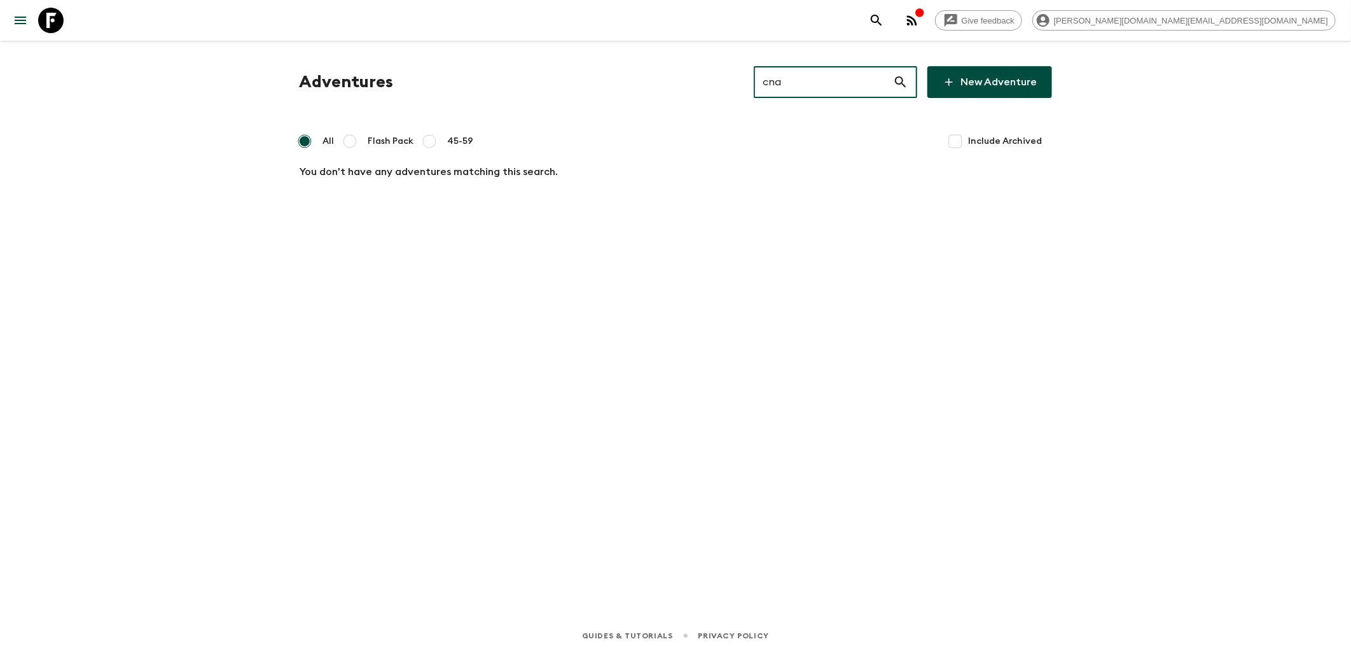
type input "cna"
click at [46, 13] on icon at bounding box center [50, 20] width 25 height 25
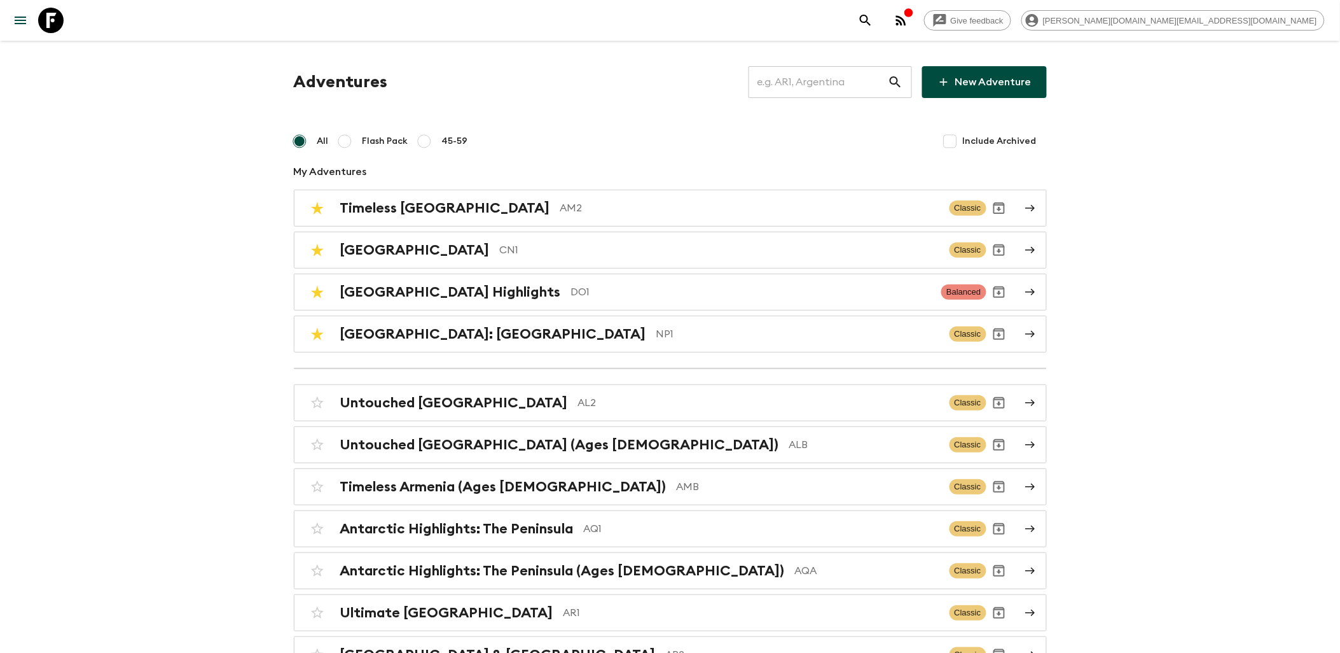
click at [51, 15] on icon at bounding box center [50, 20] width 25 height 25
click at [52, 21] on icon at bounding box center [50, 20] width 25 height 25
click at [454, 332] on h2 "[GEOGRAPHIC_DATA]: [GEOGRAPHIC_DATA]" at bounding box center [493, 334] width 306 height 17
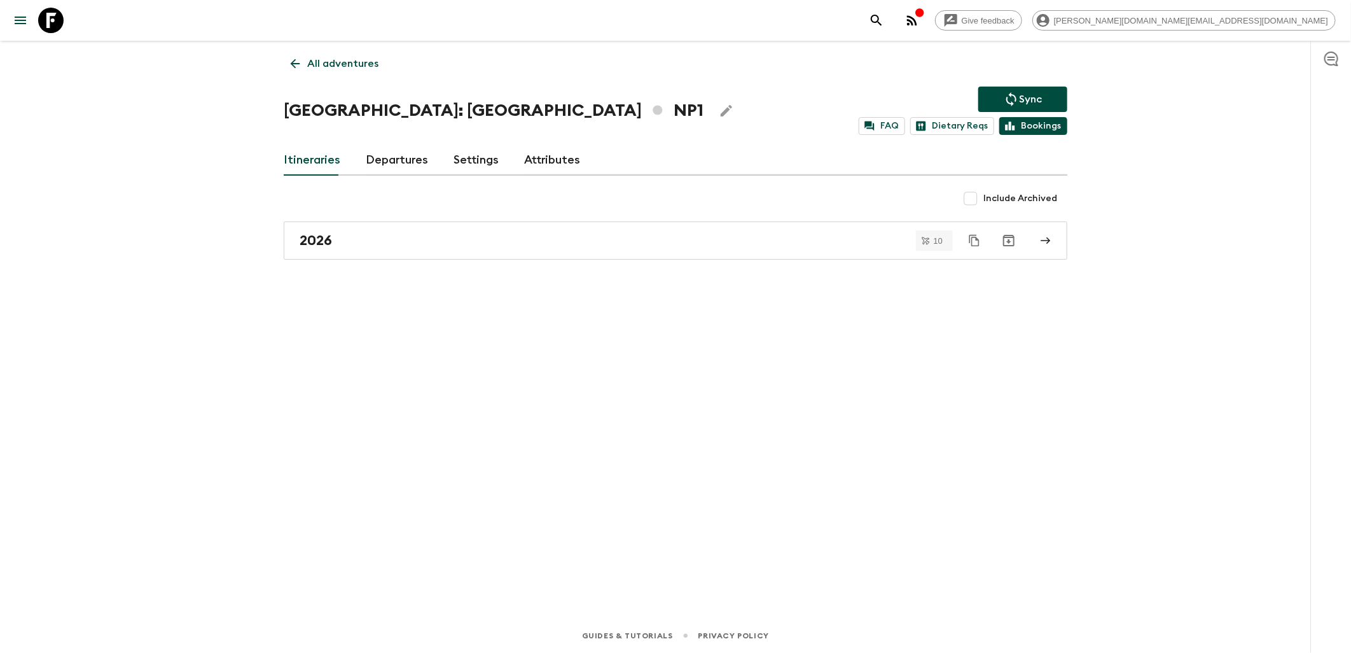
click at [1022, 123] on link "Bookings" at bounding box center [1033, 126] width 68 height 18
click at [62, 22] on icon at bounding box center [50, 20] width 25 height 25
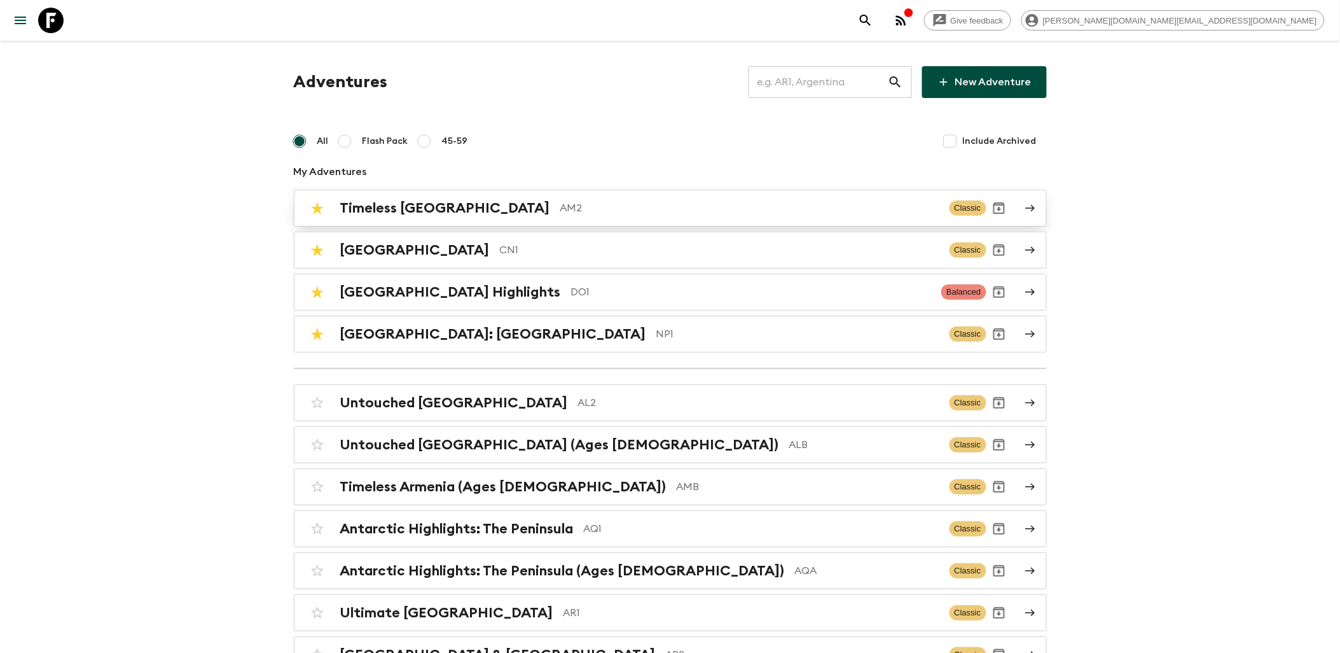
click at [436, 212] on h2 "Timeless [GEOGRAPHIC_DATA]" at bounding box center [445, 208] width 210 height 17
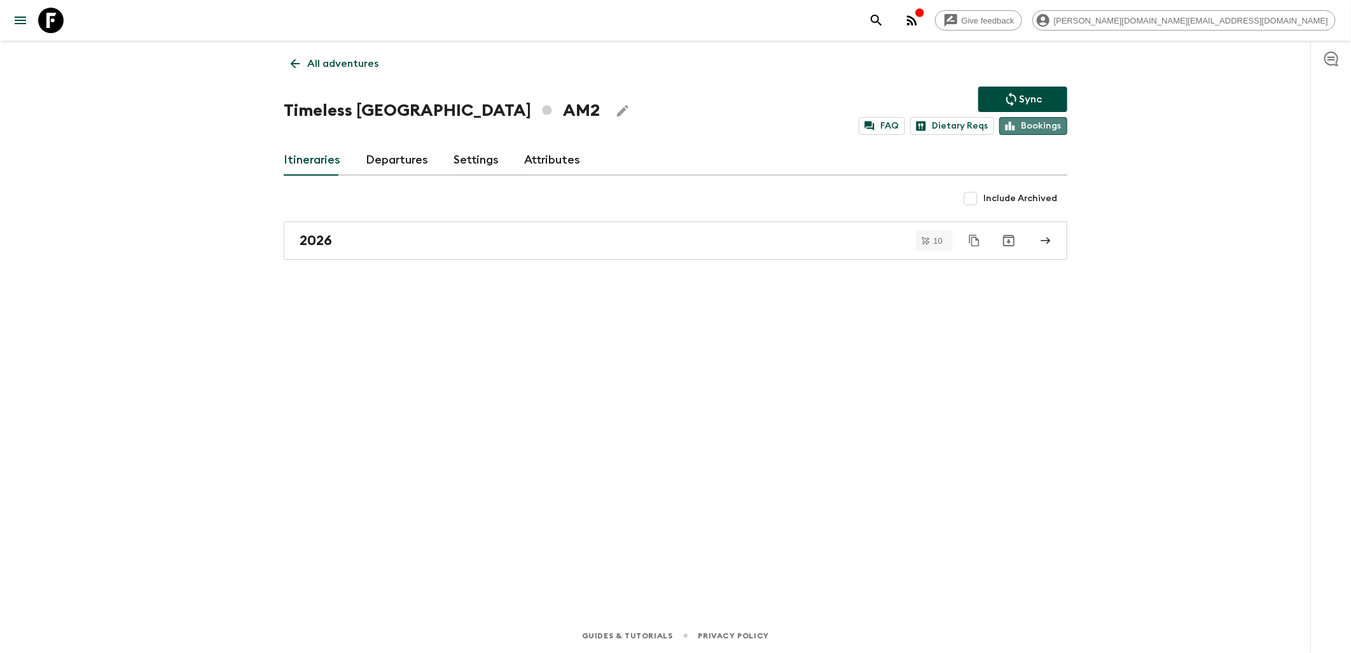
click at [1050, 124] on link "Bookings" at bounding box center [1033, 126] width 68 height 18
click at [64, 22] on link at bounding box center [51, 21] width 36 height 36
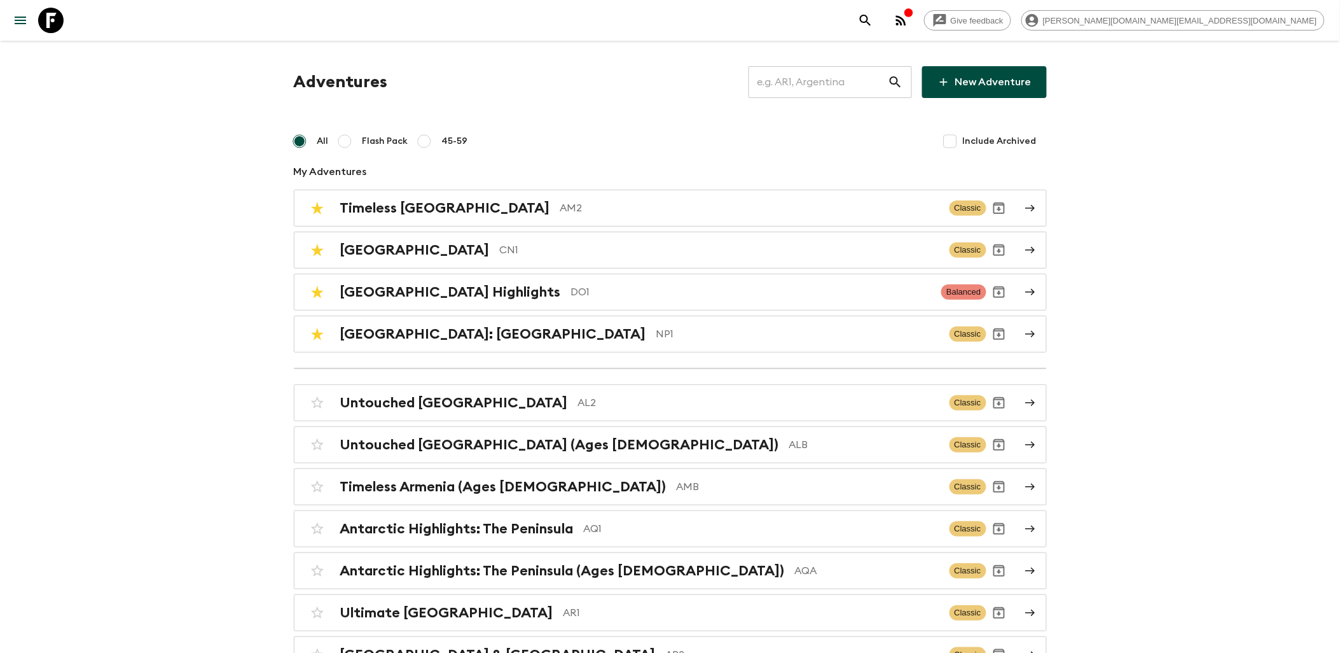
click at [64, 23] on link at bounding box center [51, 21] width 36 height 36
click at [46, 10] on icon at bounding box center [50, 20] width 25 height 25
